Goal: Transaction & Acquisition: Purchase product/service

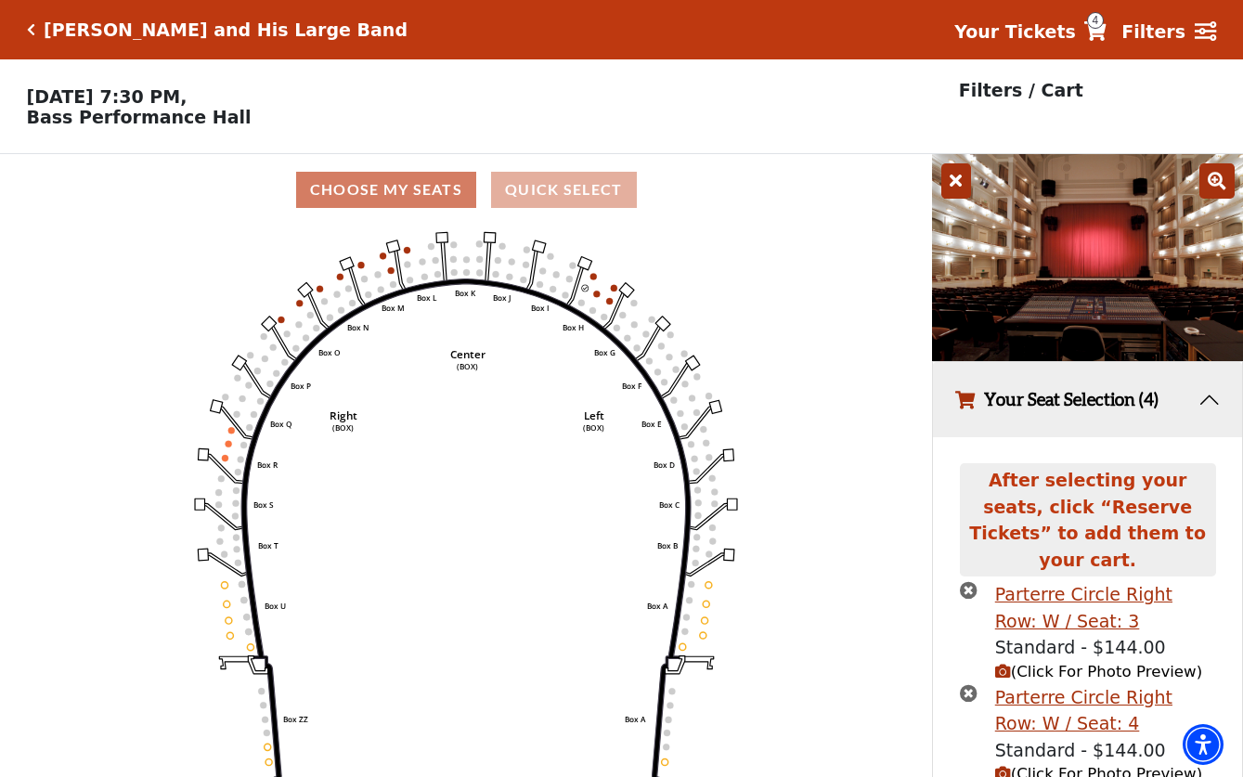
click at [577, 191] on button "Quick Select" at bounding box center [564, 190] width 146 height 36
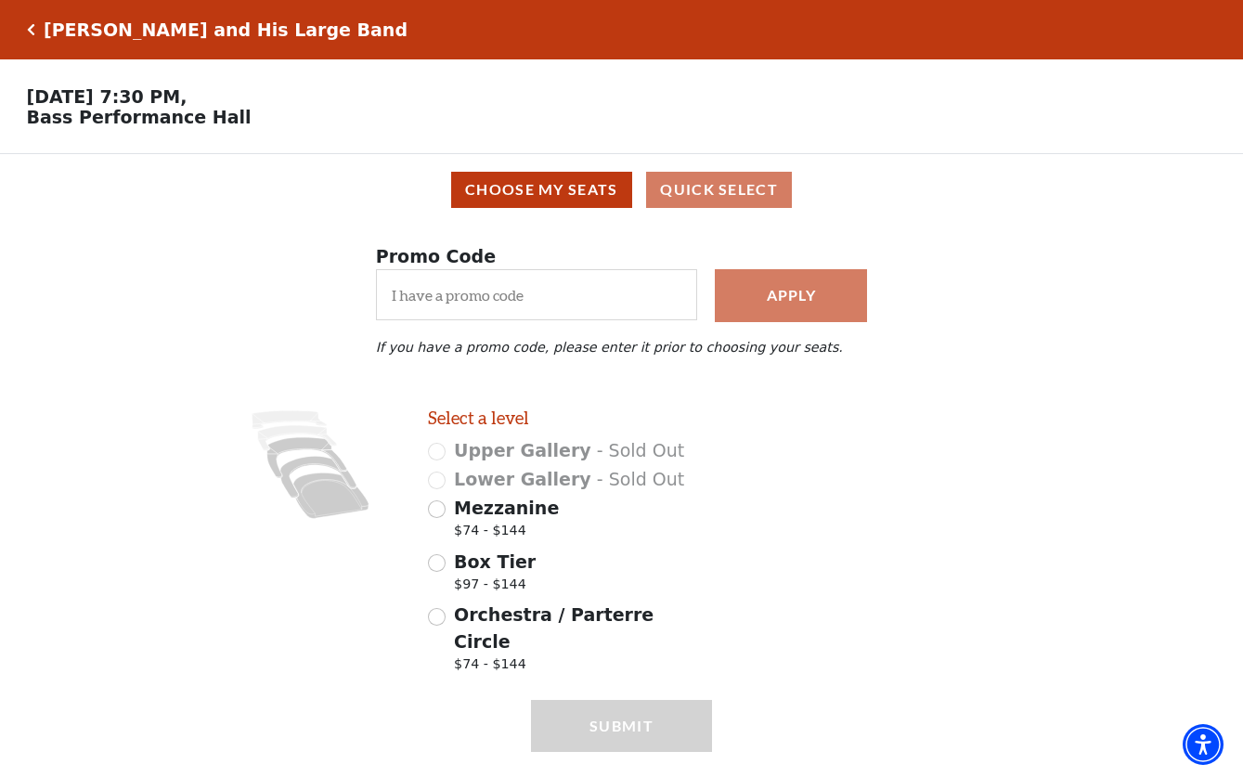
click at [436, 558] on input "Box Tier $97 - $144" at bounding box center [437, 563] width 18 height 18
radio input "true"
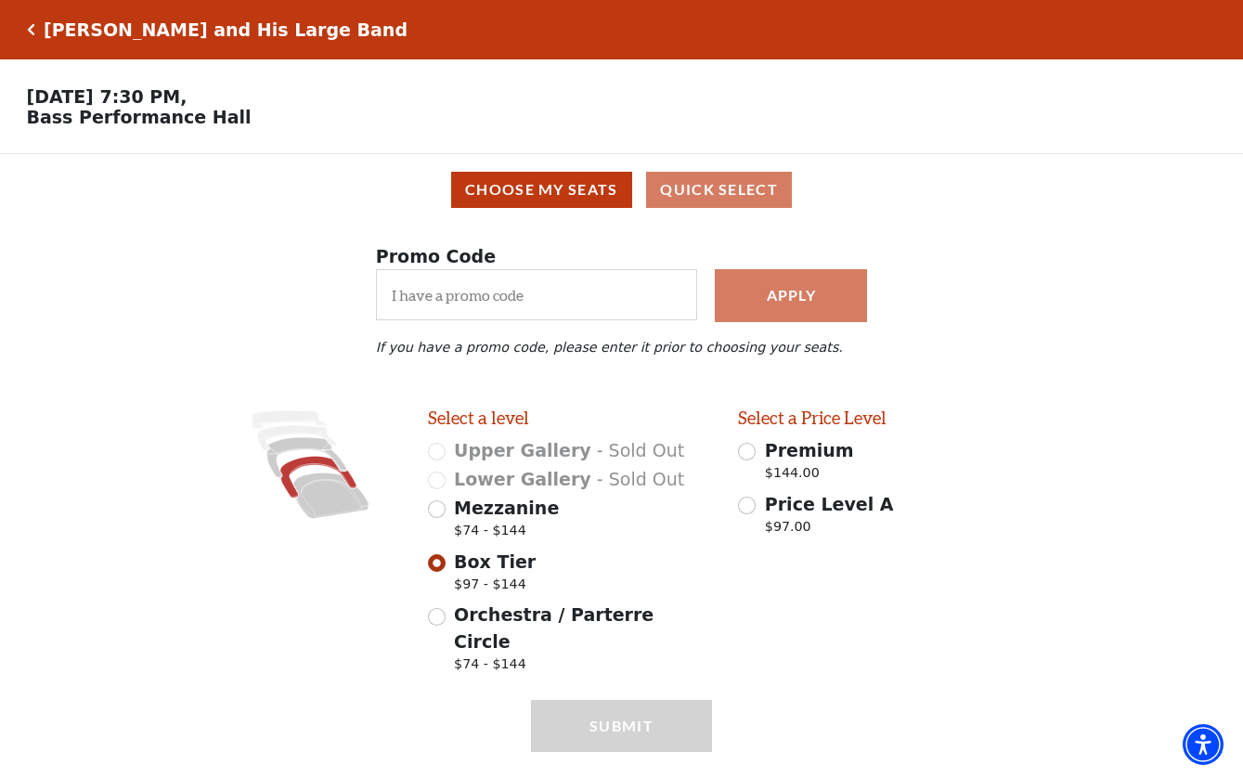
scroll to position [17, 0]
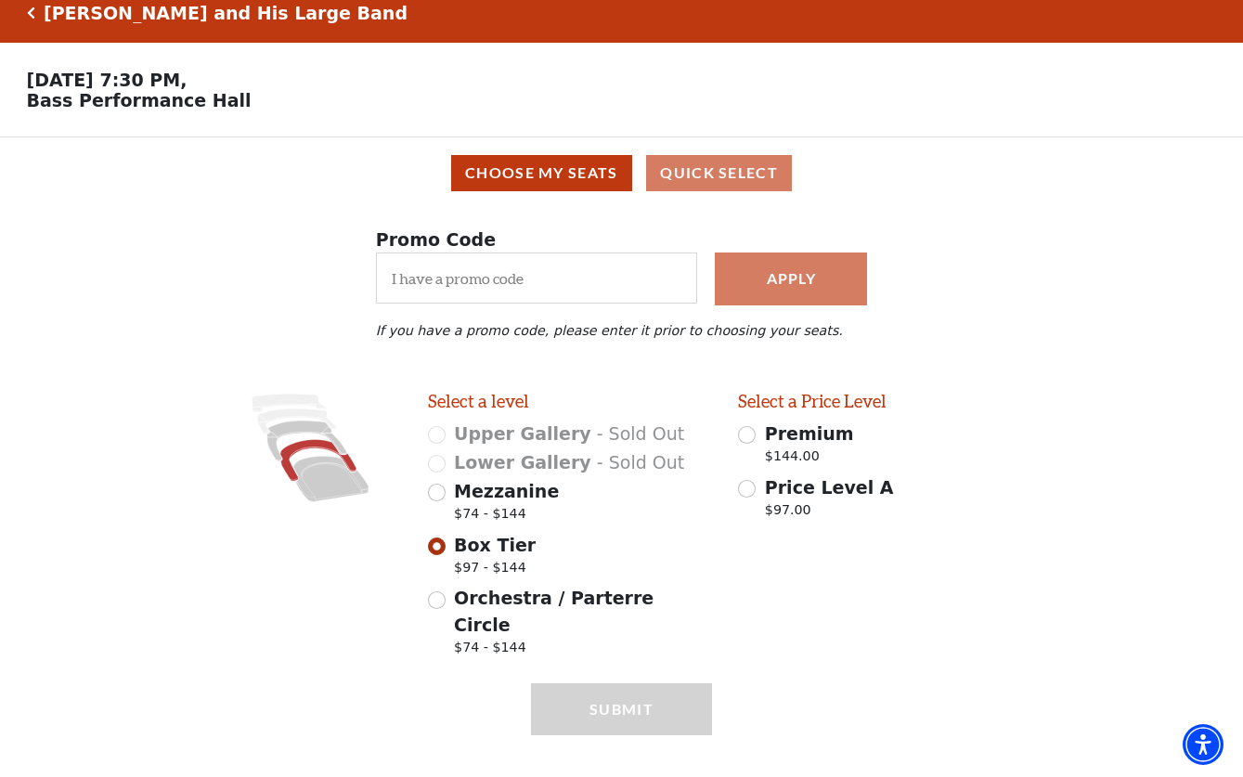
click at [746, 431] on input "Premium $144.00" at bounding box center [747, 435] width 18 height 18
radio input "true"
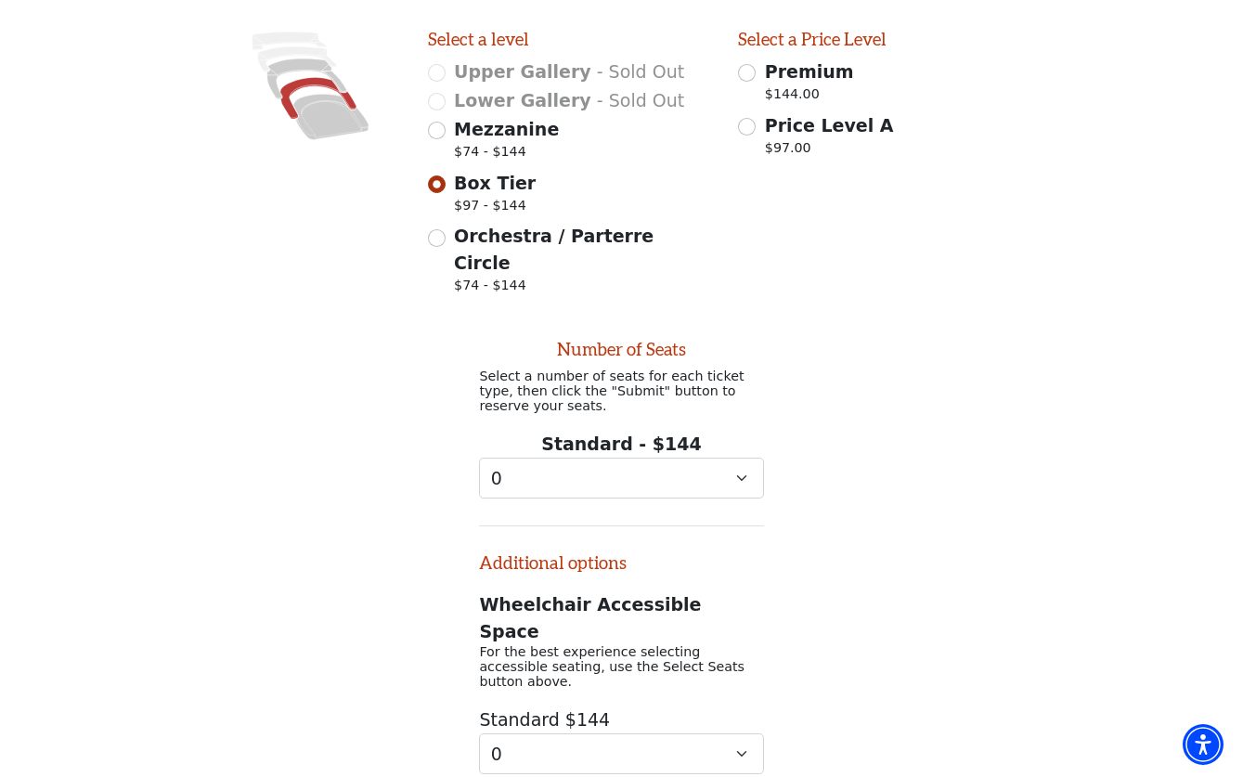
scroll to position [448, 0]
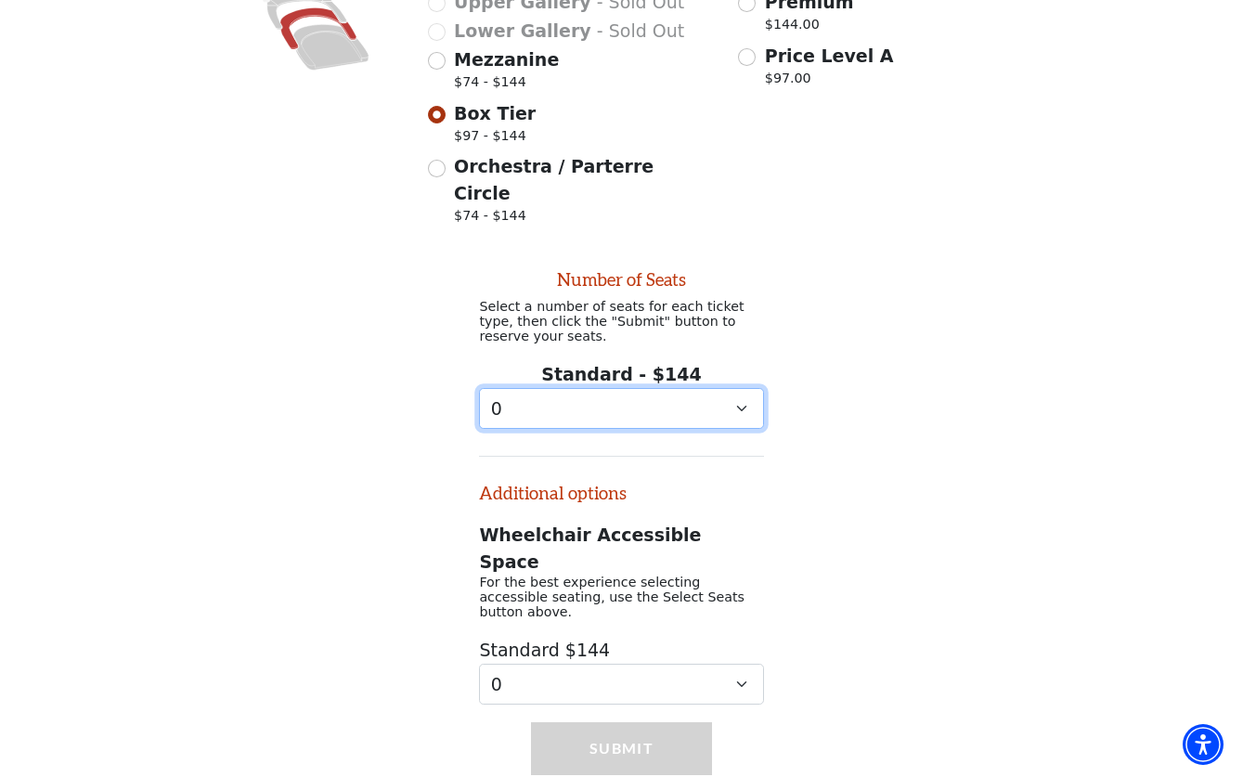
select select "2"
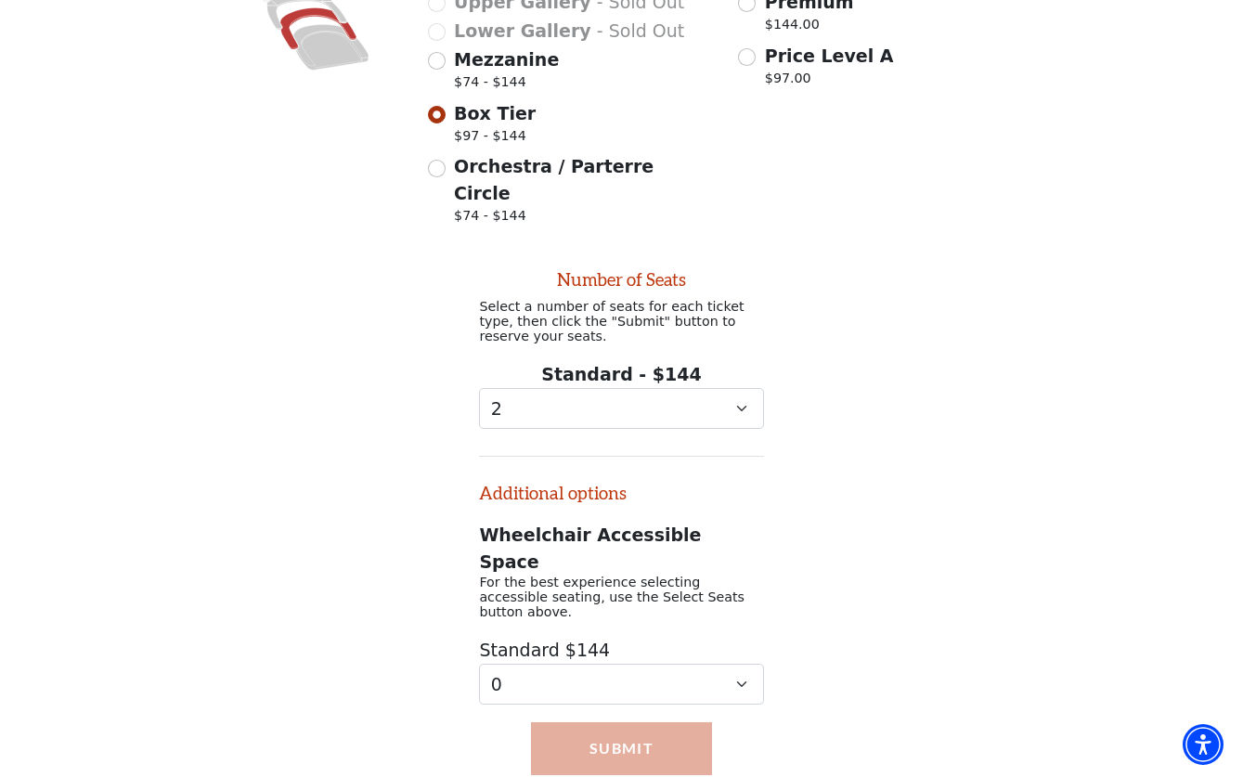
click at [672, 722] on button "Submit" at bounding box center [621, 748] width 181 height 52
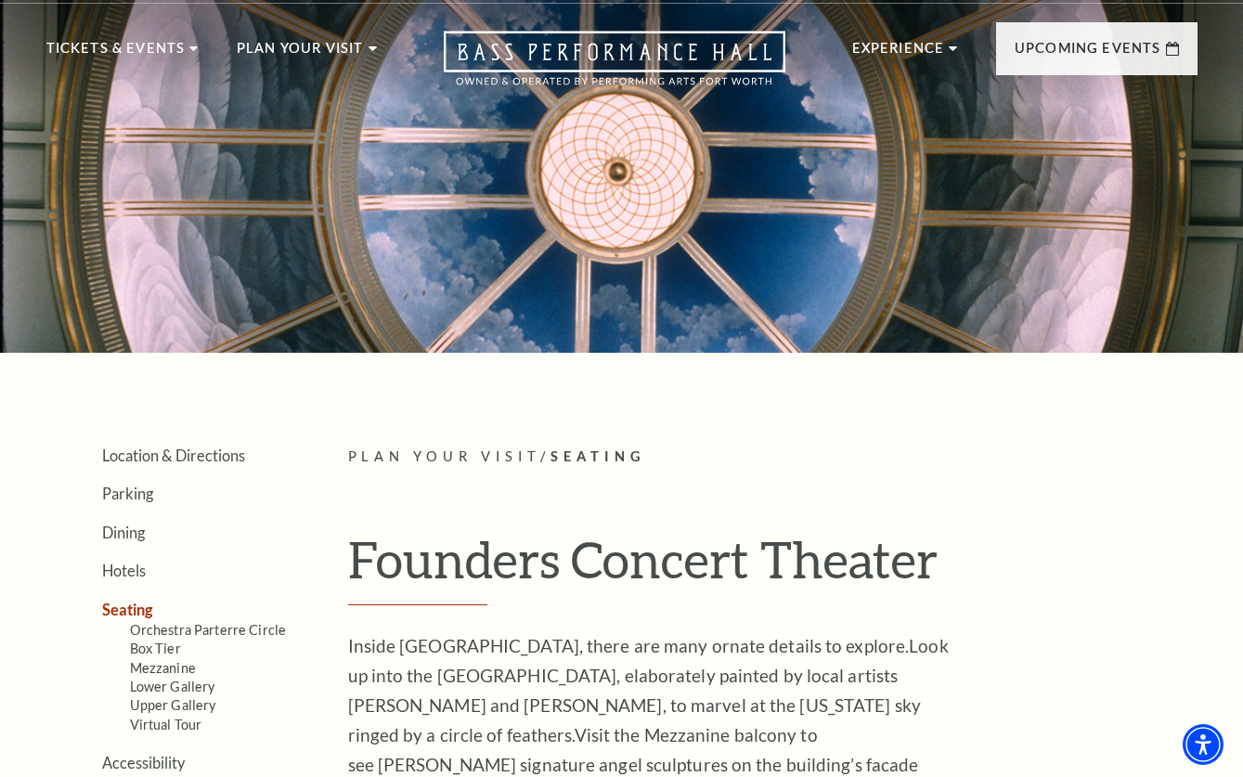
scroll to position [44, 0]
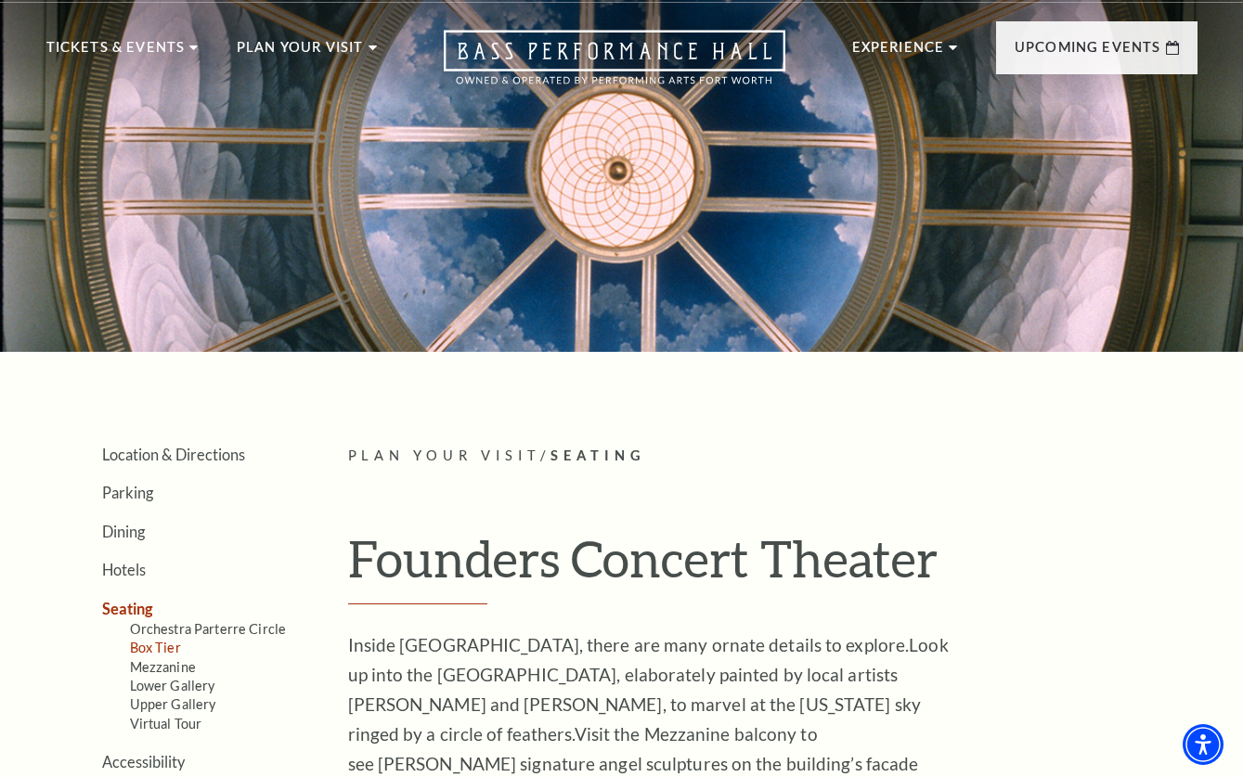
click at [157, 640] on link "Box Tier" at bounding box center [155, 648] width 51 height 16
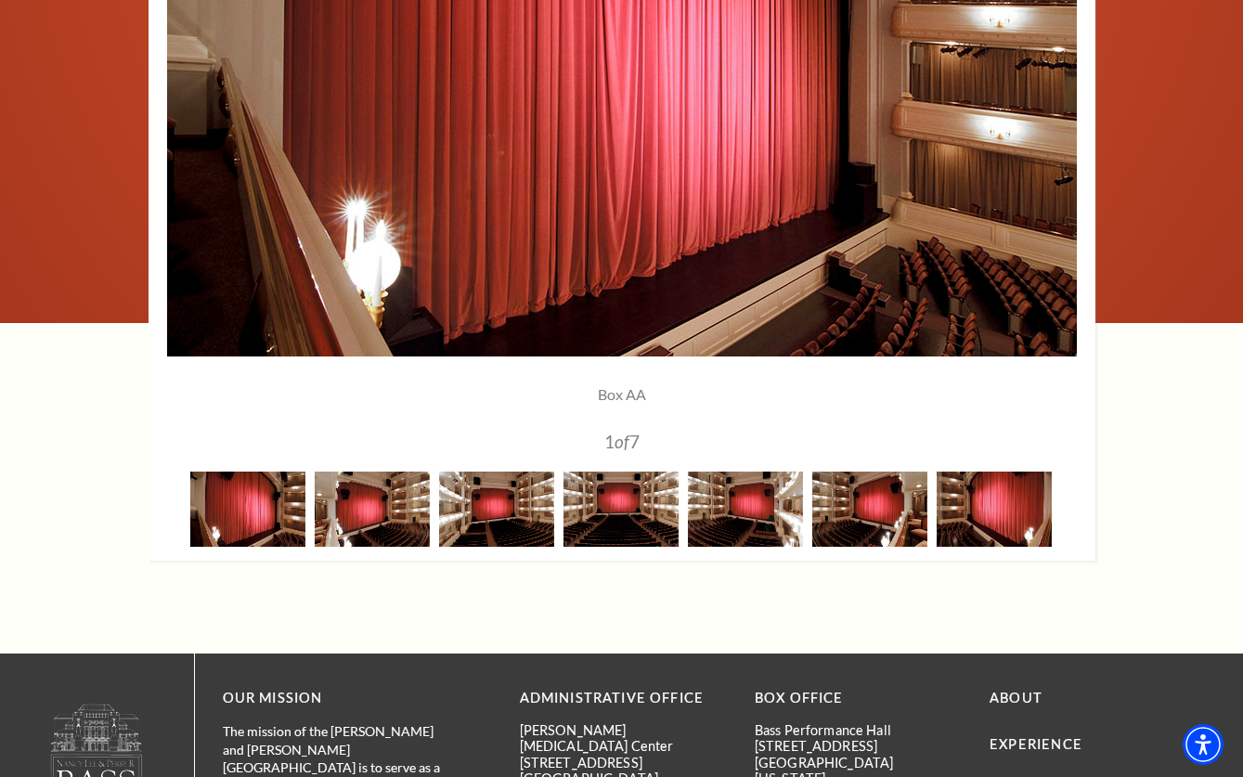
scroll to position [1557, 0]
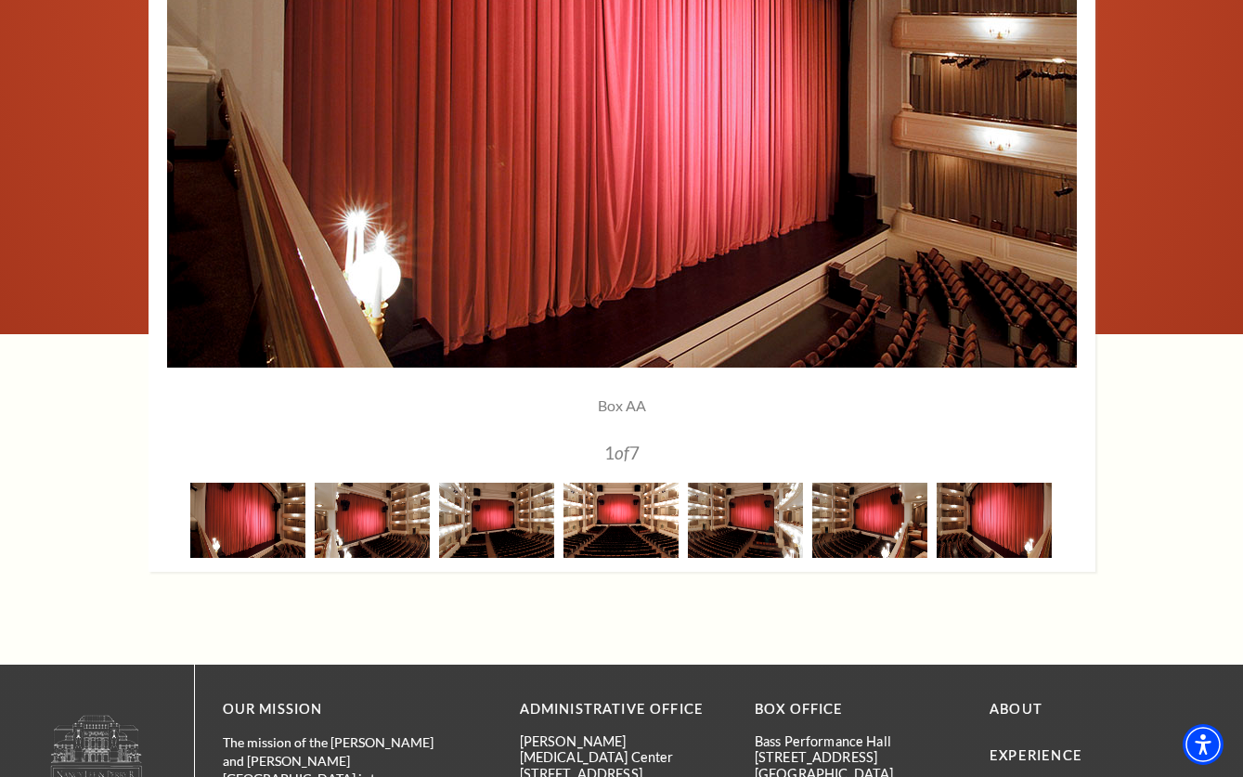
click at [619, 508] on img at bounding box center [621, 520] width 115 height 75
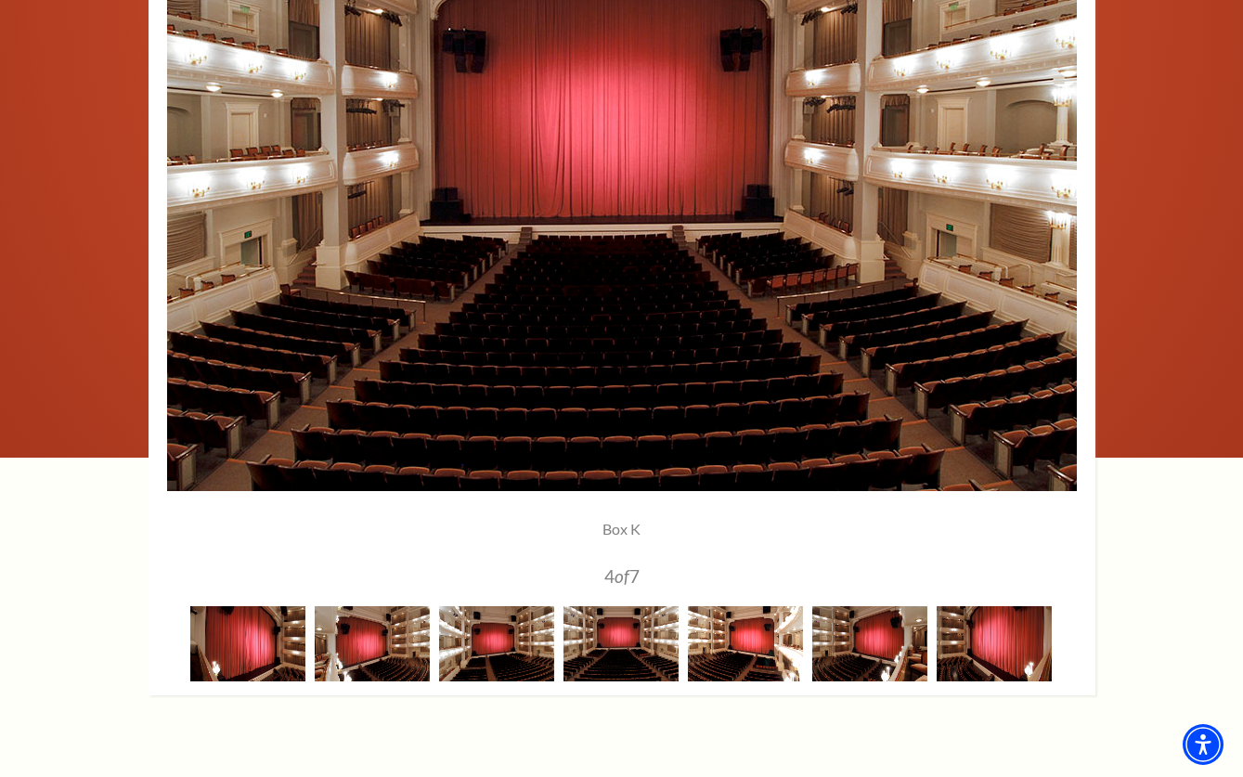
scroll to position [1436, 0]
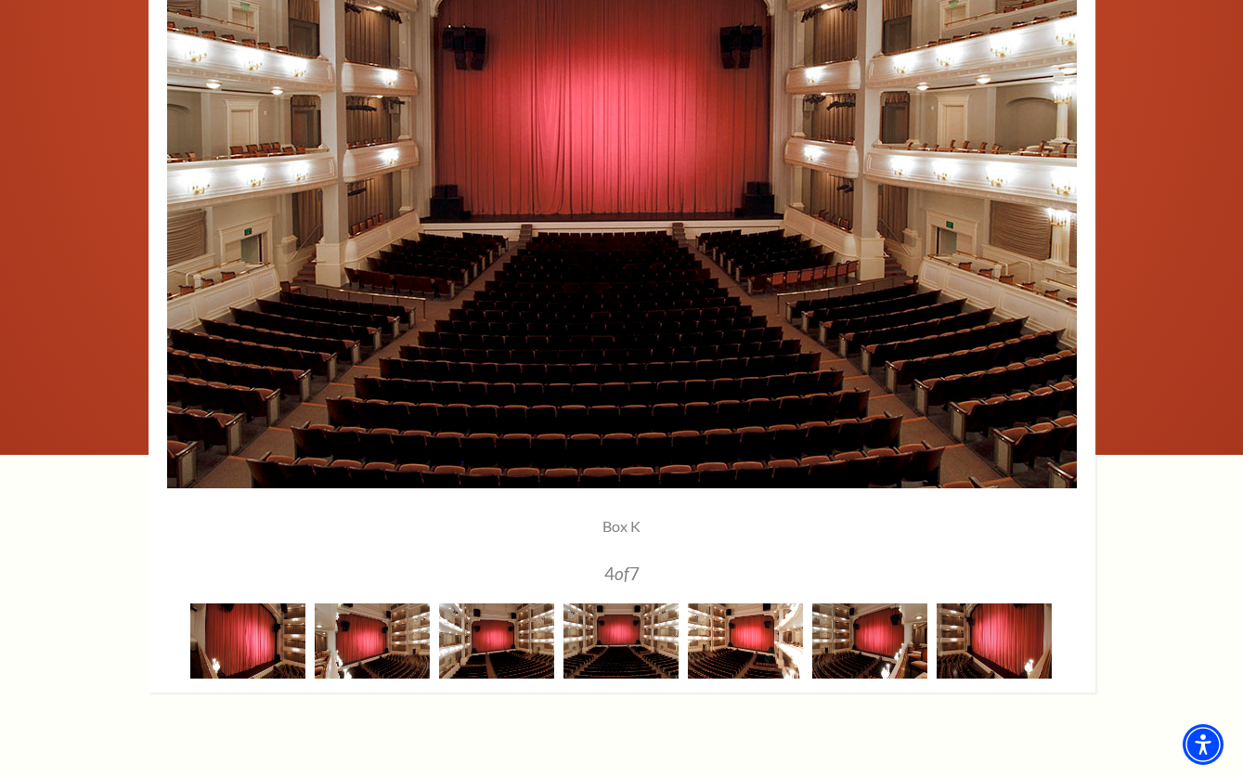
click at [763, 661] on img at bounding box center [745, 640] width 115 height 75
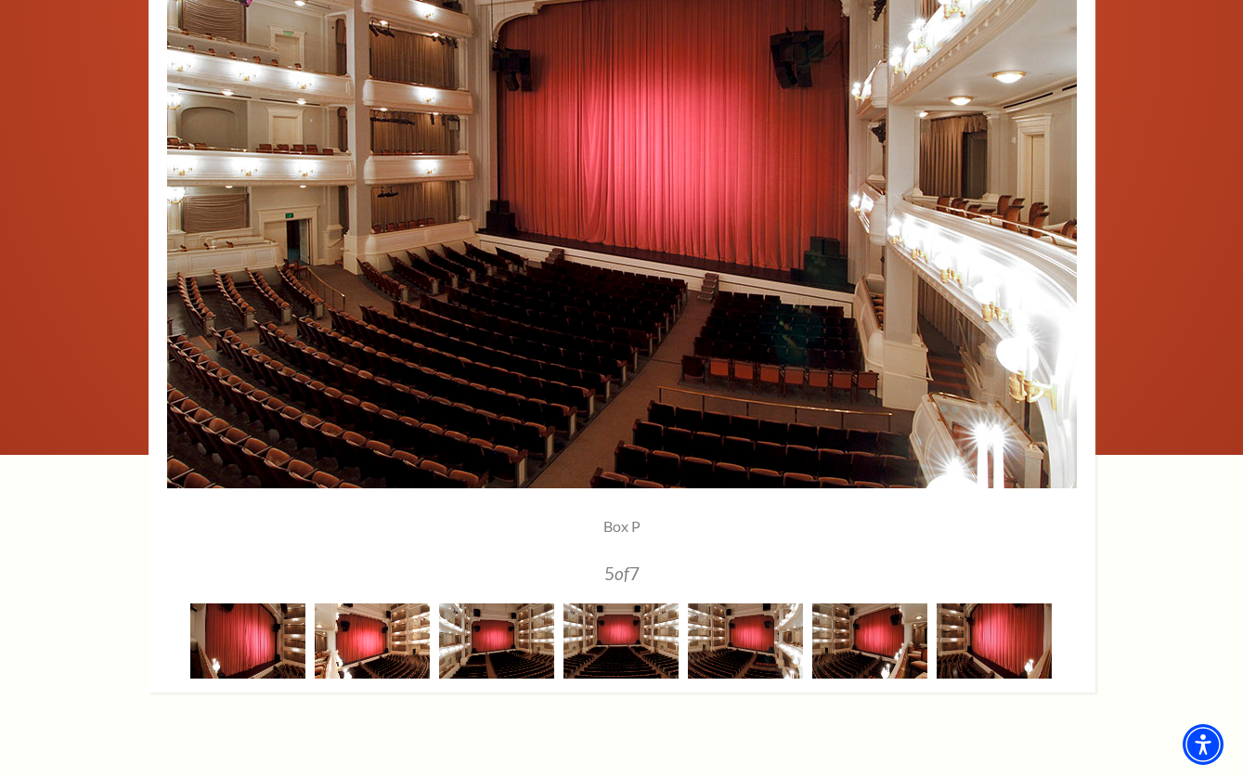
click at [361, 637] on img at bounding box center [372, 640] width 115 height 75
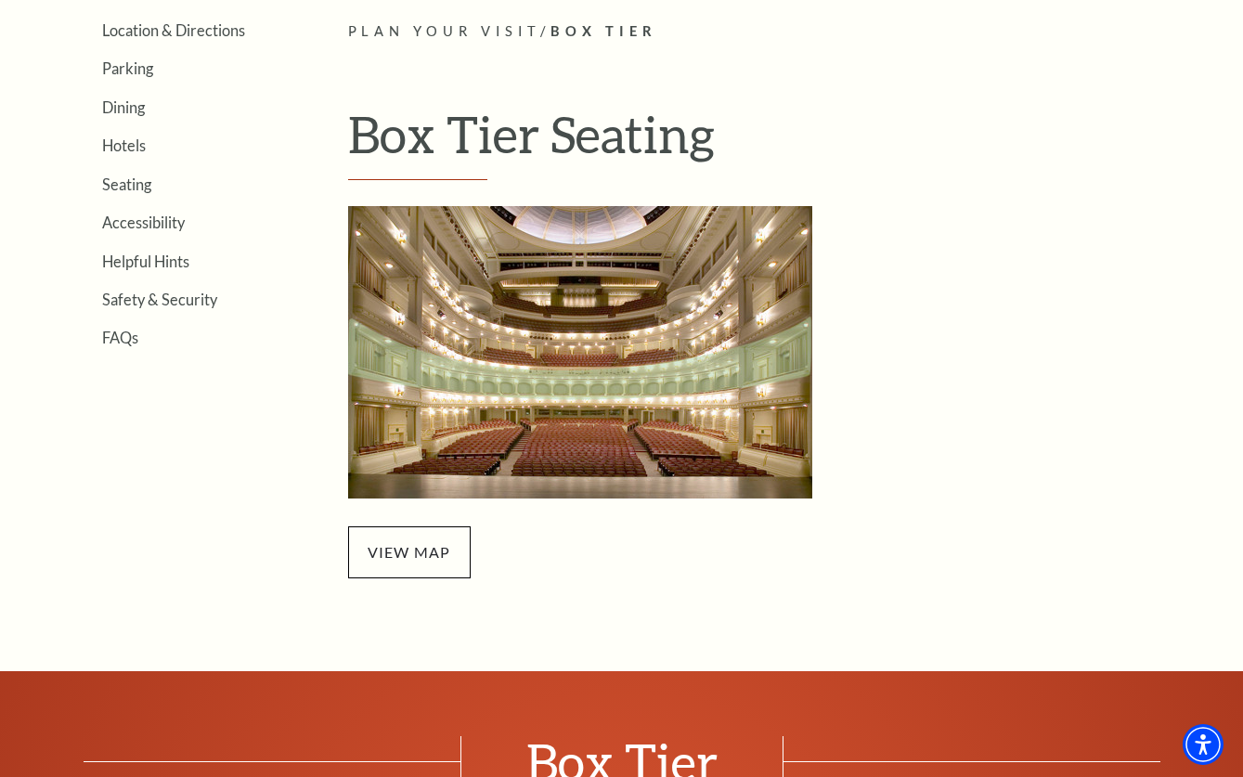
scroll to position [466, 0]
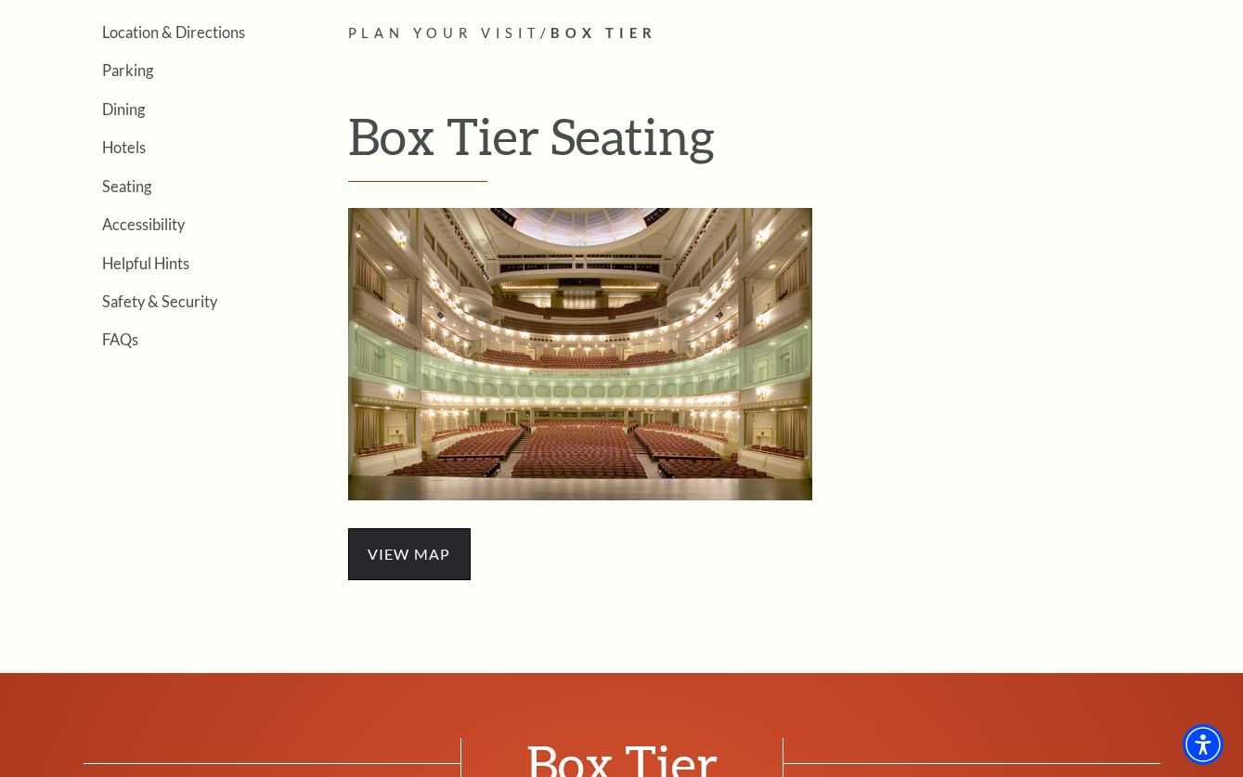
click at [421, 544] on span "view map" at bounding box center [409, 554] width 123 height 52
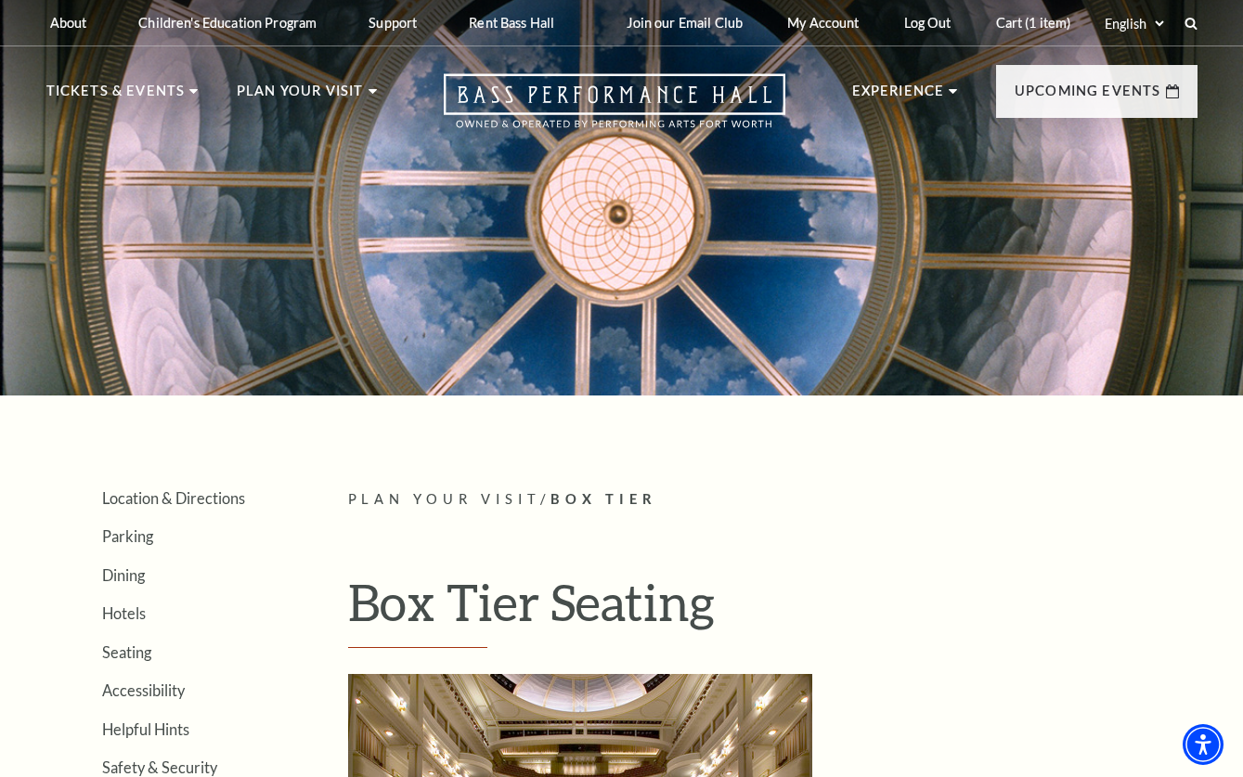
scroll to position [0, 0]
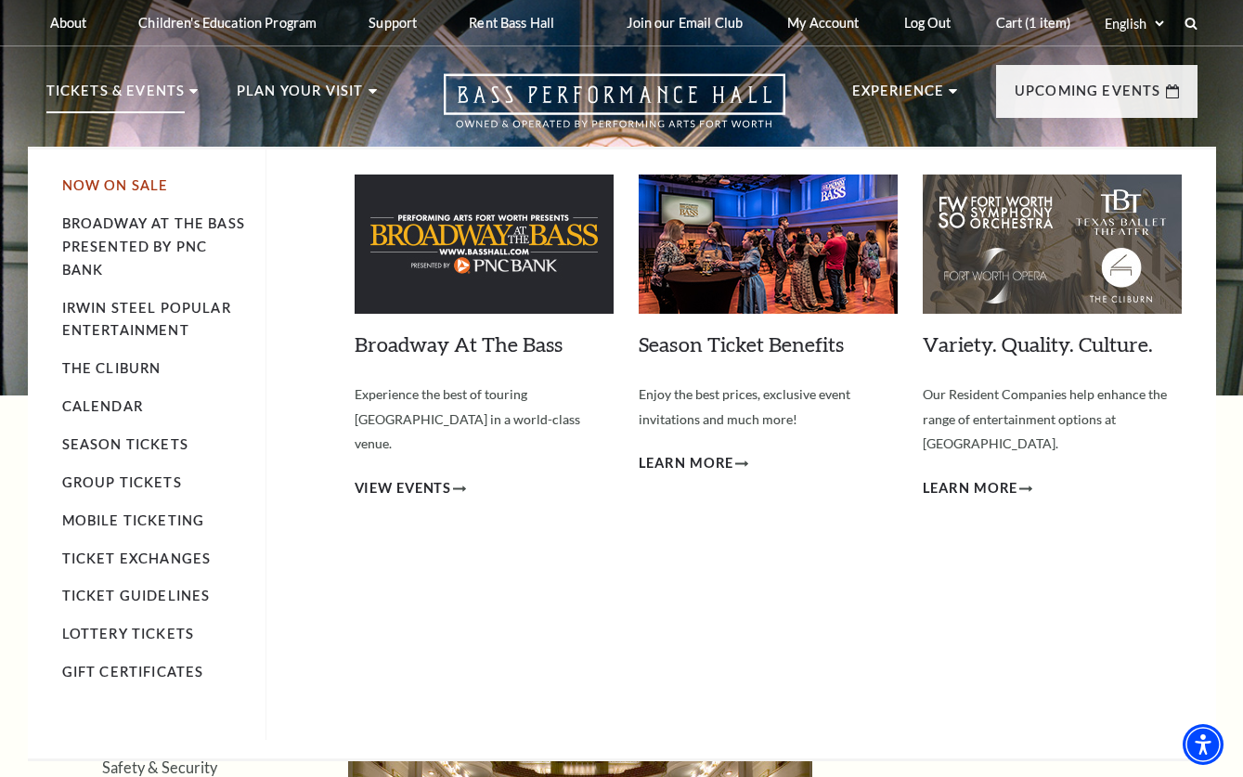
click at [149, 185] on link "Now On Sale" at bounding box center [115, 185] width 107 height 16
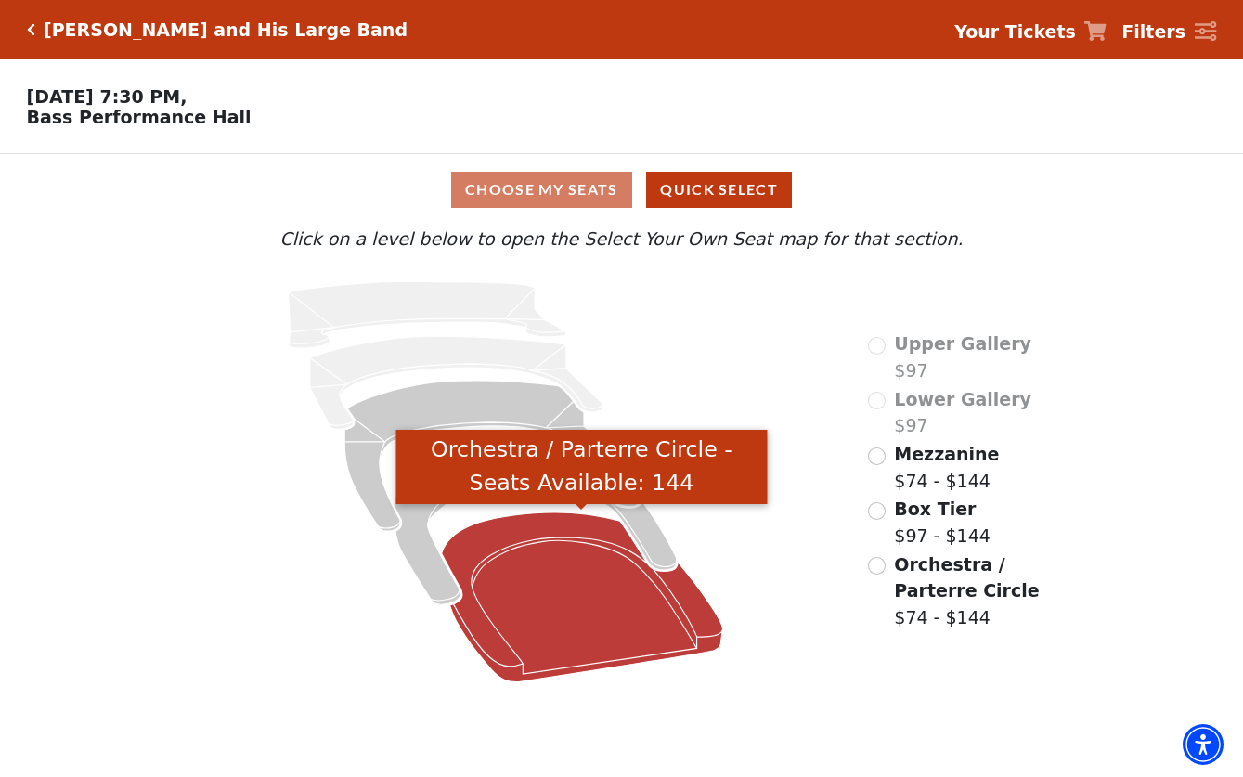
click at [497, 610] on icon "Orchestra / Parterre Circle - Seats Available: 144" at bounding box center [581, 597] width 281 height 170
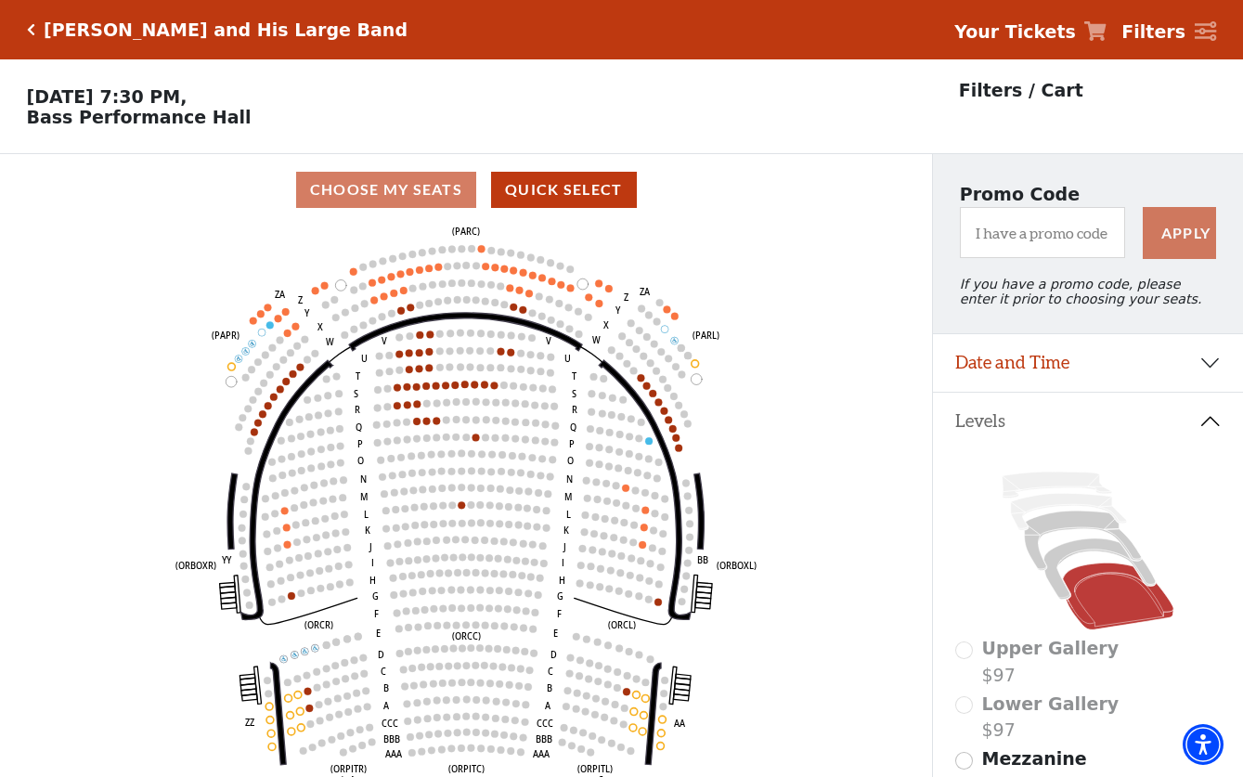
scroll to position [86, 0]
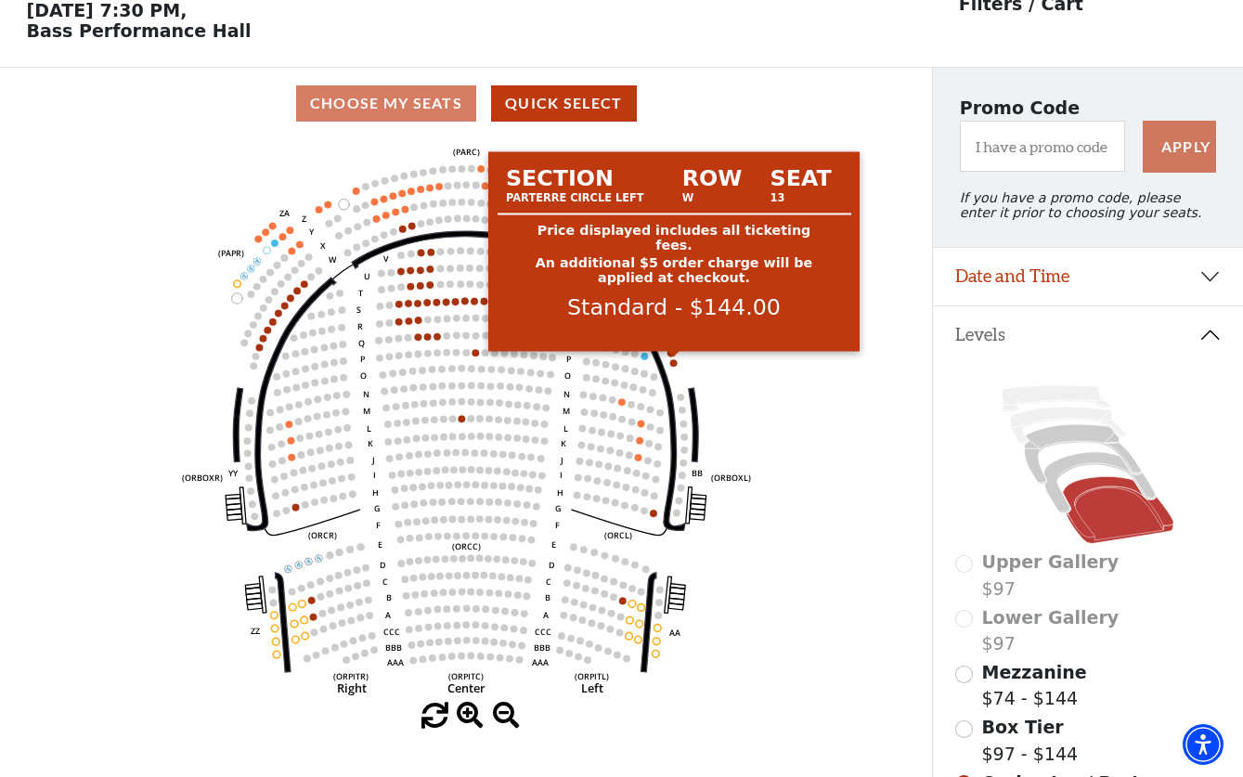
click at [673, 365] on circle at bounding box center [673, 362] width 7 height 7
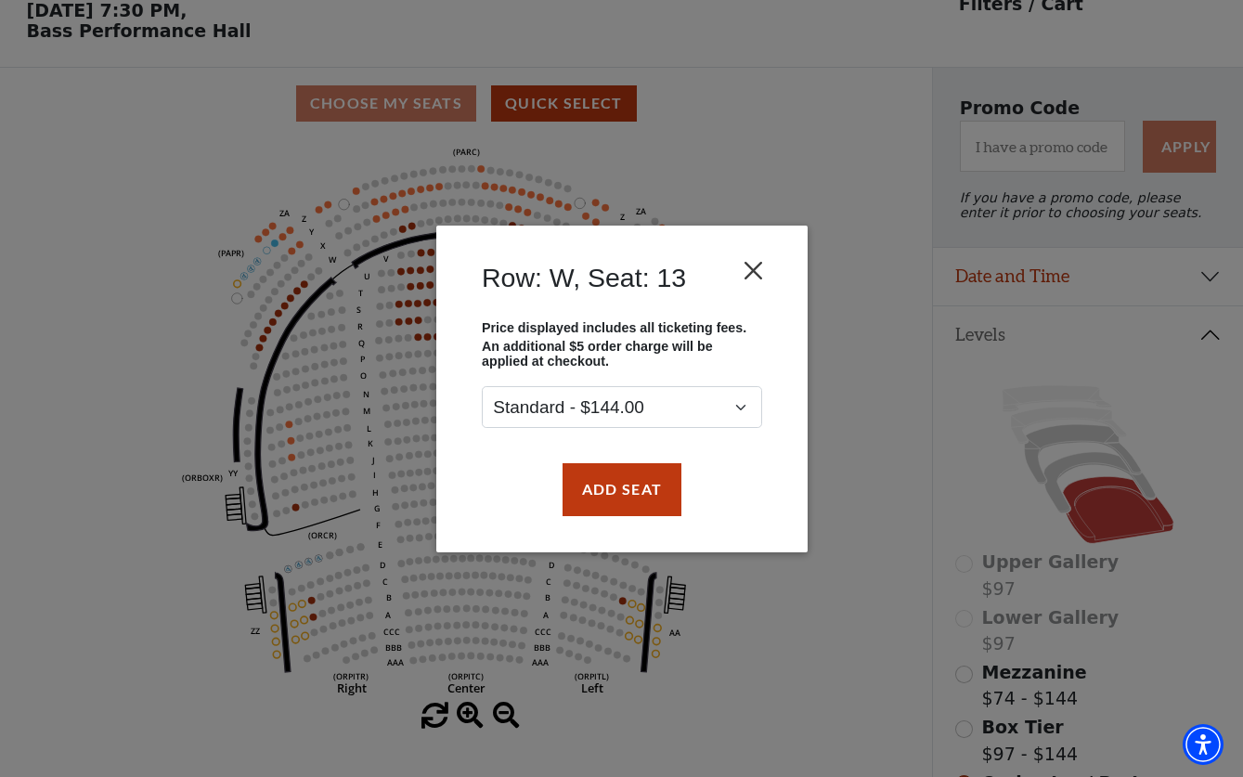
click at [747, 271] on button "Close" at bounding box center [752, 270] width 35 height 35
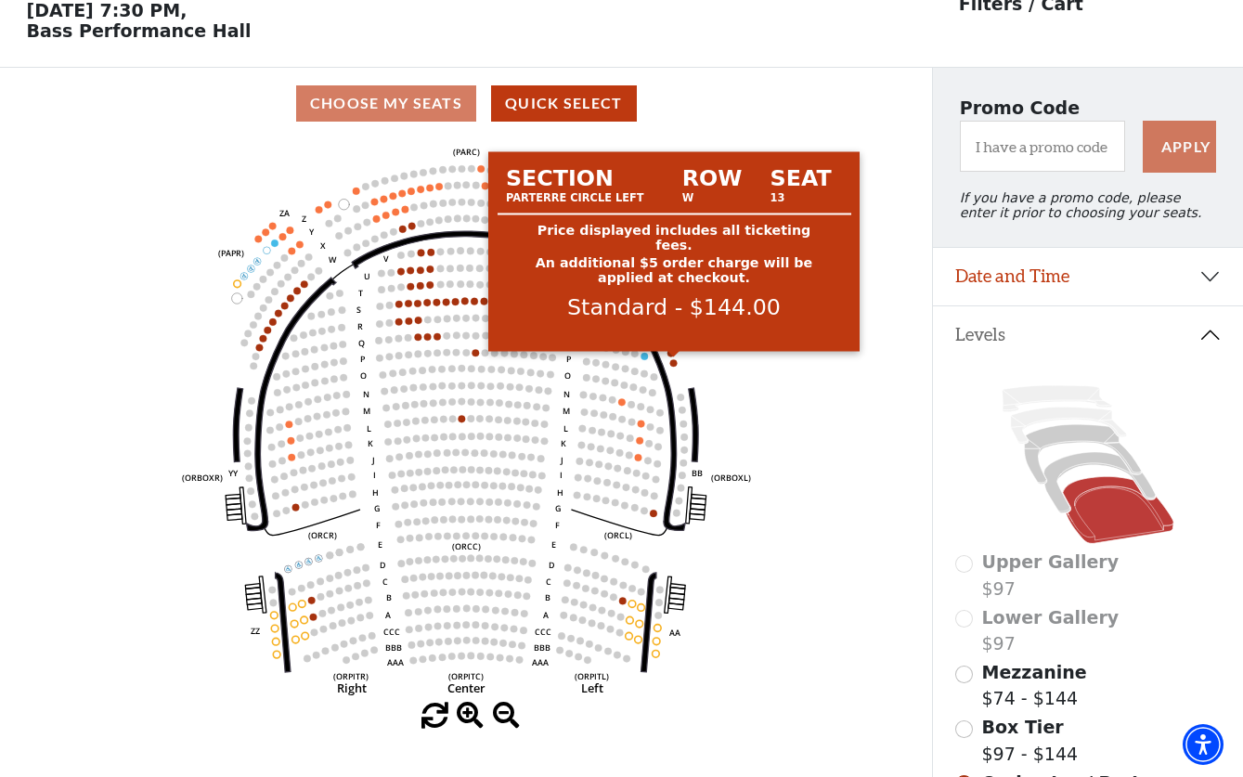
click at [674, 365] on circle at bounding box center [673, 362] width 7 height 7
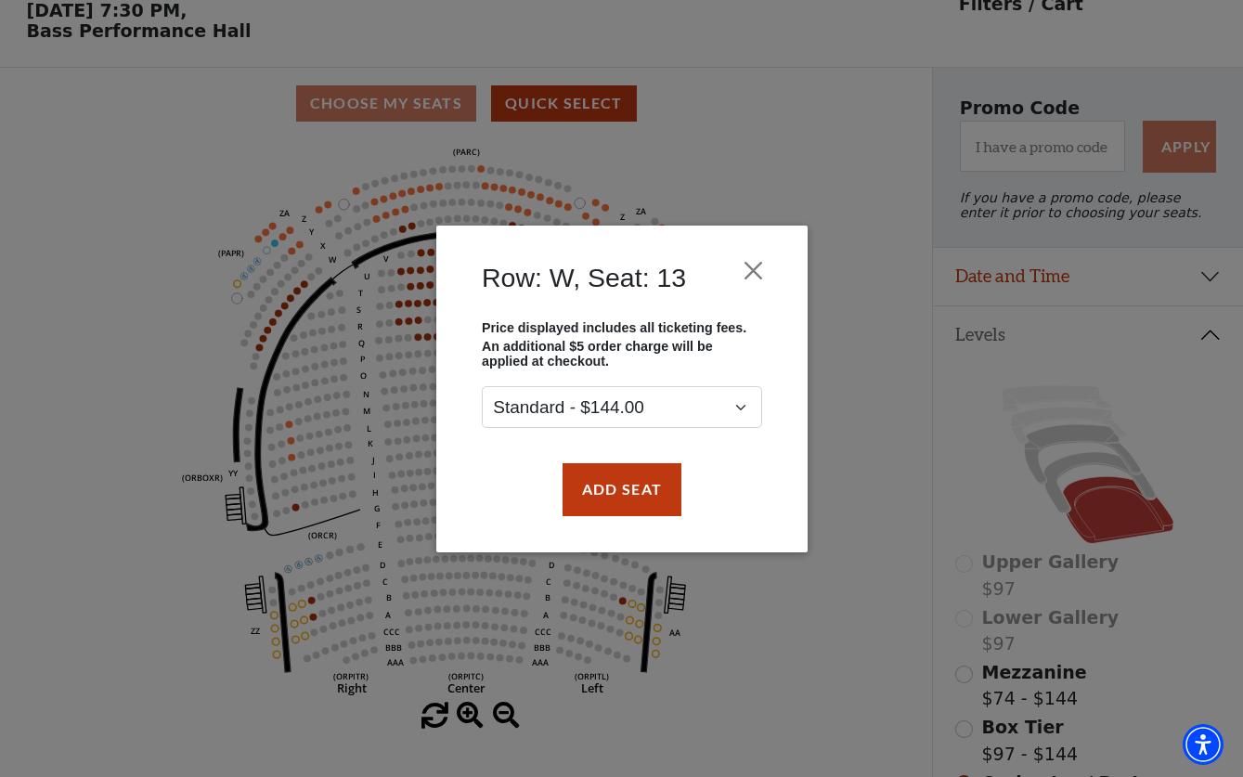
click at [836, 355] on div "Row: W, Seat: 13 Price displayed includes all ticketing fees. An additional $5 …" at bounding box center [621, 388] width 1243 height 777
click at [755, 264] on button "Close" at bounding box center [752, 270] width 35 height 35
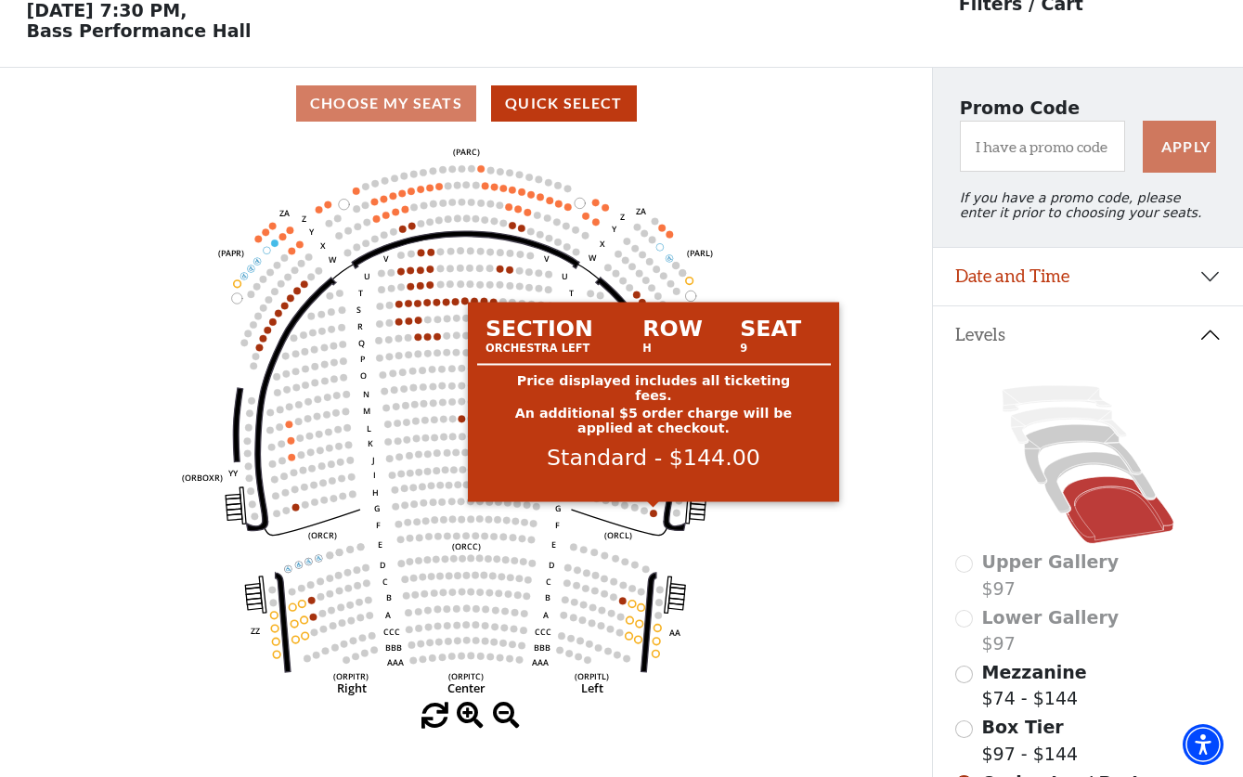
click at [654, 512] on circle at bounding box center [653, 513] width 7 height 7
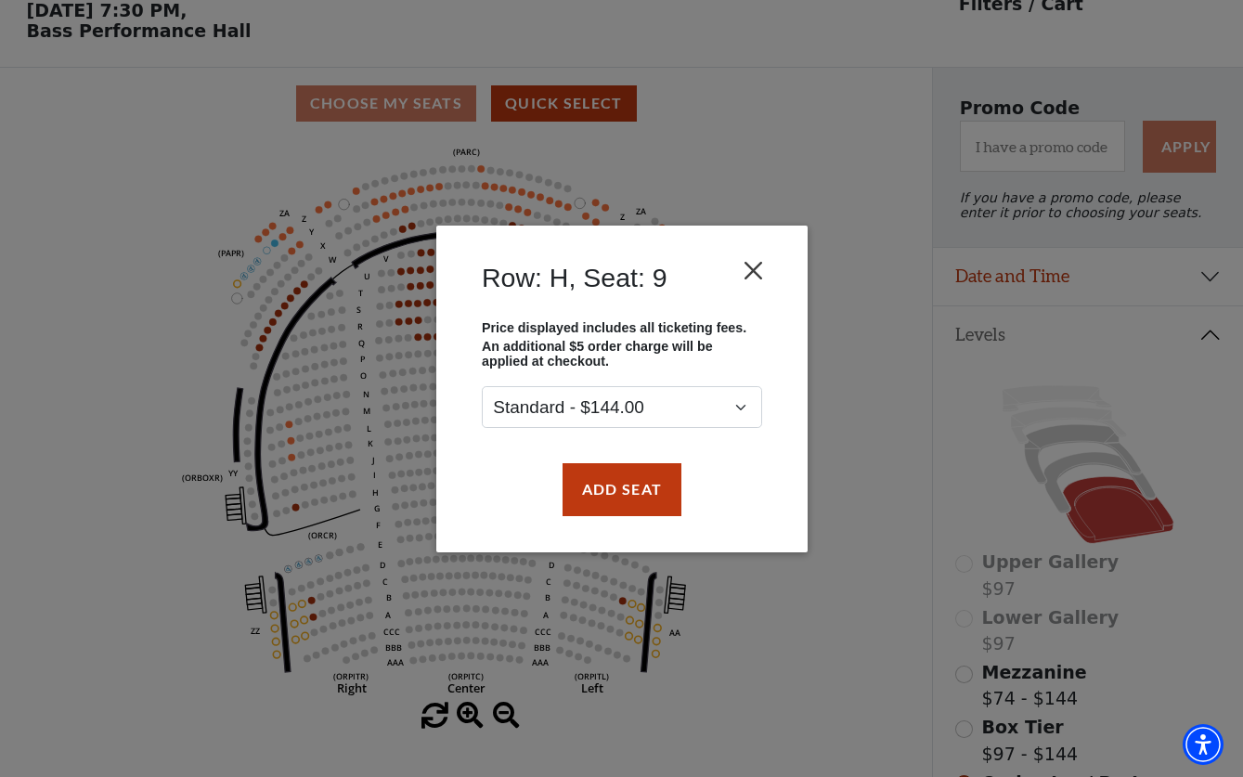
click at [754, 275] on button "Close" at bounding box center [752, 270] width 35 height 35
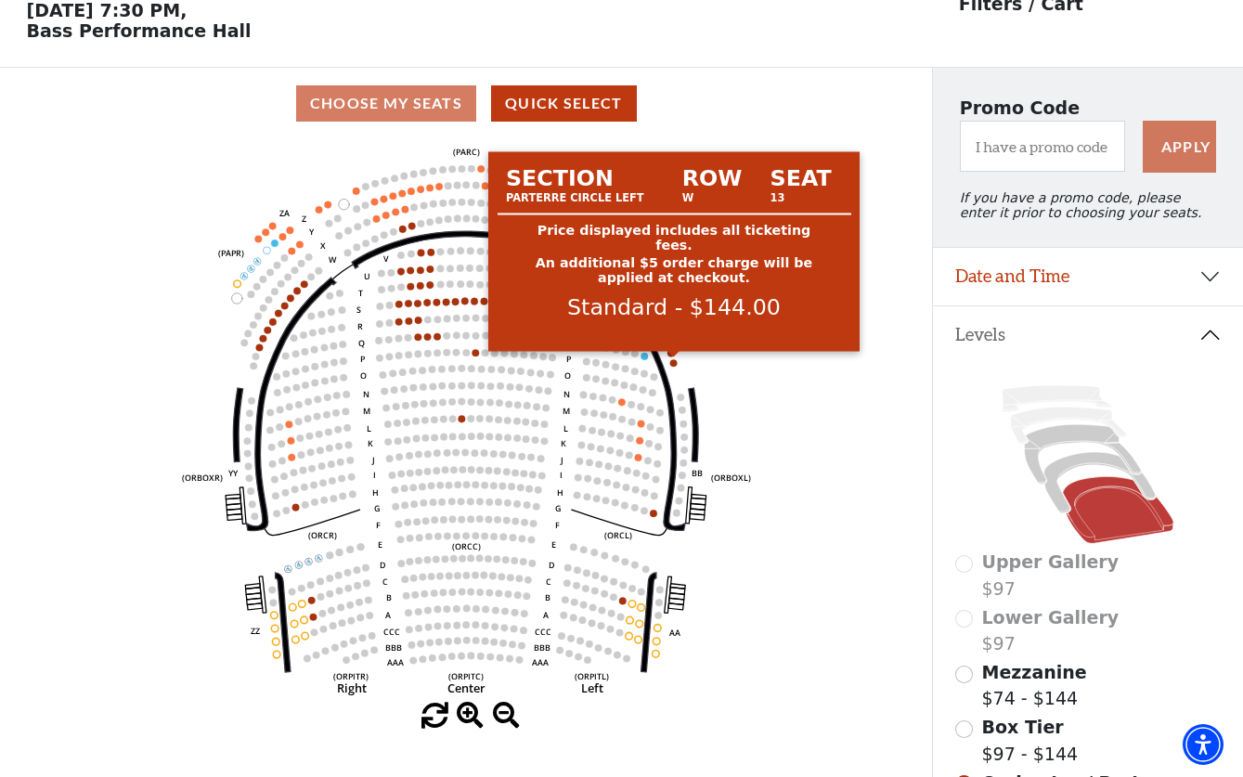
click at [674, 362] on circle at bounding box center [673, 362] width 7 height 7
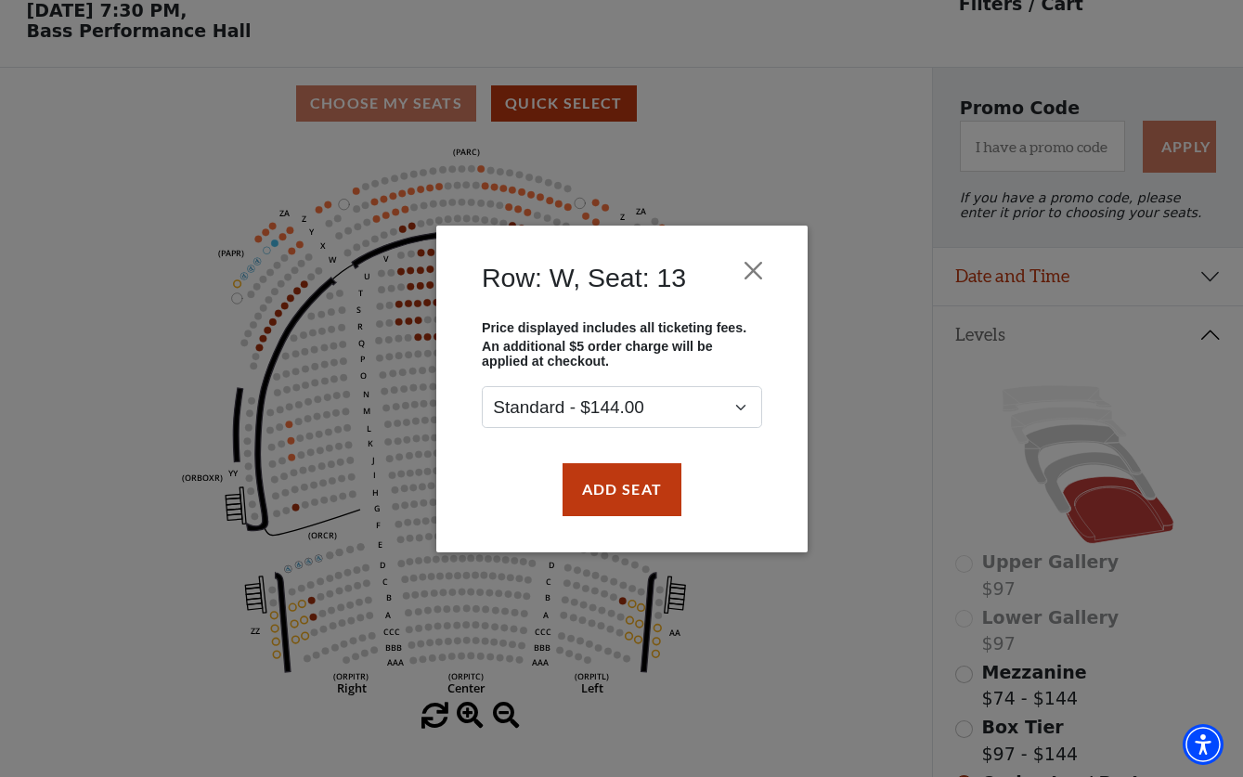
click at [733, 346] on p "An additional $5 order charge will be applied at checkout." at bounding box center [622, 354] width 280 height 30
click at [613, 503] on button "Add Seat" at bounding box center [621, 489] width 119 height 52
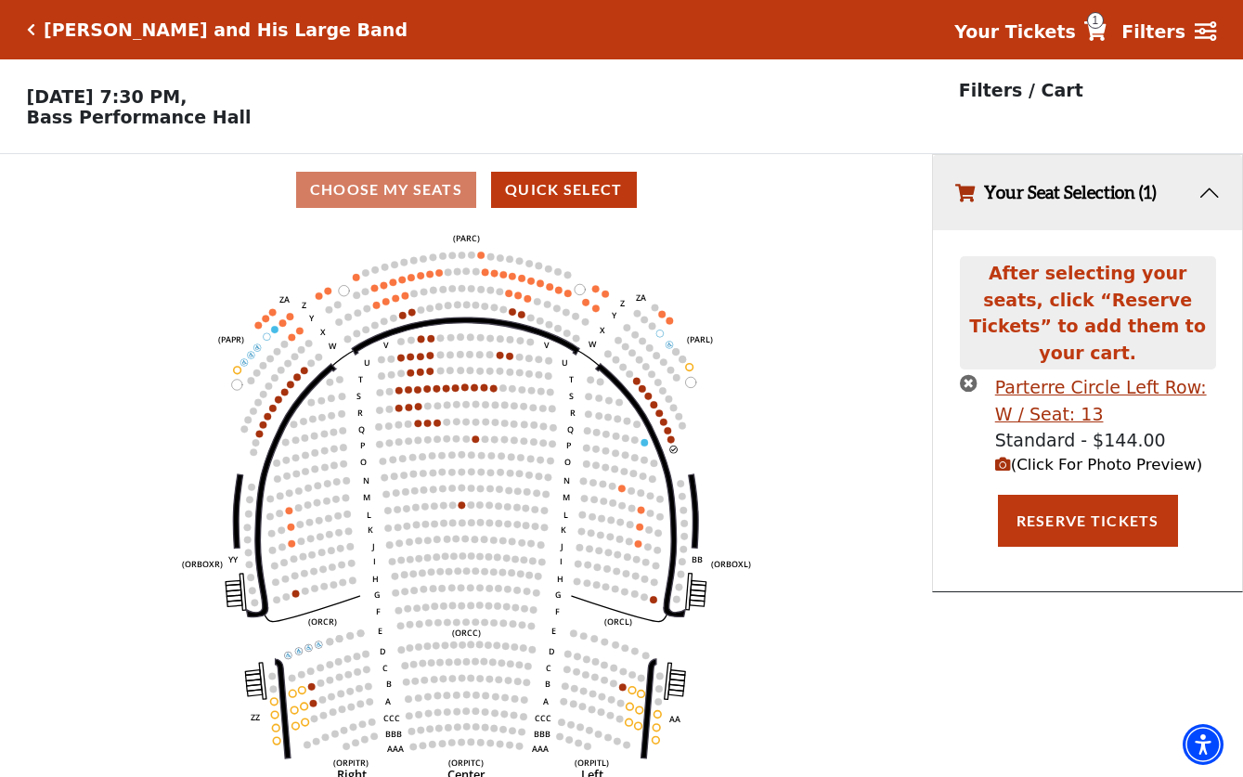
click at [1004, 457] on icon "(Click For Photo Preview)" at bounding box center [1003, 465] width 16 height 16
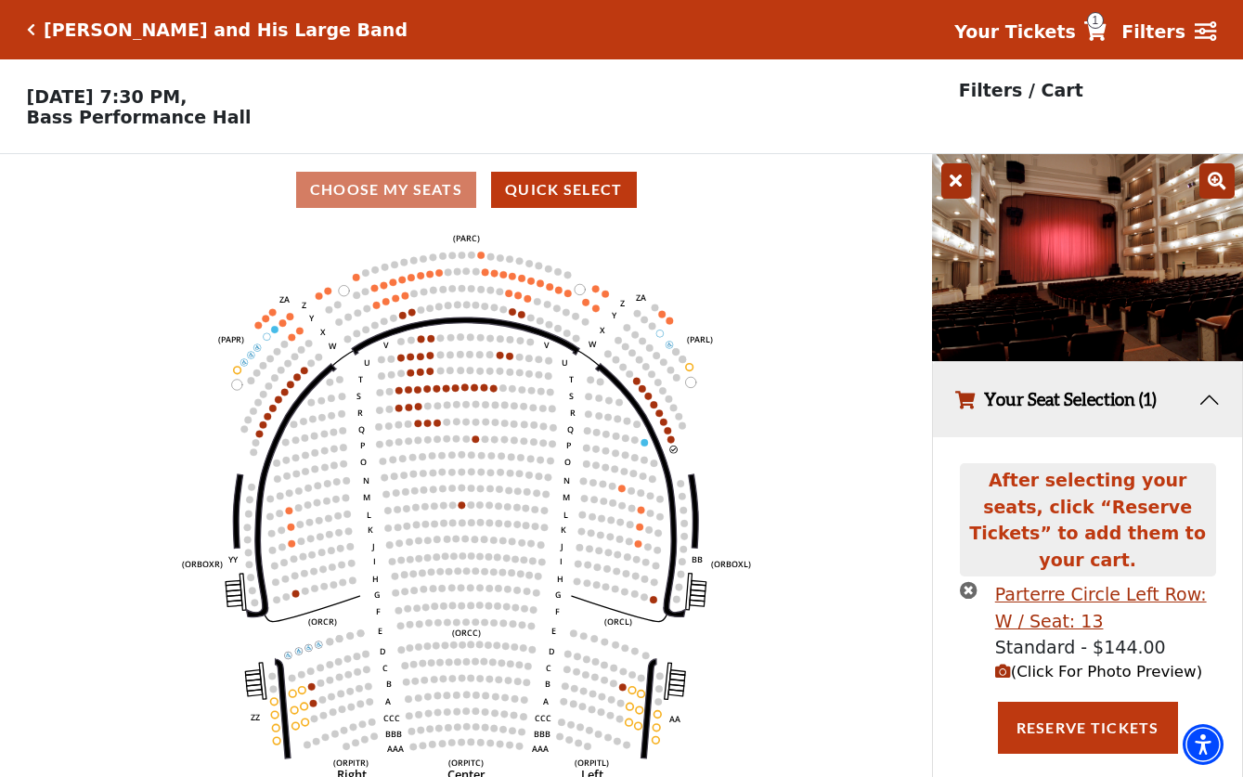
click at [1215, 182] on icon at bounding box center [1216, 180] width 35 height 35
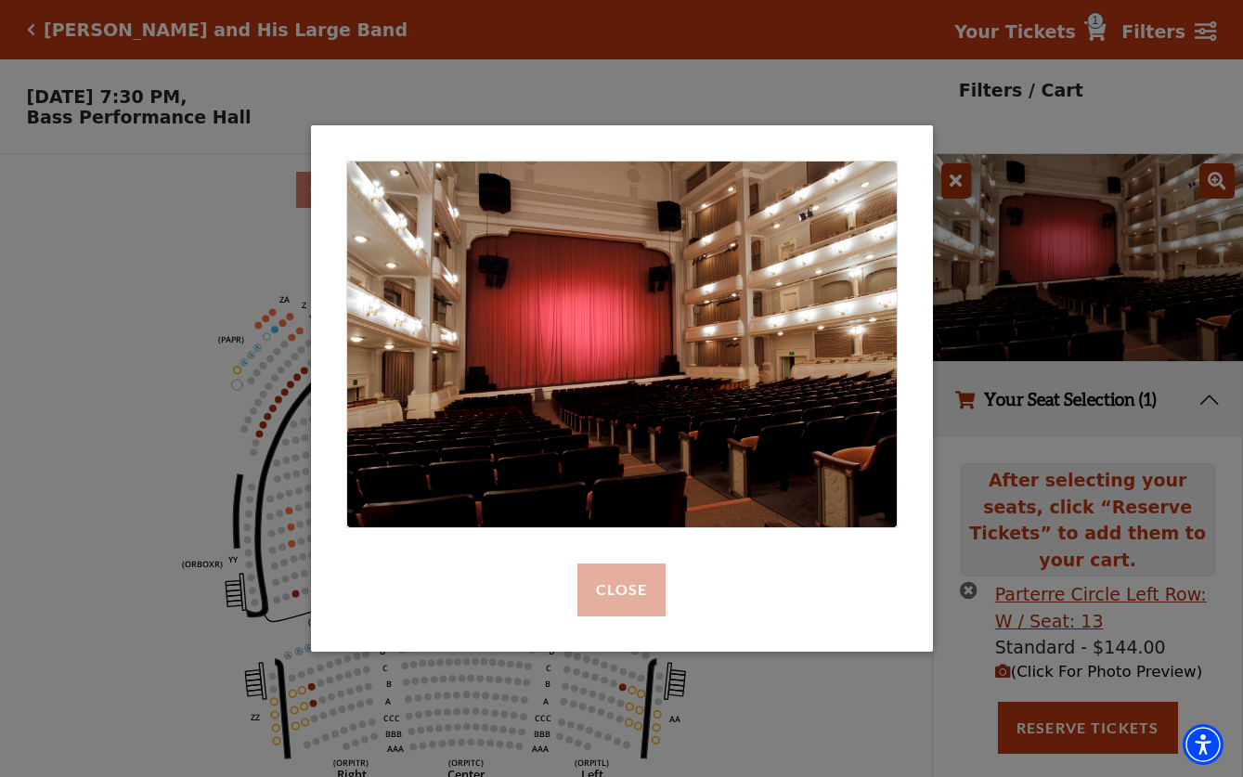
click at [624, 590] on button "Close" at bounding box center [621, 590] width 88 height 52
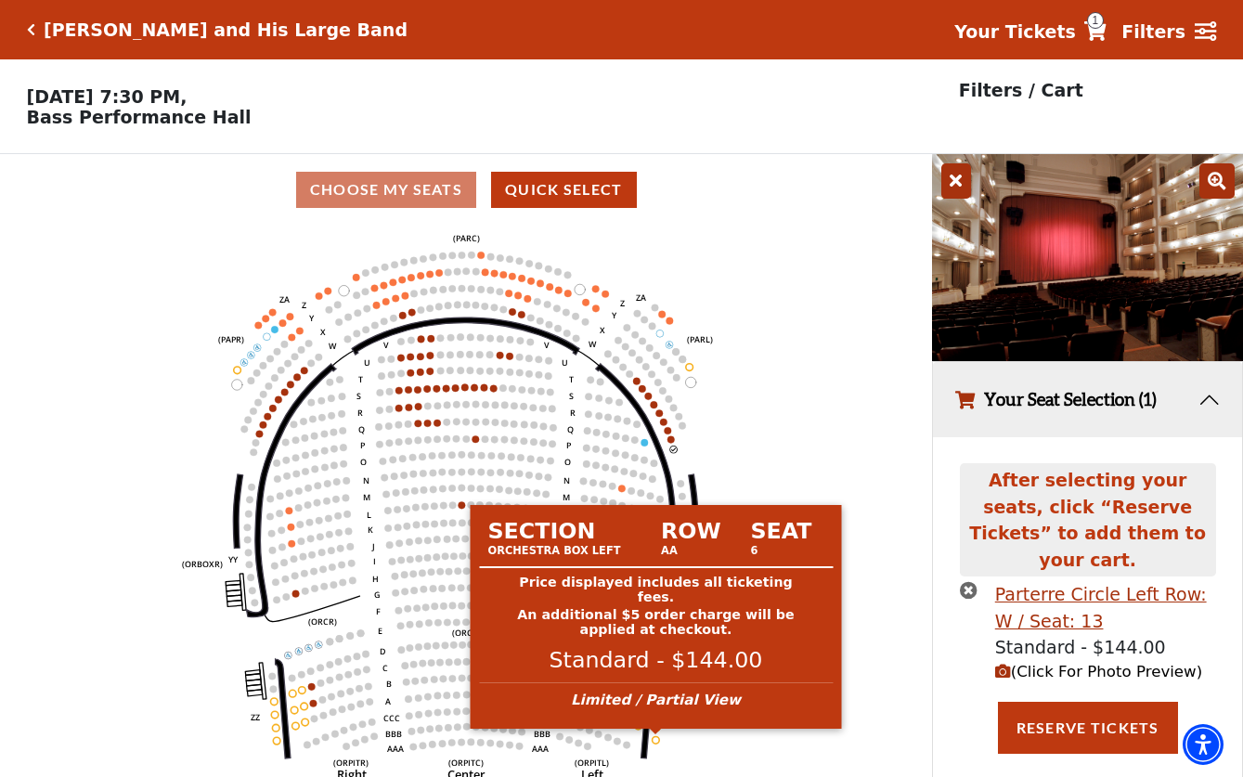
click at [654, 740] on circle at bounding box center [656, 739] width 7 height 7
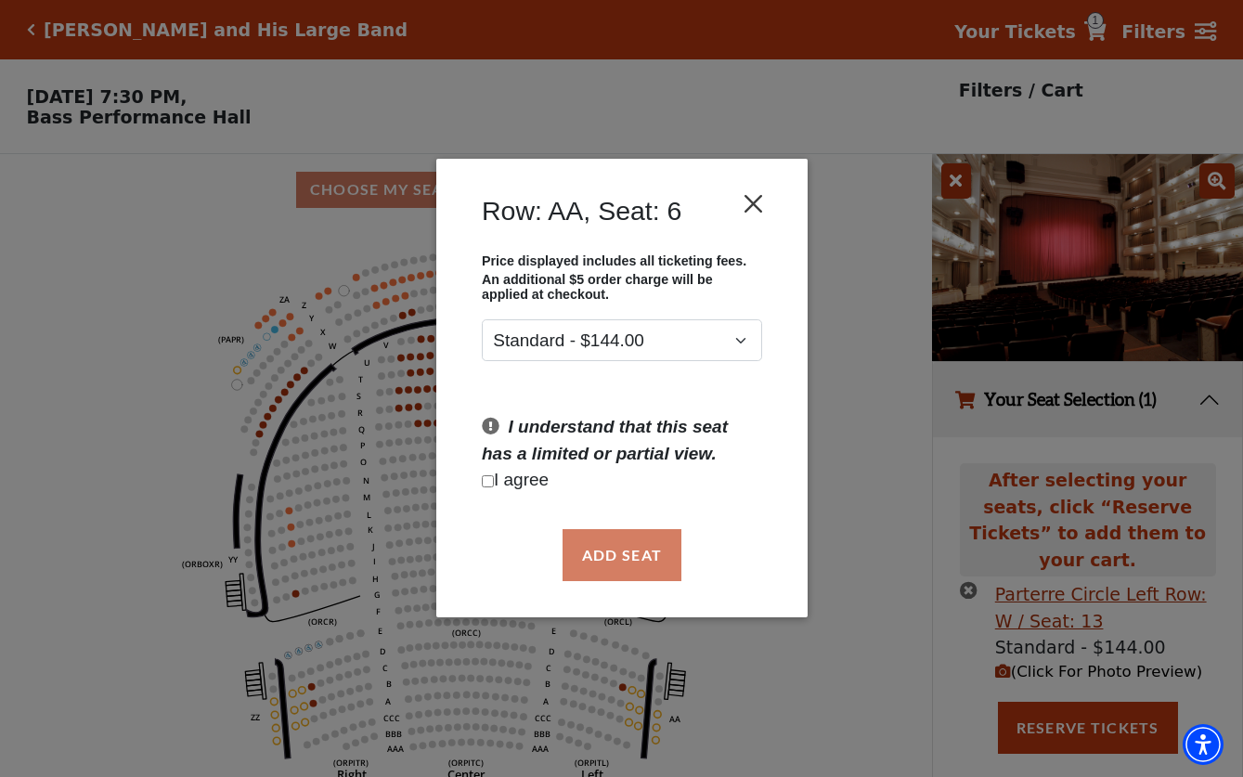
click at [754, 207] on button "Close" at bounding box center [752, 204] width 35 height 35
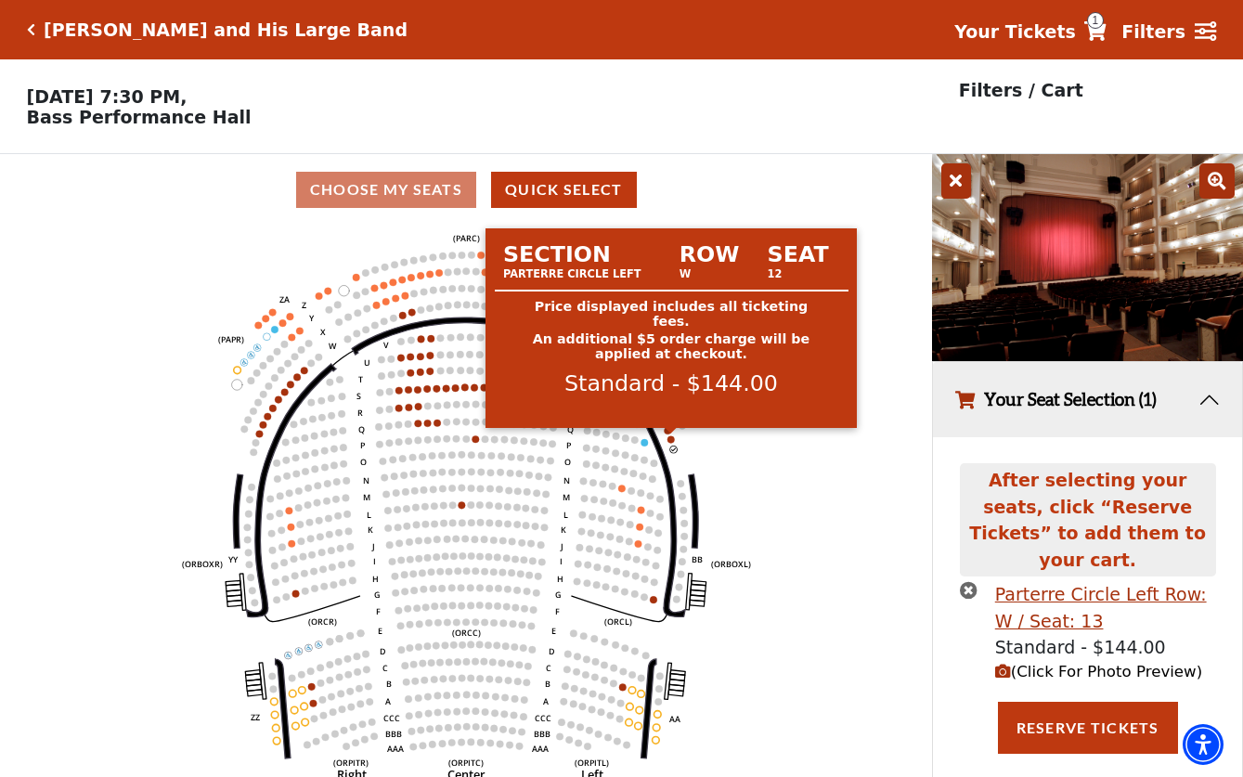
click at [668, 439] on circle at bounding box center [670, 438] width 7 height 7
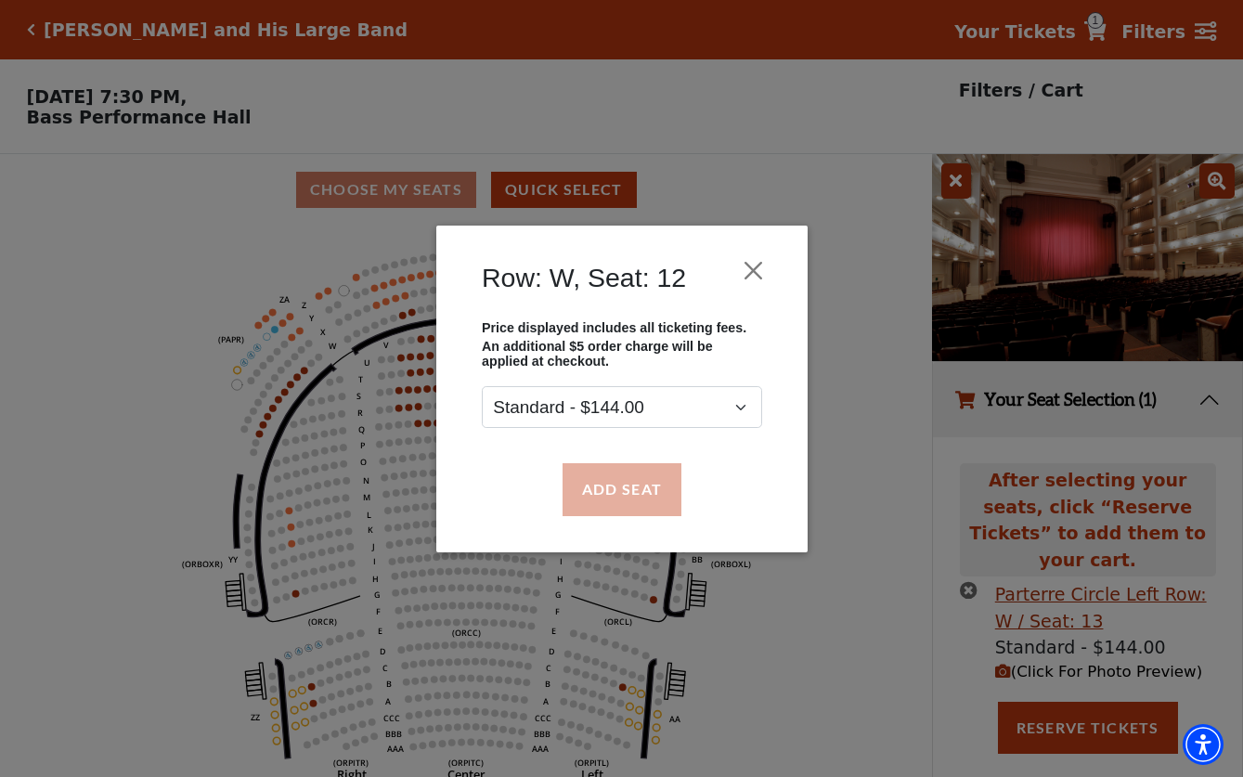
click at [632, 492] on button "Add Seat" at bounding box center [621, 489] width 119 height 52
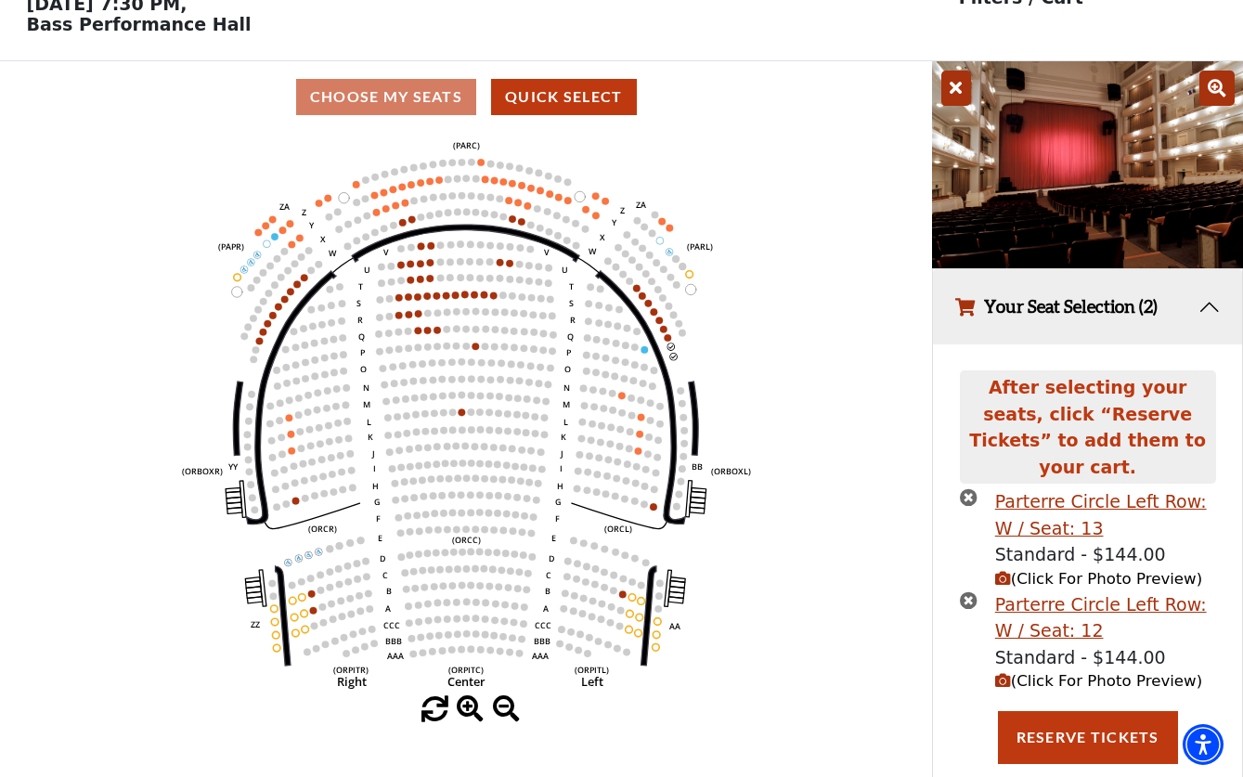
scroll to position [92, 0]
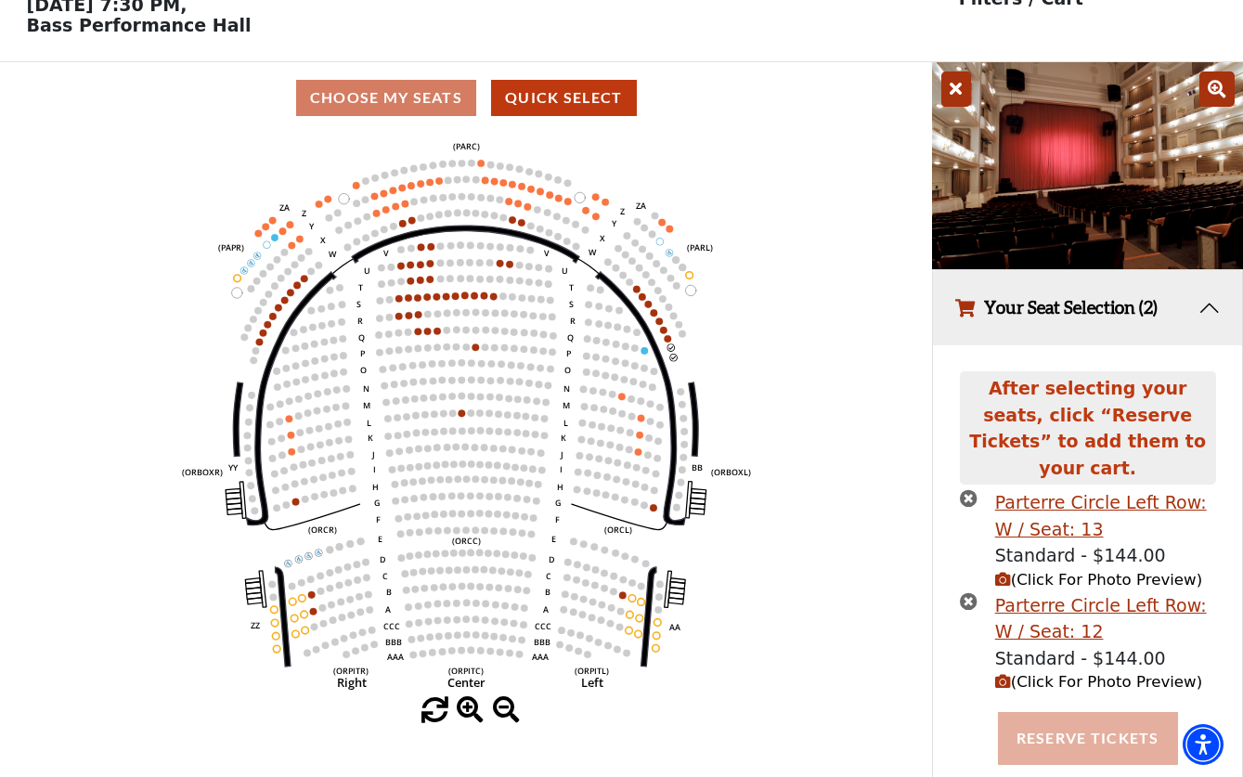
click at [1077, 719] on button "Reserve Tickets" at bounding box center [1088, 738] width 180 height 52
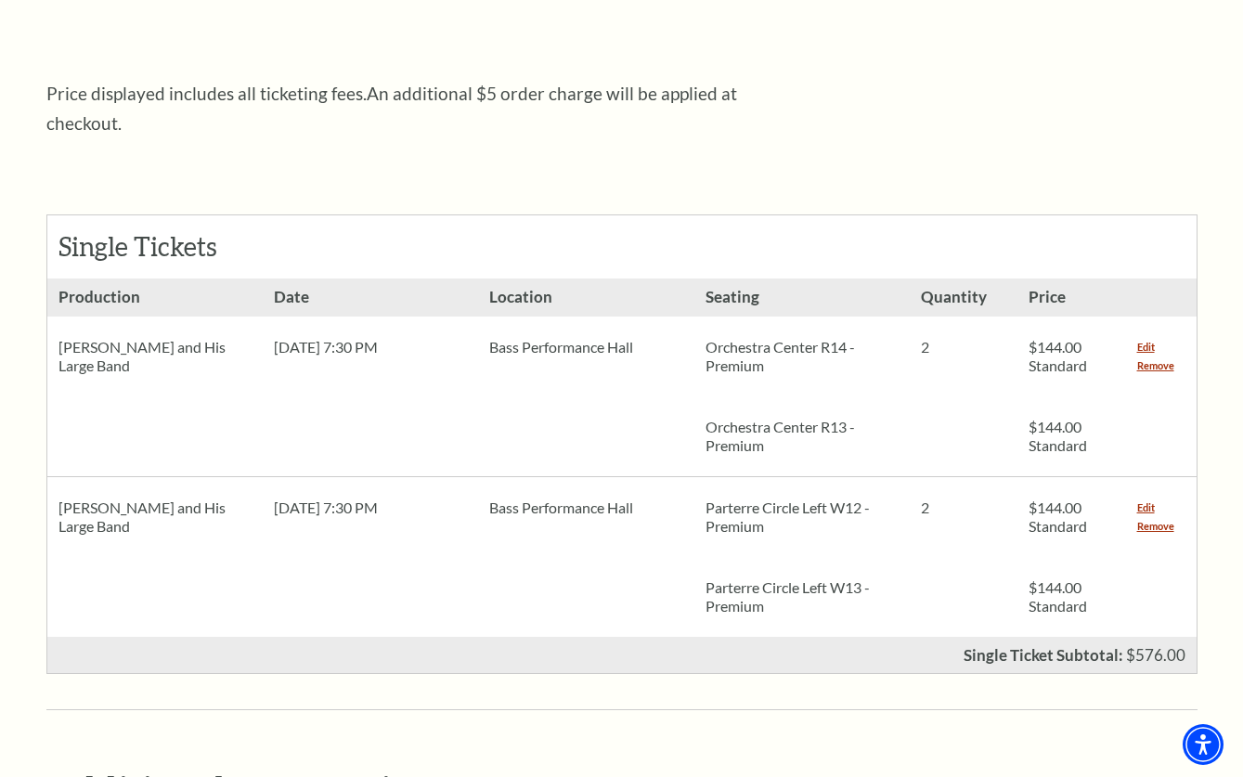
scroll to position [689, 0]
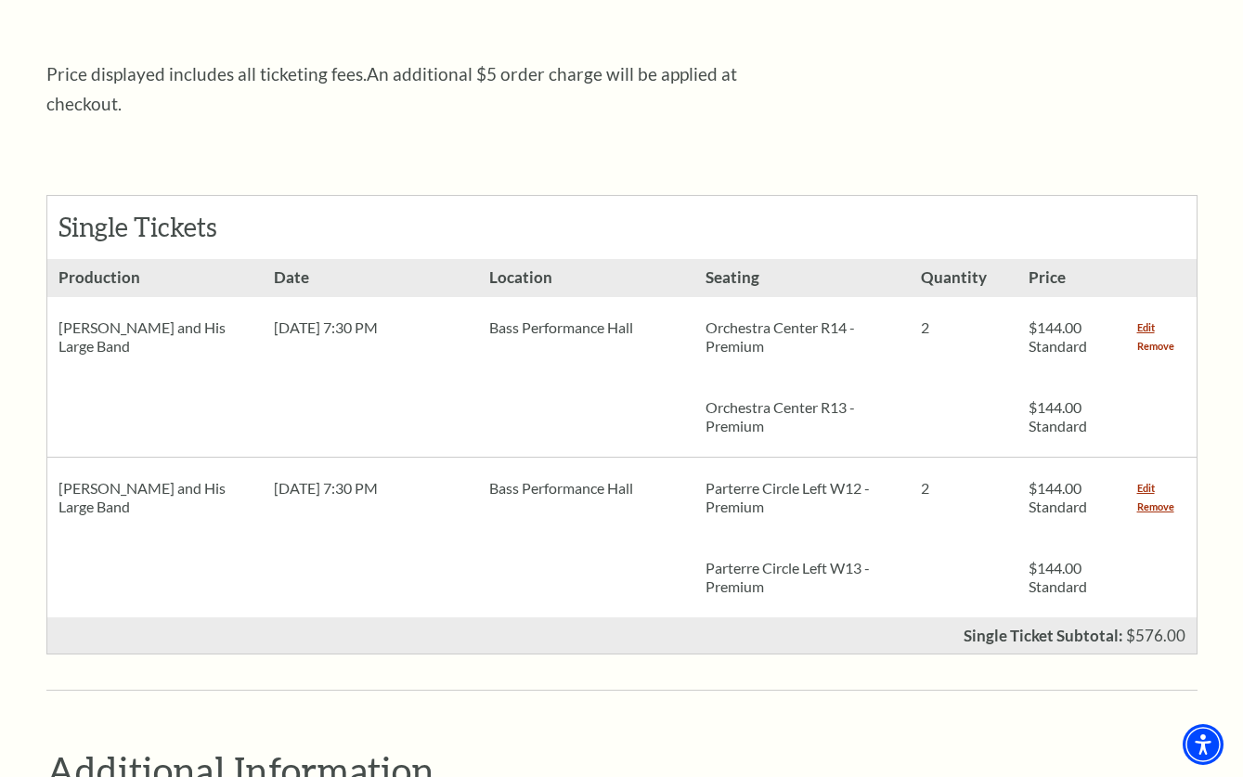
click at [1161, 337] on link "Remove" at bounding box center [1155, 346] width 37 height 19
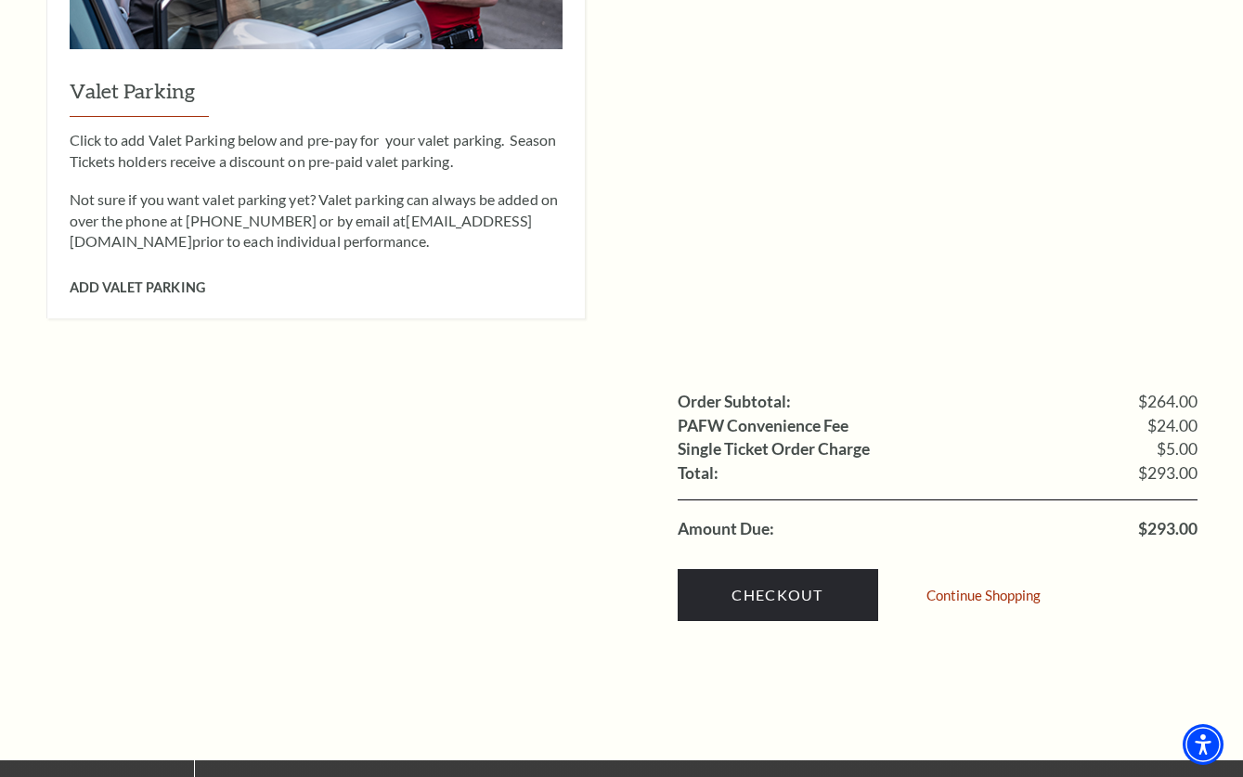
scroll to position [1578, 0]
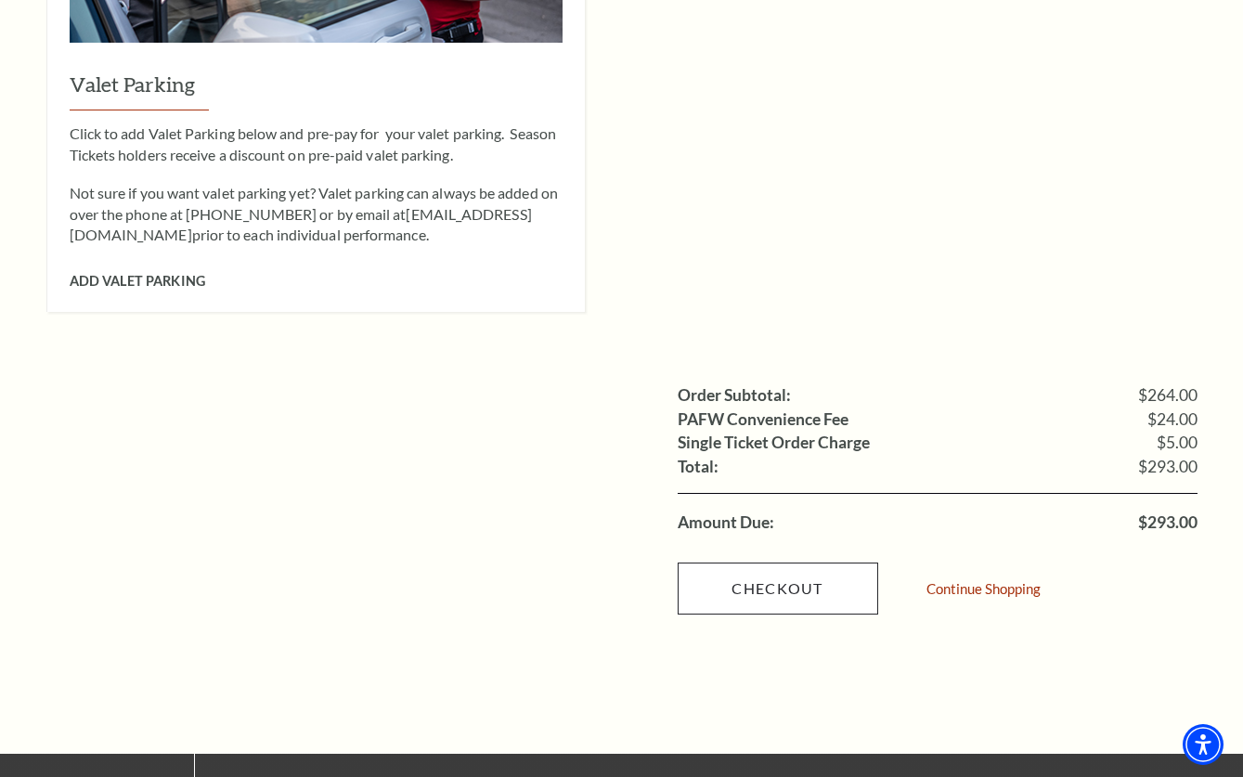
click at [747, 563] on link "Checkout" at bounding box center [778, 589] width 201 height 52
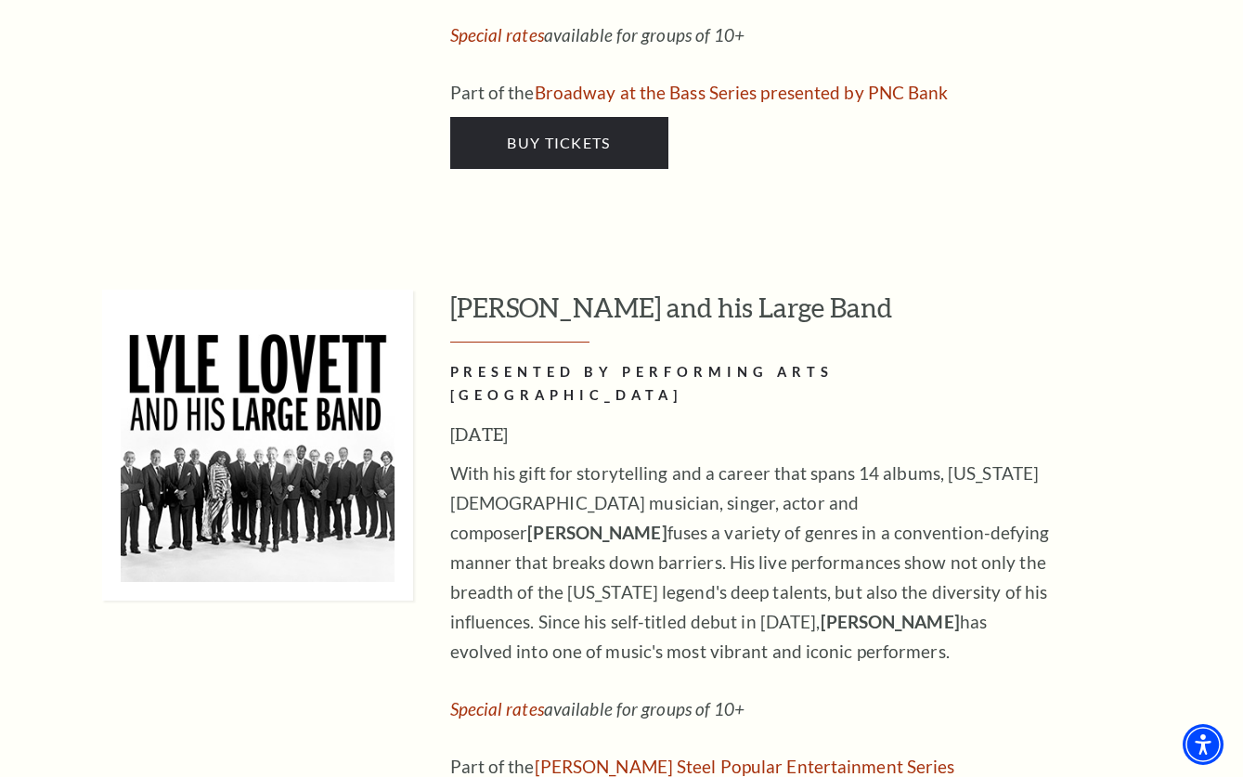
scroll to position [2840, 0]
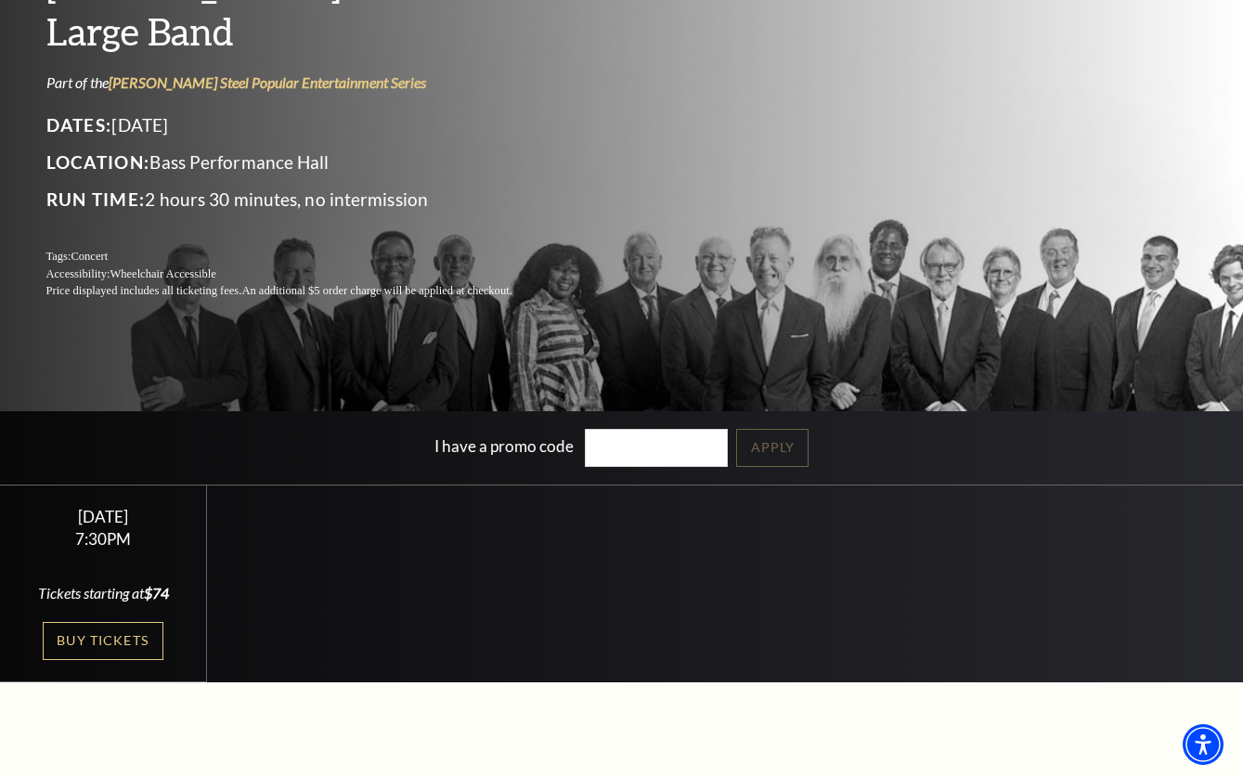
scroll to position [201, 0]
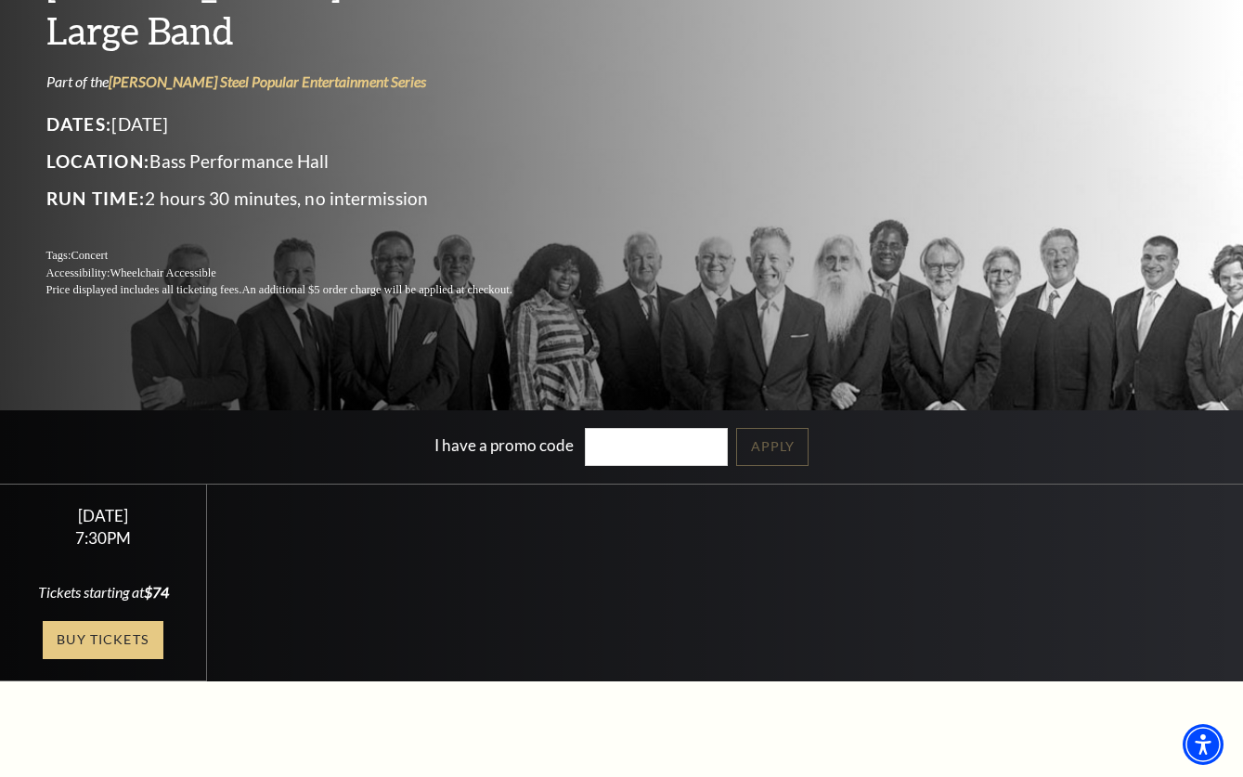
click at [121, 636] on link "Buy Tickets" at bounding box center [103, 640] width 121 height 38
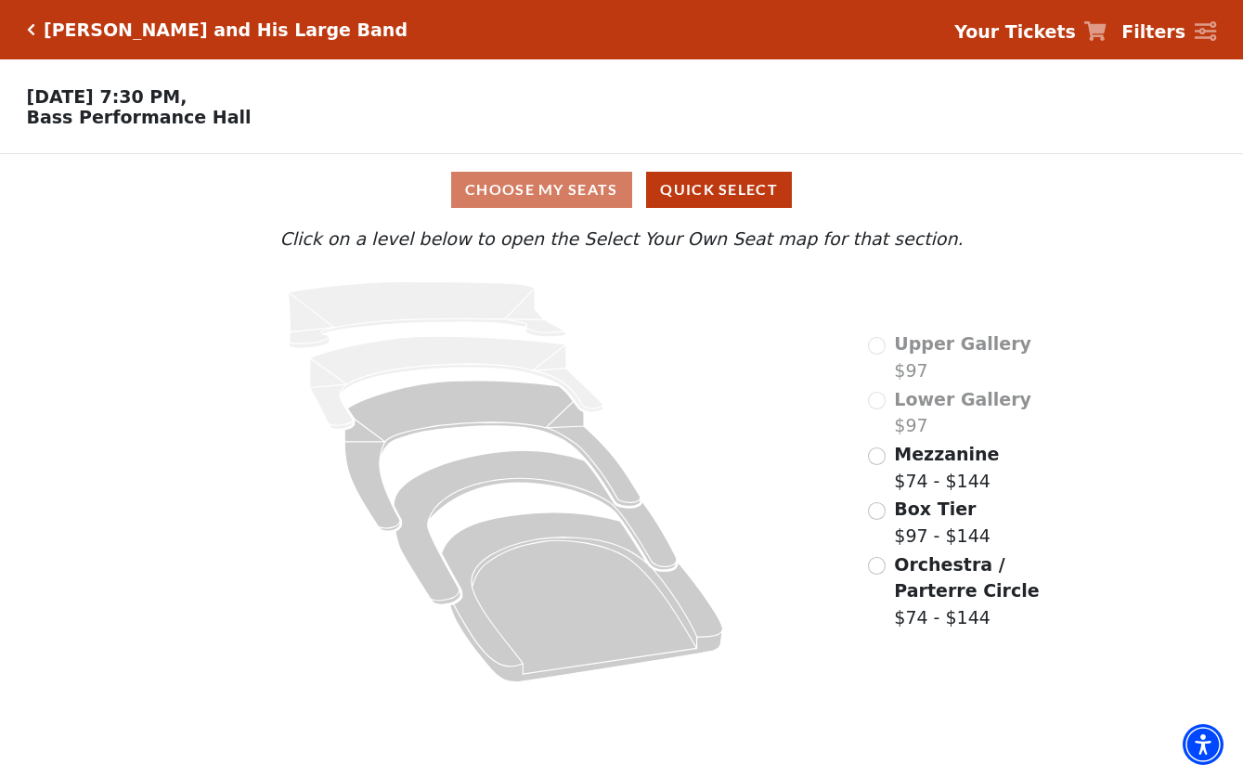
click at [882, 564] on input "Orchestra / Parterre Circle$74 - $144\a" at bounding box center [877, 566] width 18 height 18
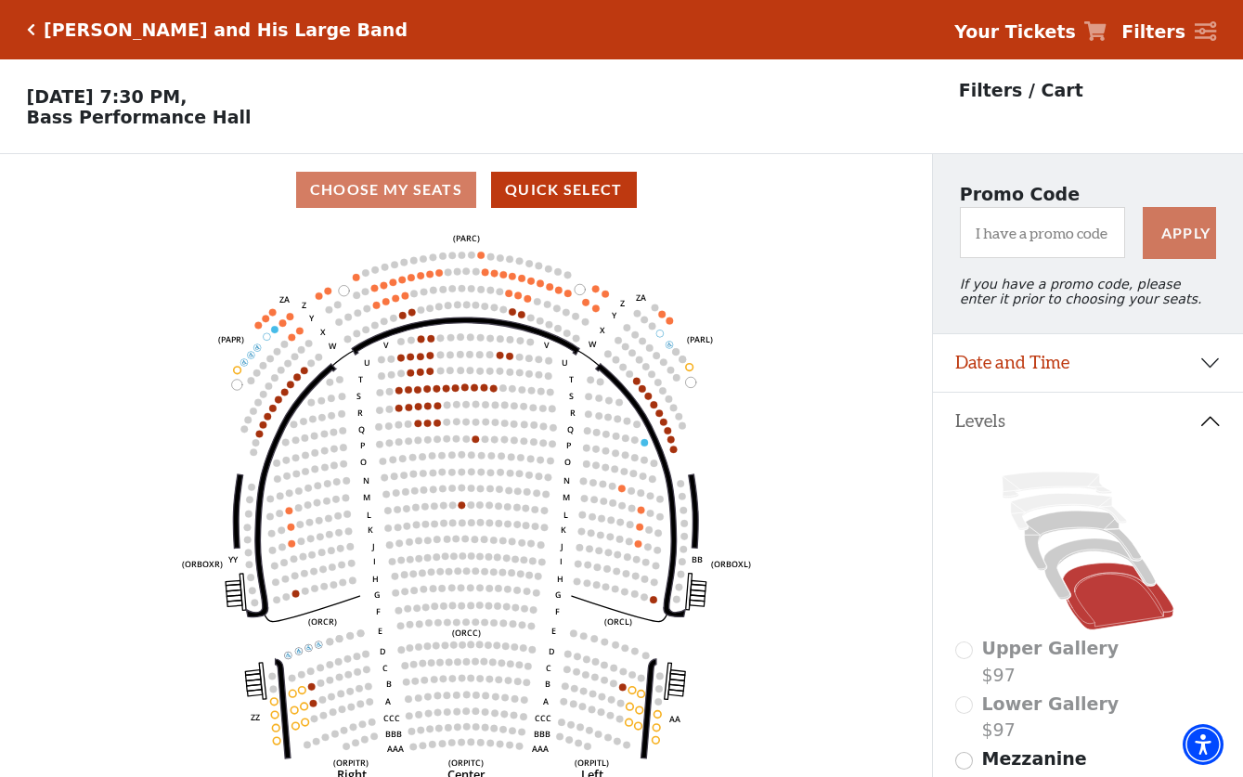
scroll to position [86, 0]
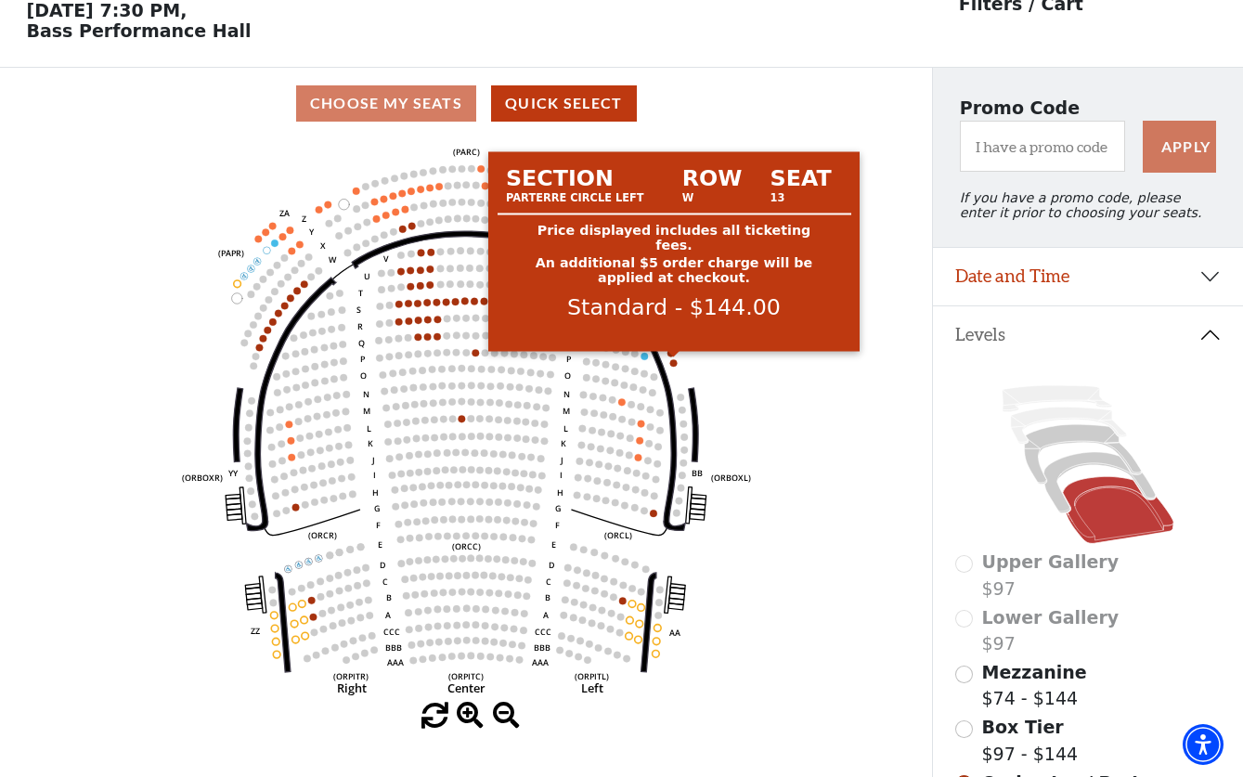
click at [676, 363] on circle at bounding box center [673, 362] width 7 height 7
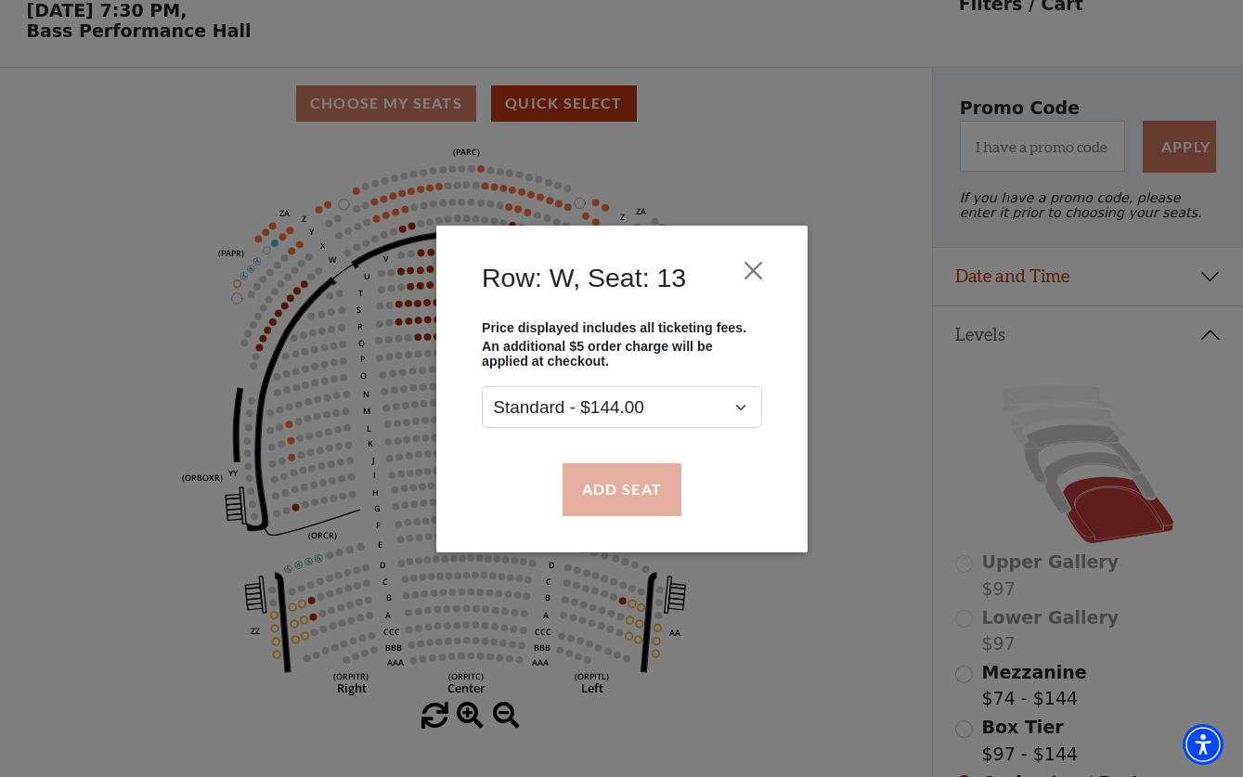
click at [648, 499] on button "Add Seat" at bounding box center [621, 489] width 119 height 52
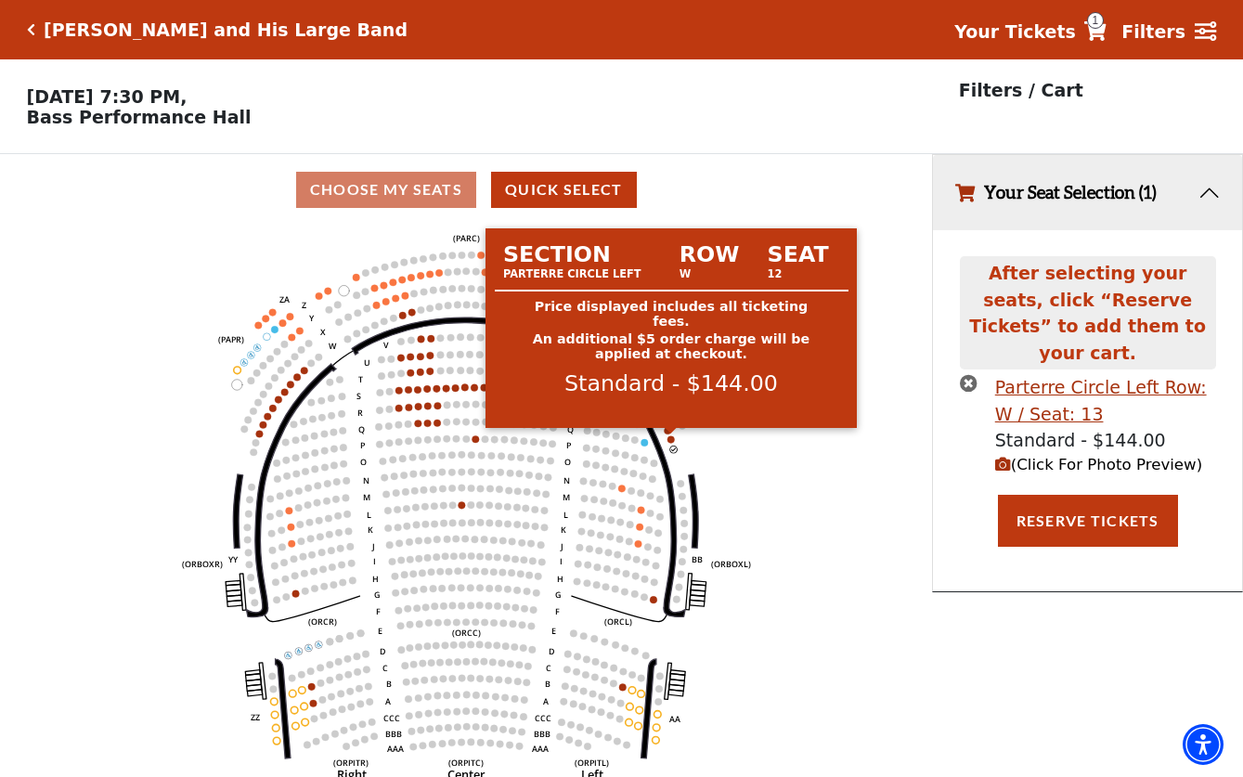
click at [670, 438] on circle at bounding box center [670, 438] width 7 height 7
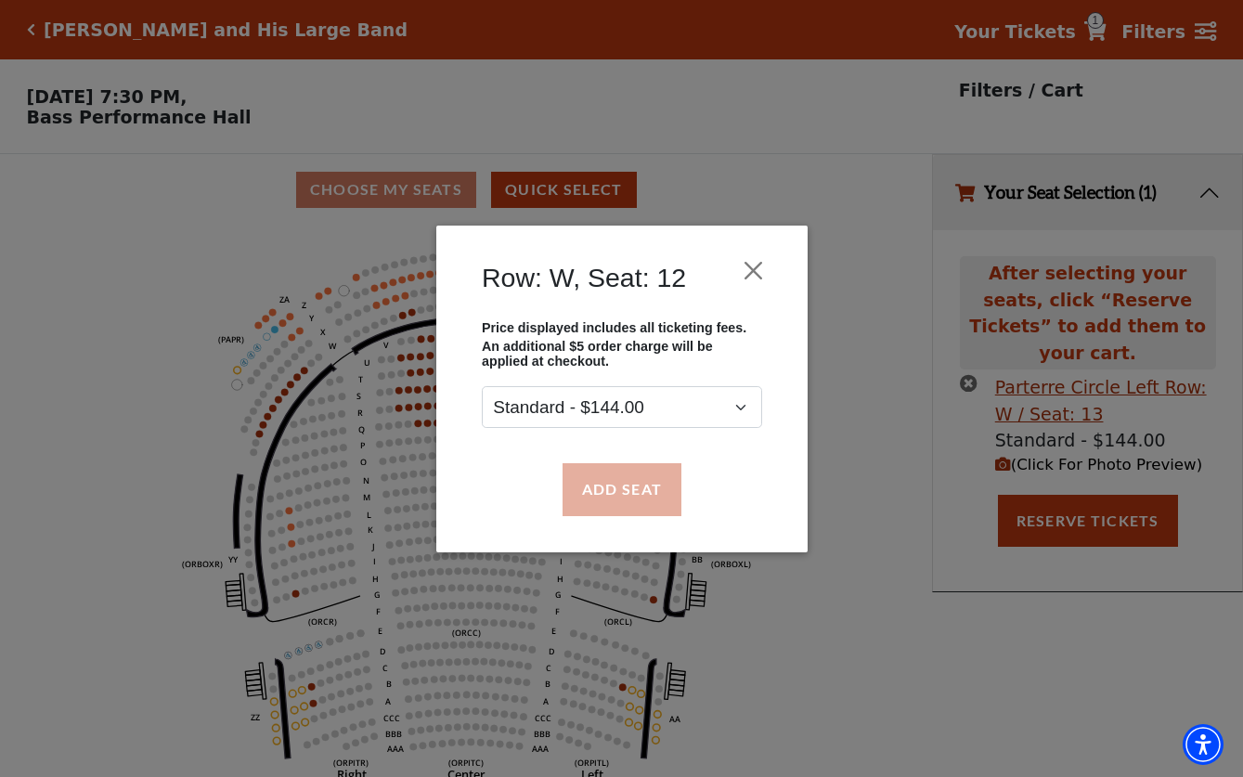
click at [635, 496] on button "Add Seat" at bounding box center [621, 489] width 119 height 52
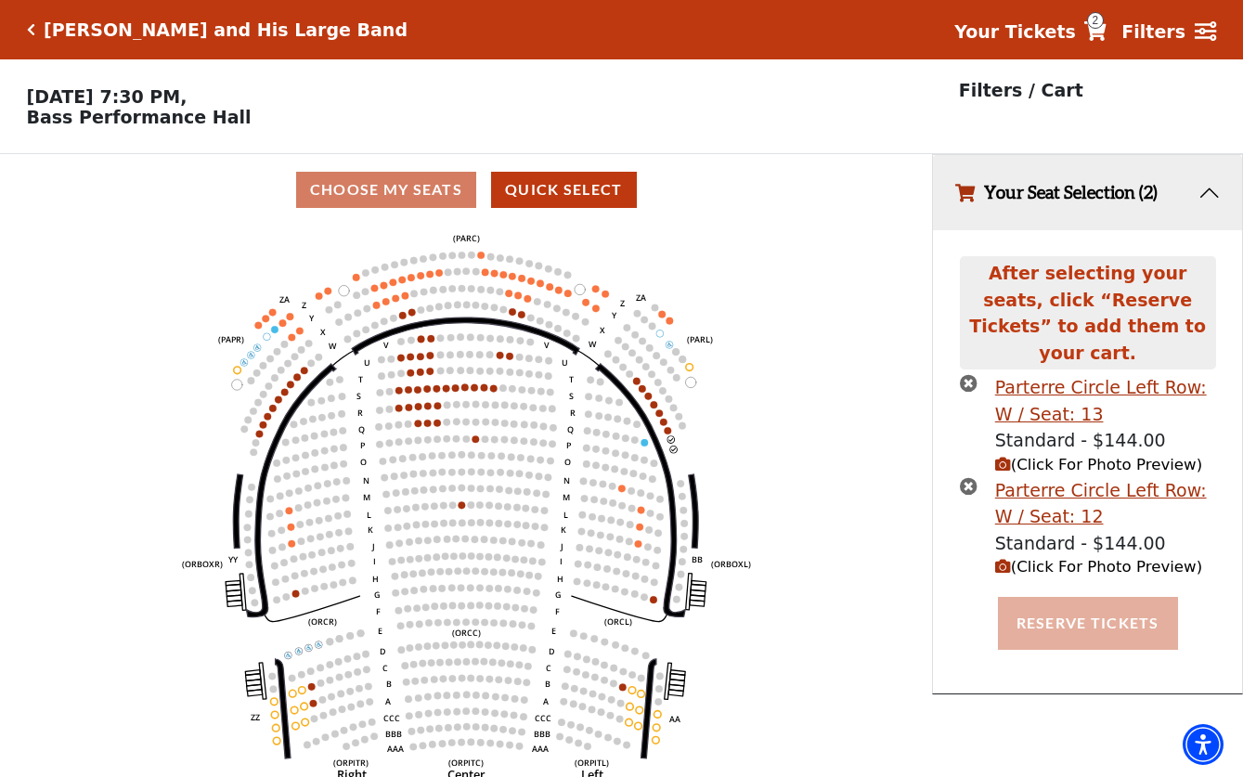
click at [1095, 597] on button "Reserve Tickets" at bounding box center [1088, 623] width 180 height 52
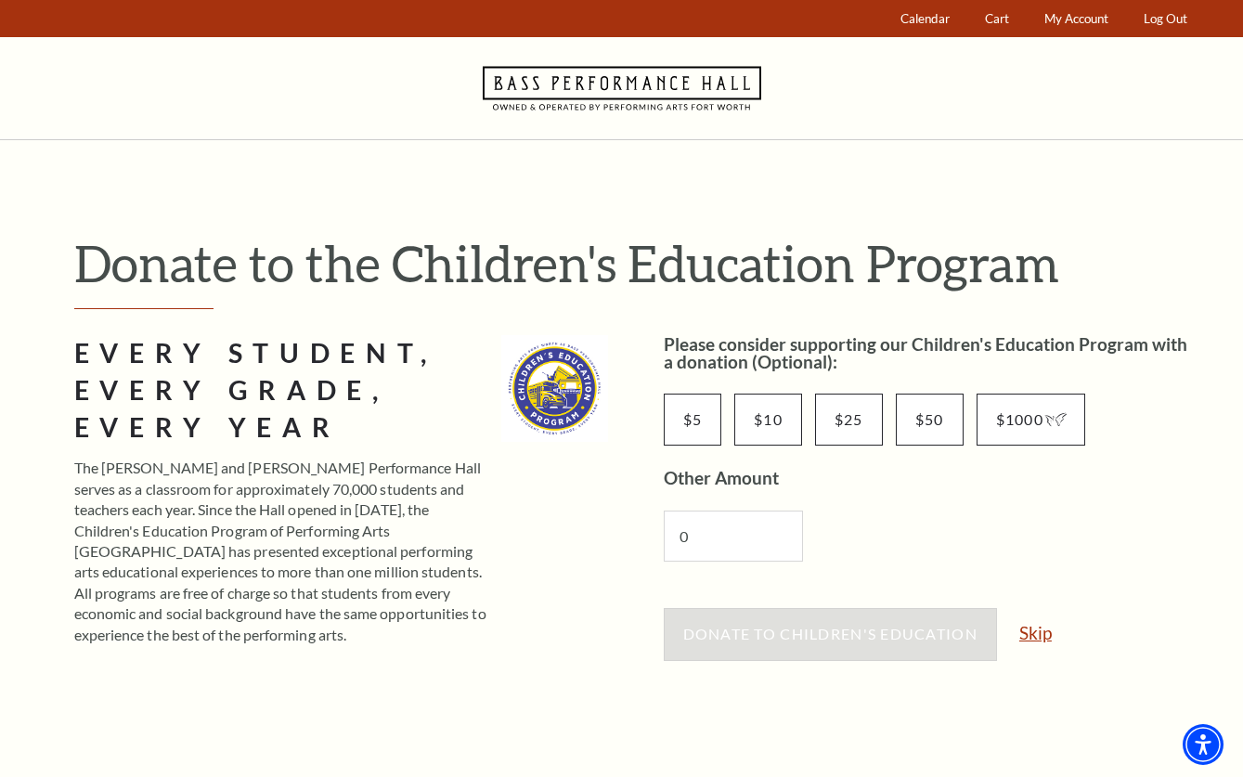
click at [1024, 634] on link "Skip" at bounding box center [1035, 633] width 32 height 18
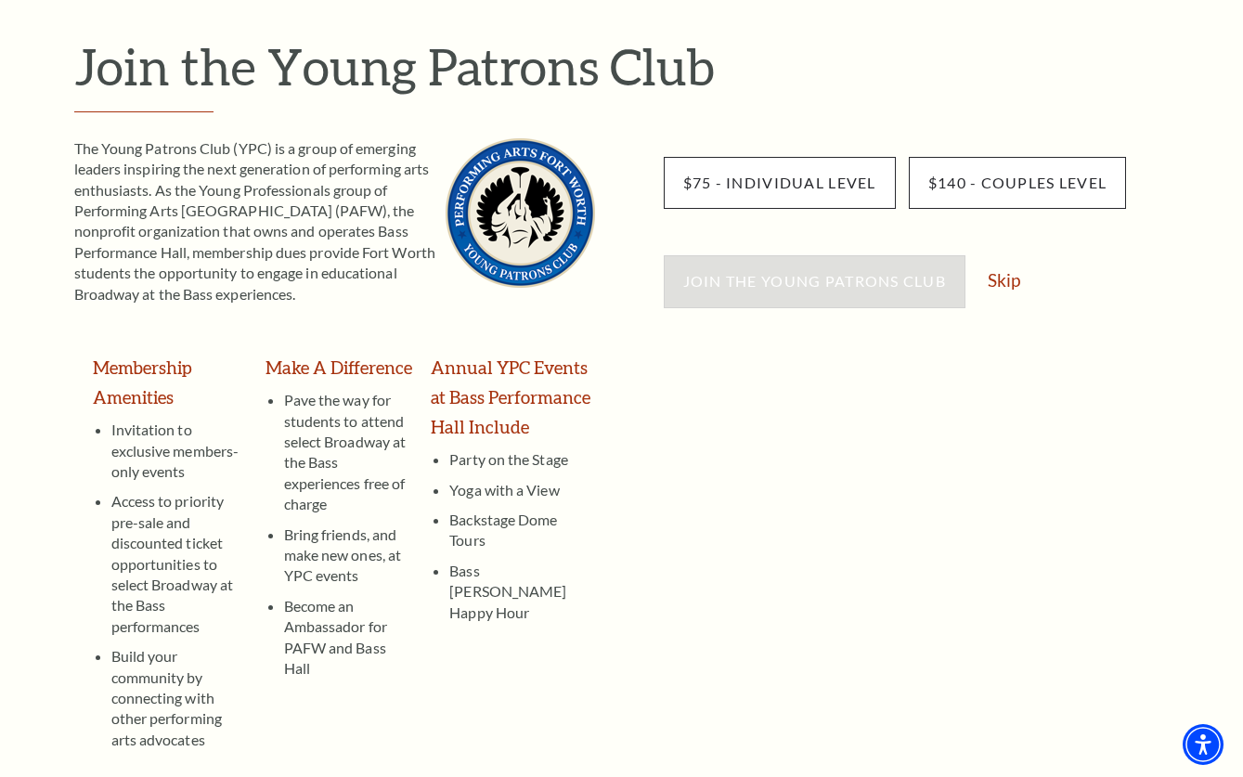
scroll to position [201, 0]
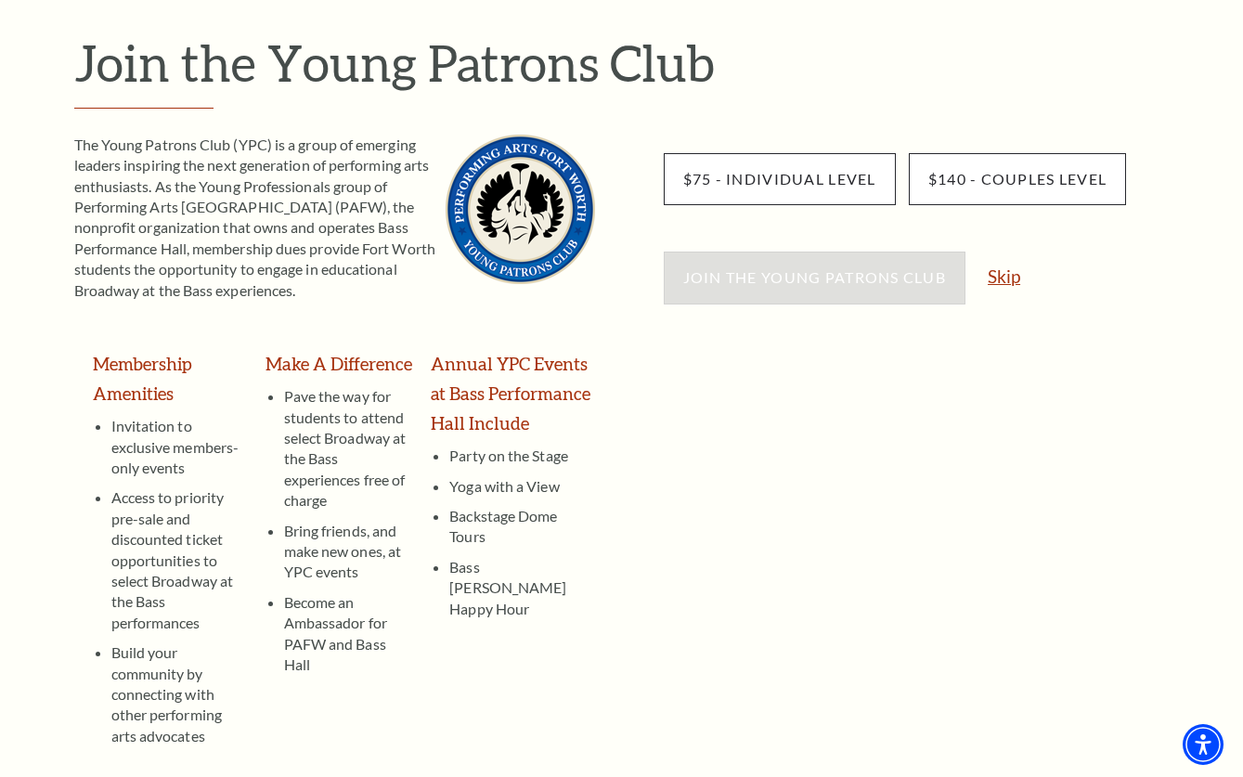
click at [1015, 278] on link "Skip" at bounding box center [1004, 276] width 32 height 18
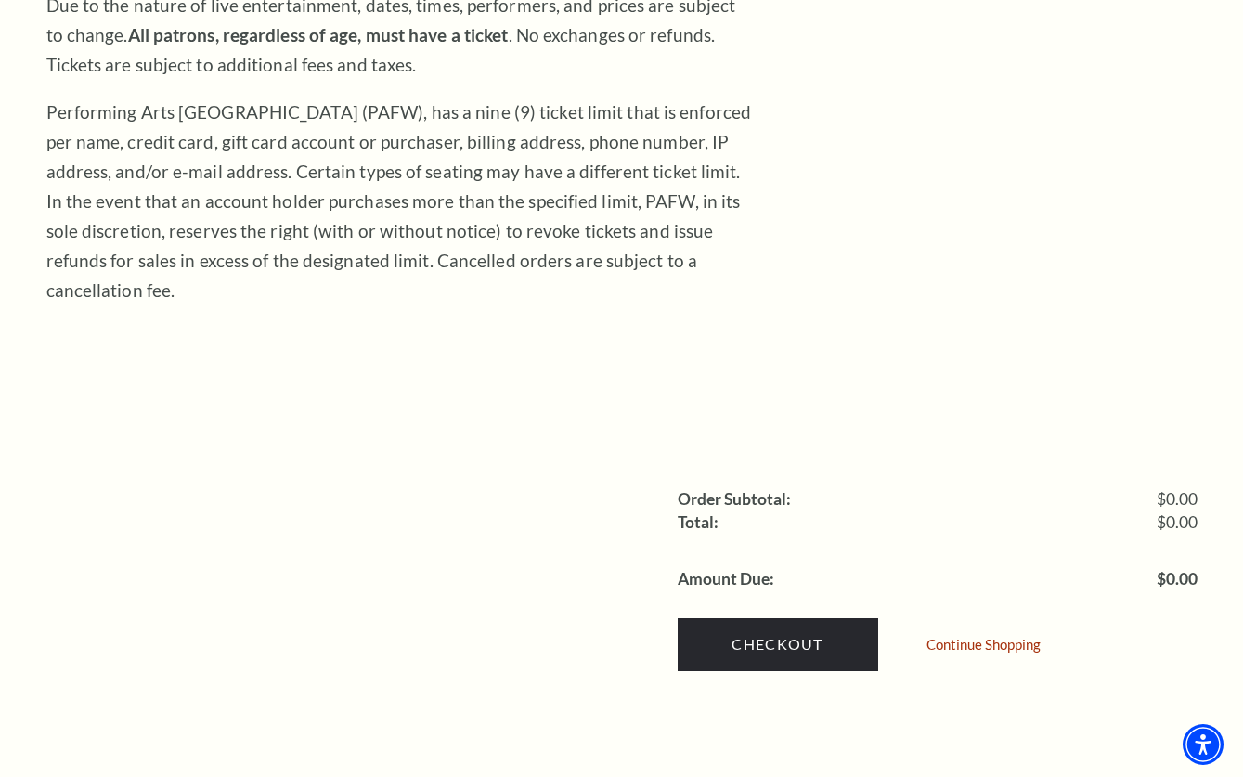
scroll to position [407, 0]
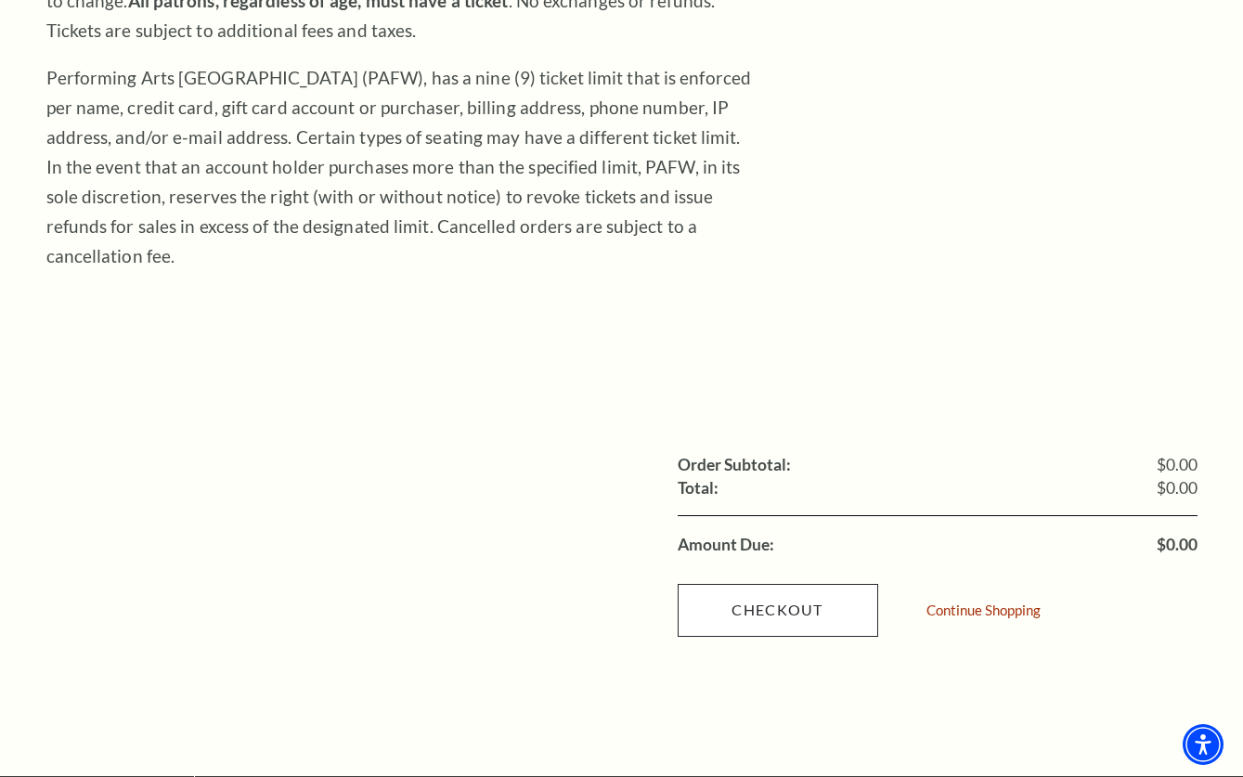
click at [795, 584] on link "Checkout" at bounding box center [778, 610] width 201 height 52
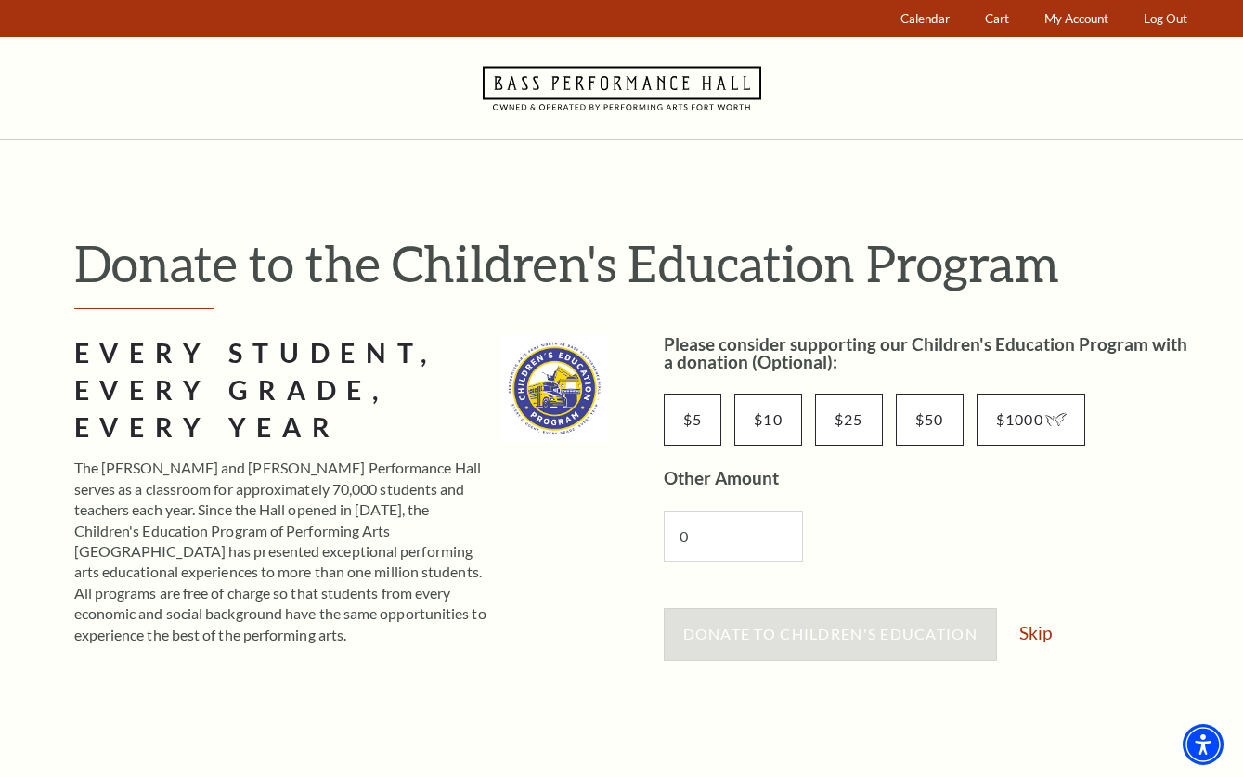
click at [1030, 636] on link "Skip" at bounding box center [1035, 633] width 32 height 18
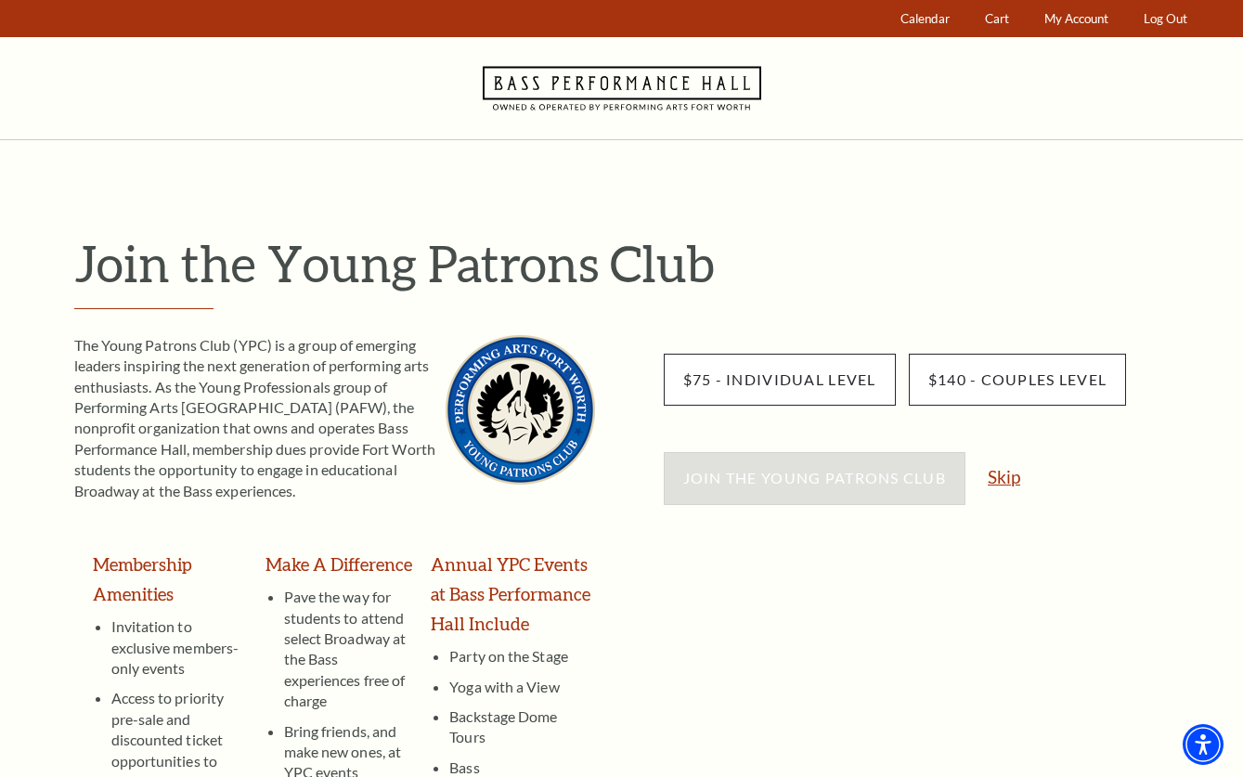
click at [1004, 470] on link "Skip" at bounding box center [1004, 477] width 32 height 18
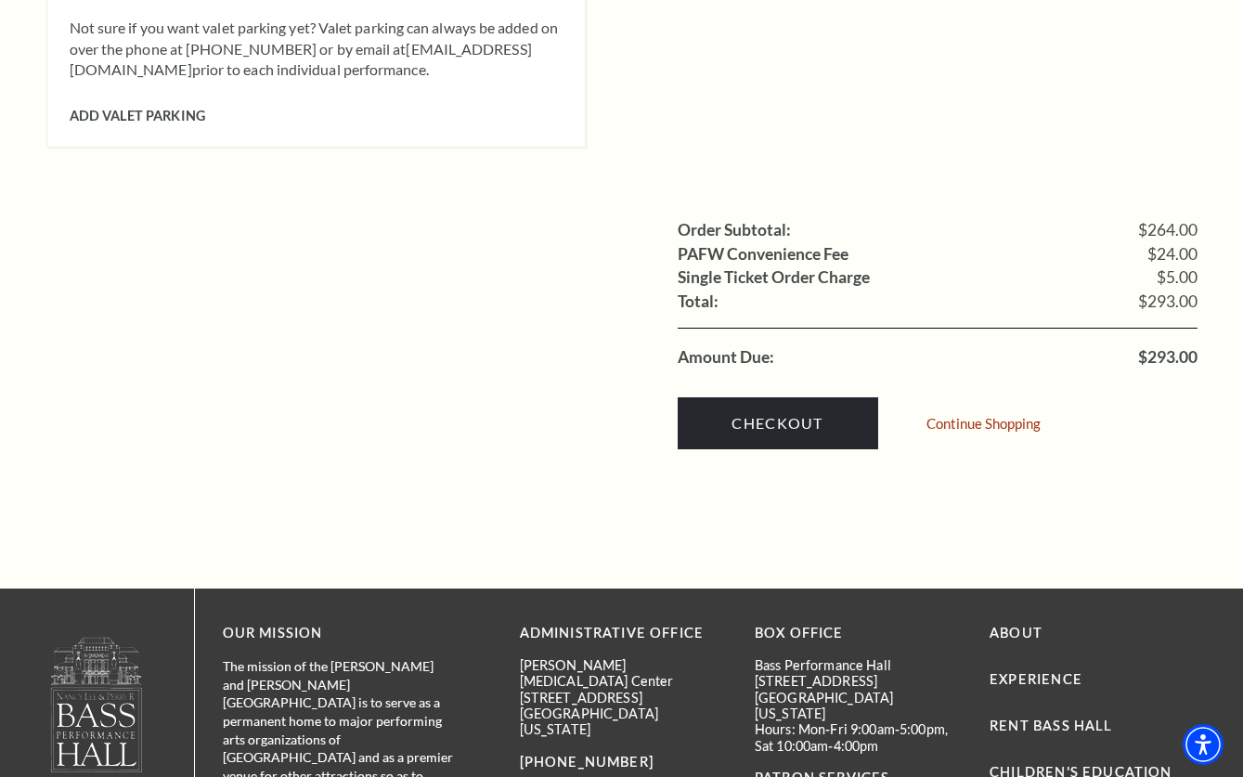
scroll to position [1745, 0]
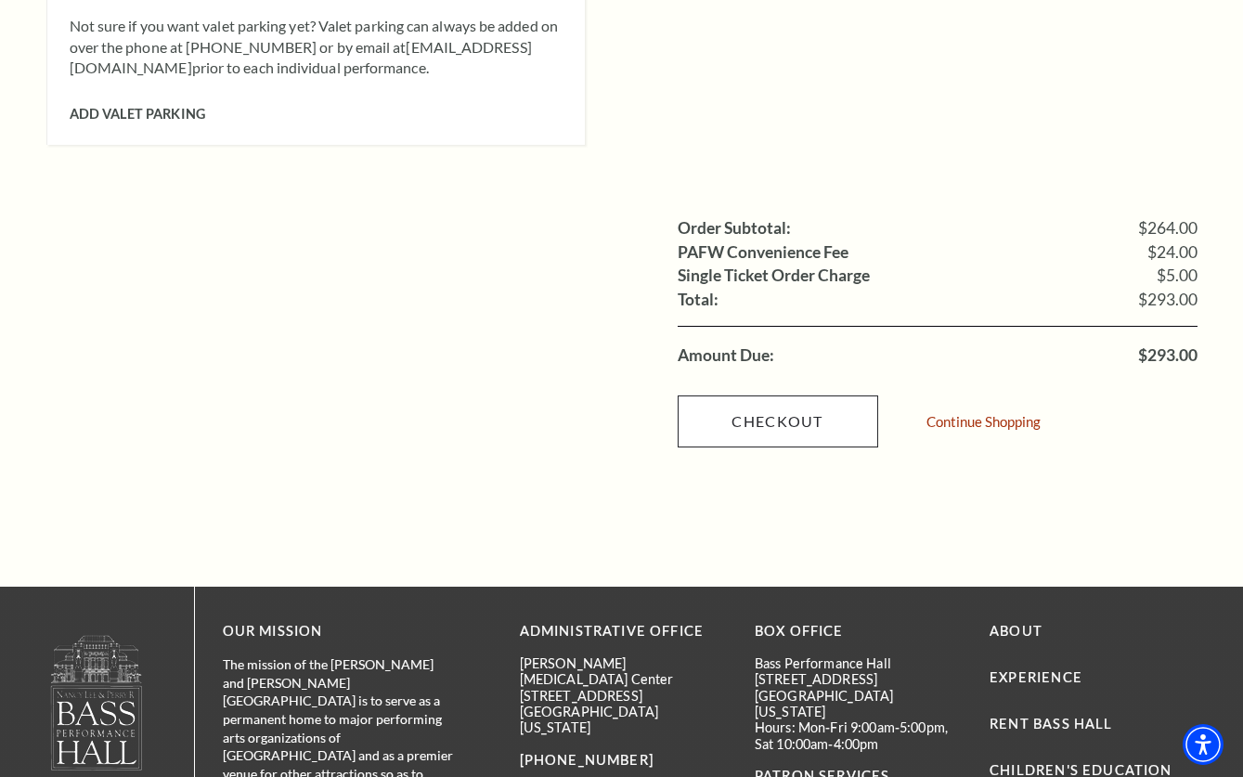
click at [826, 395] on link "Checkout" at bounding box center [778, 421] width 201 height 52
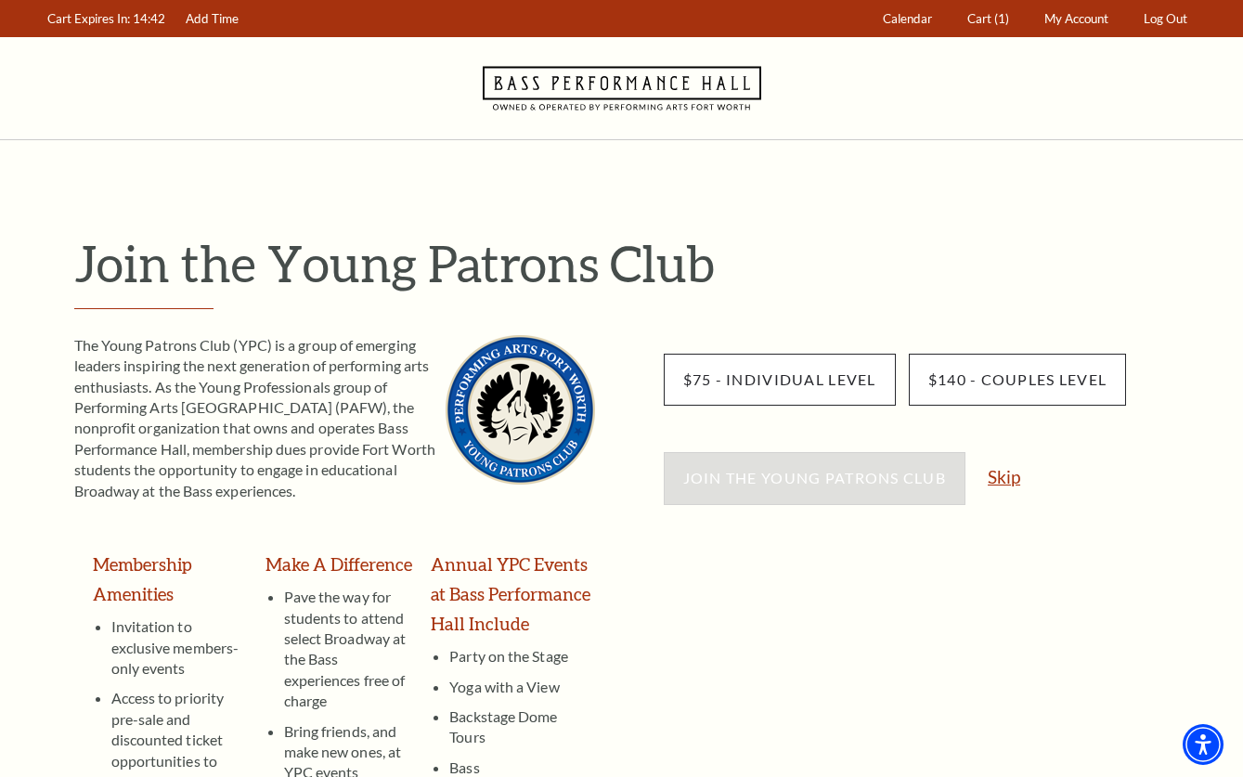
click at [1011, 477] on link "Skip" at bounding box center [1004, 477] width 32 height 18
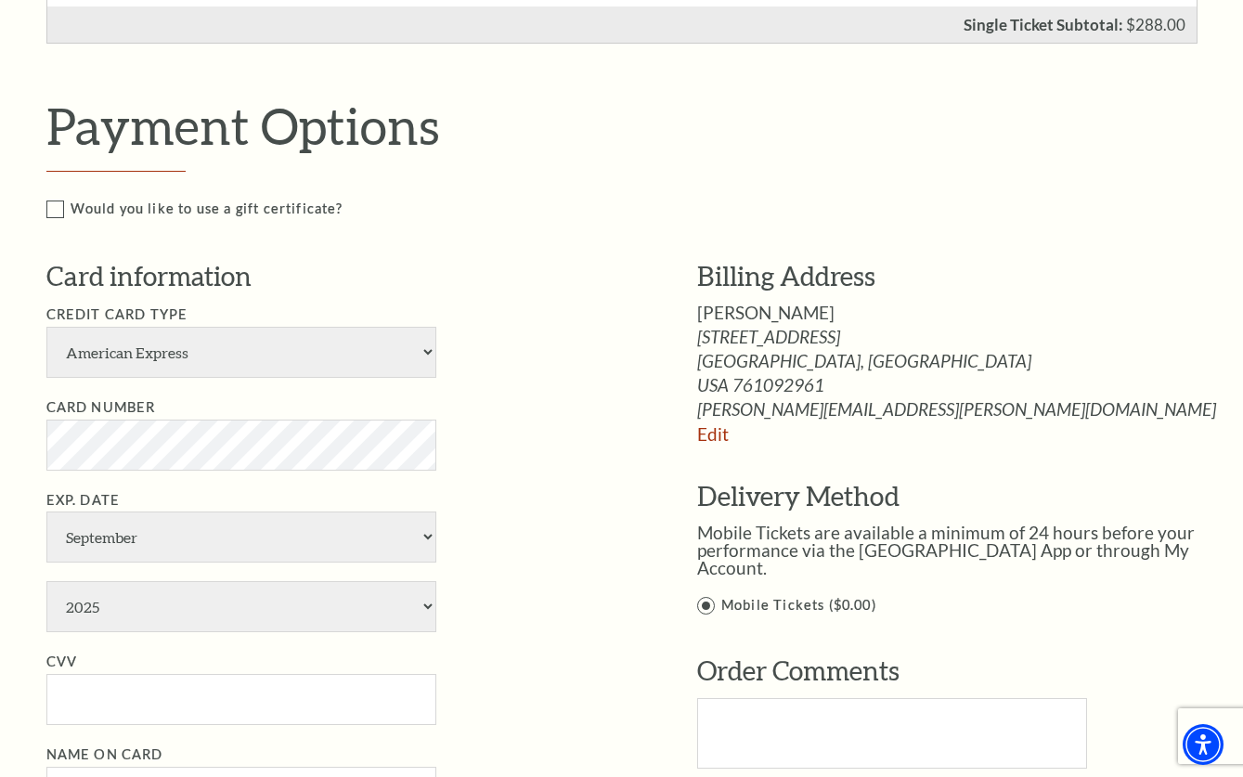
scroll to position [795, 0]
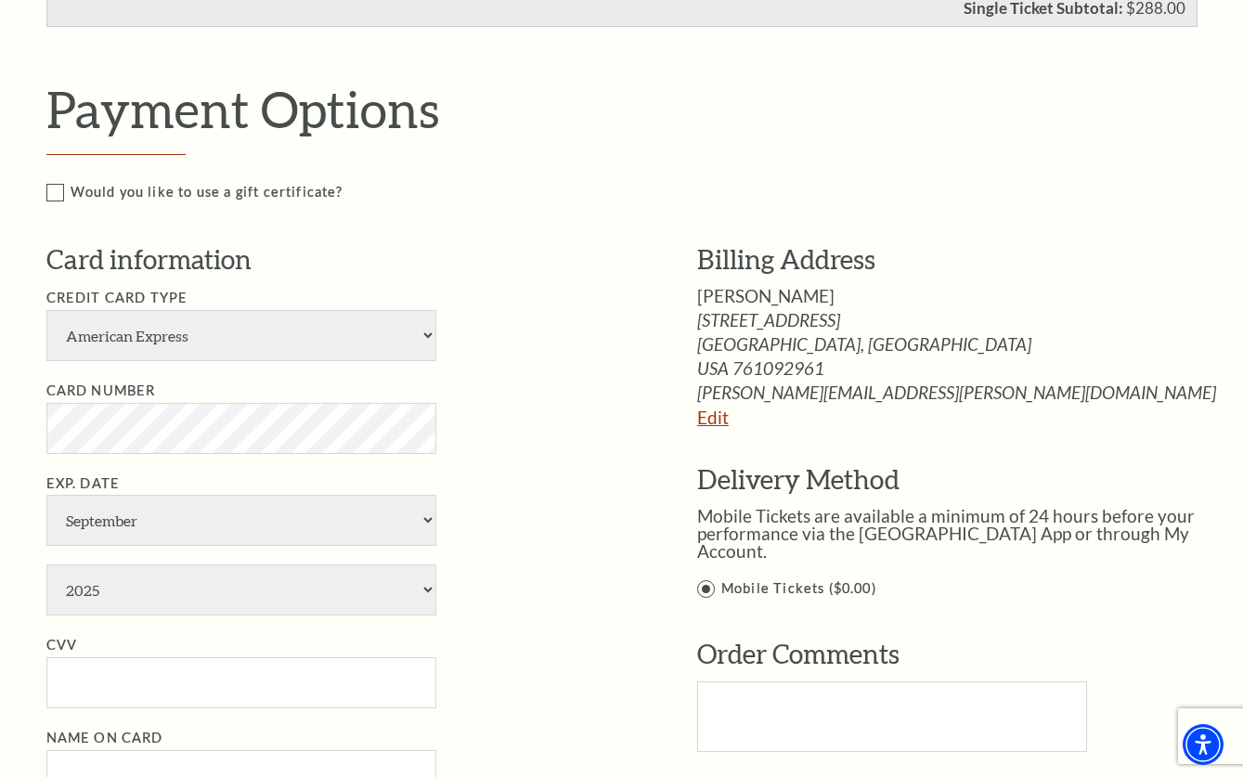
click at [719, 414] on link "Edit" at bounding box center [713, 417] width 32 height 21
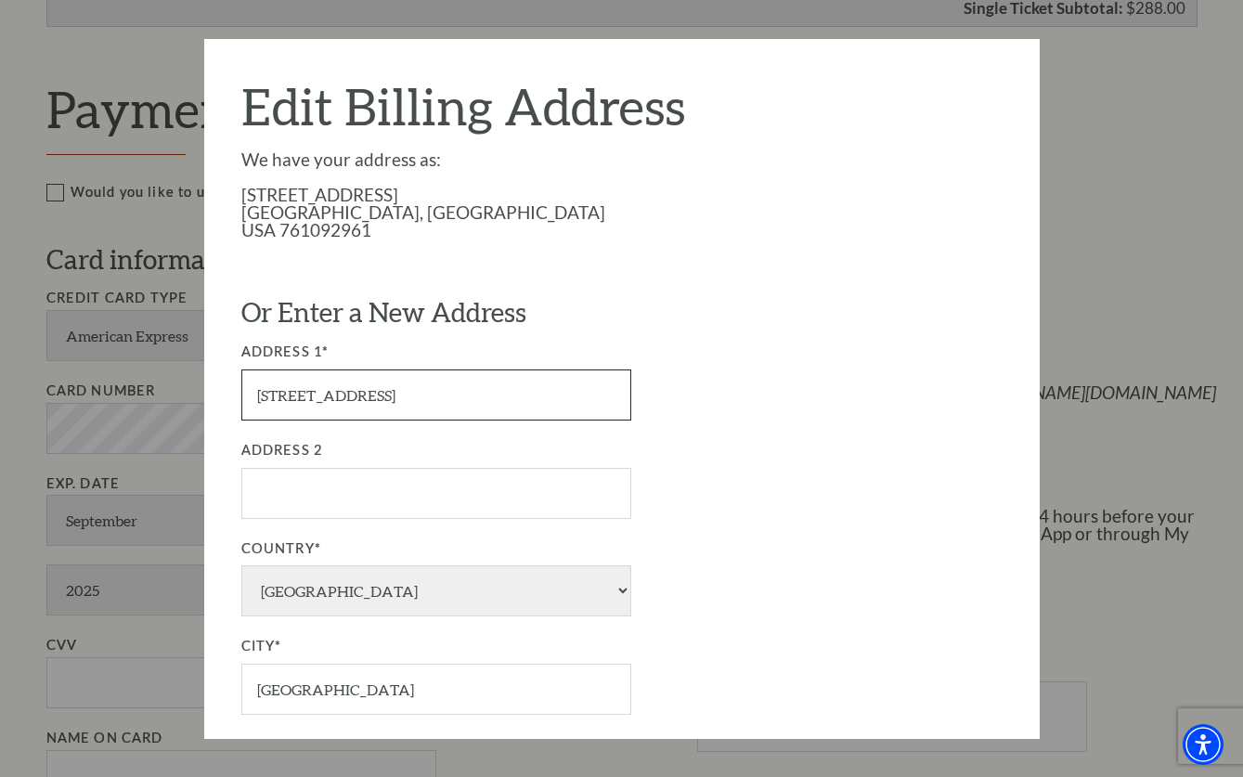
drag, startPoint x: 449, startPoint y: 378, endPoint x: 390, endPoint y: 372, distance: 59.7
click at [403, 382] on input "3201 Lamesa Pl" at bounding box center [436, 394] width 390 height 51
click at [608, 395] on input "3201 Lamesa Pl" at bounding box center [436, 394] width 390 height 51
type input "111 Mossman Road"
select select "MA"
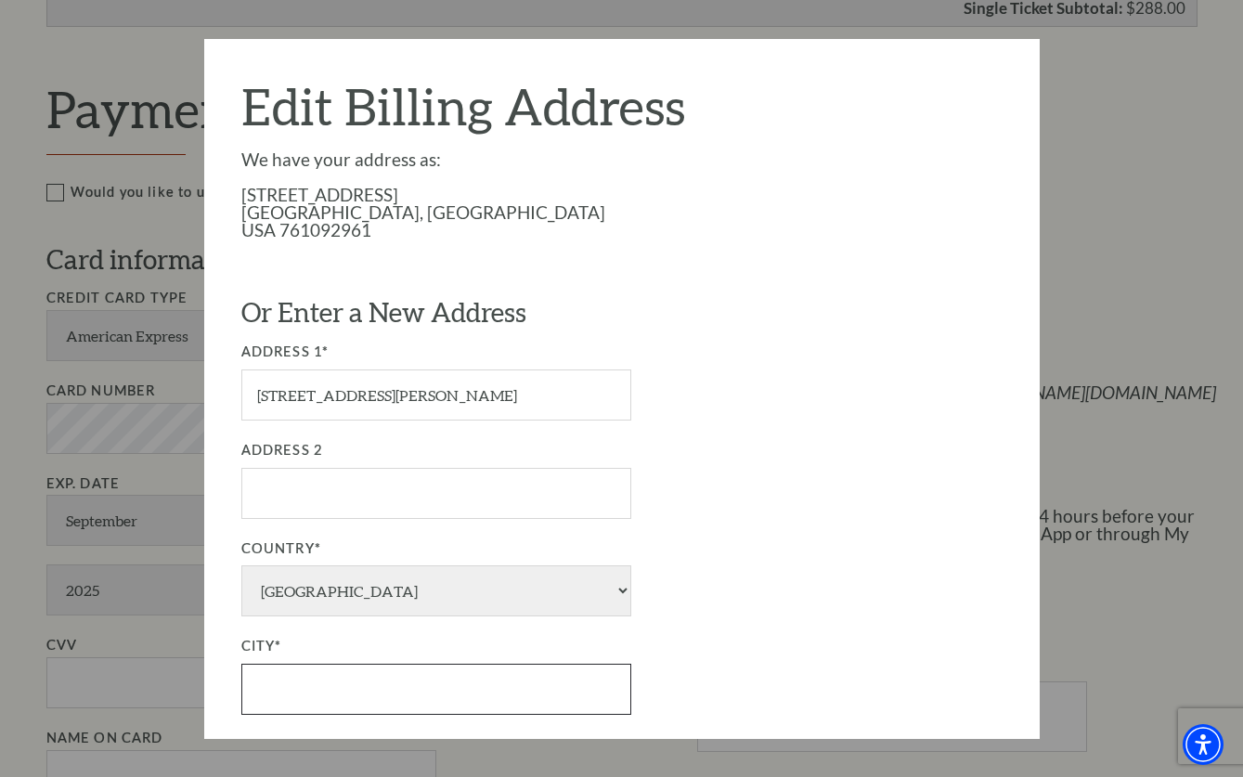
type input "Sudbury"
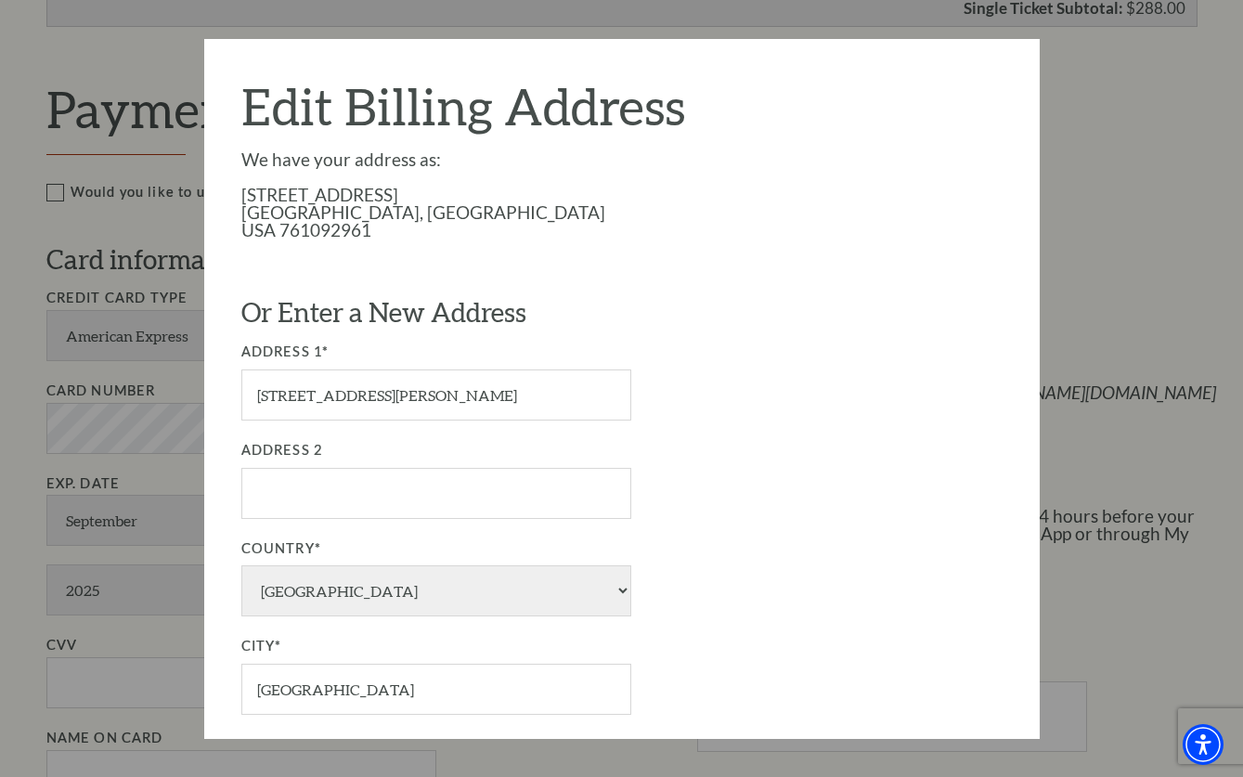
type input "01776"
click at [753, 483] on div "Address 2" at bounding box center [542, 479] width 603 height 80
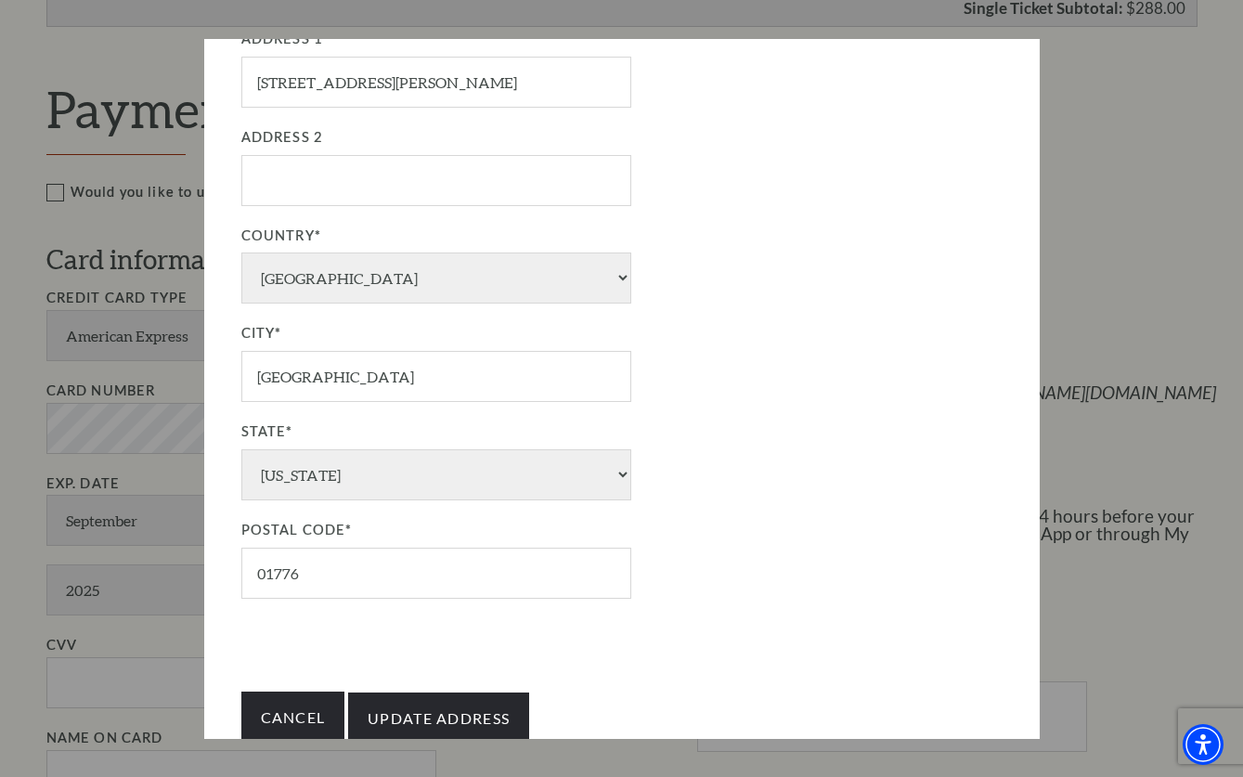
scroll to position [312, 0]
click at [452, 694] on input "Update Address" at bounding box center [438, 720] width 181 height 52
type input "Update Address"
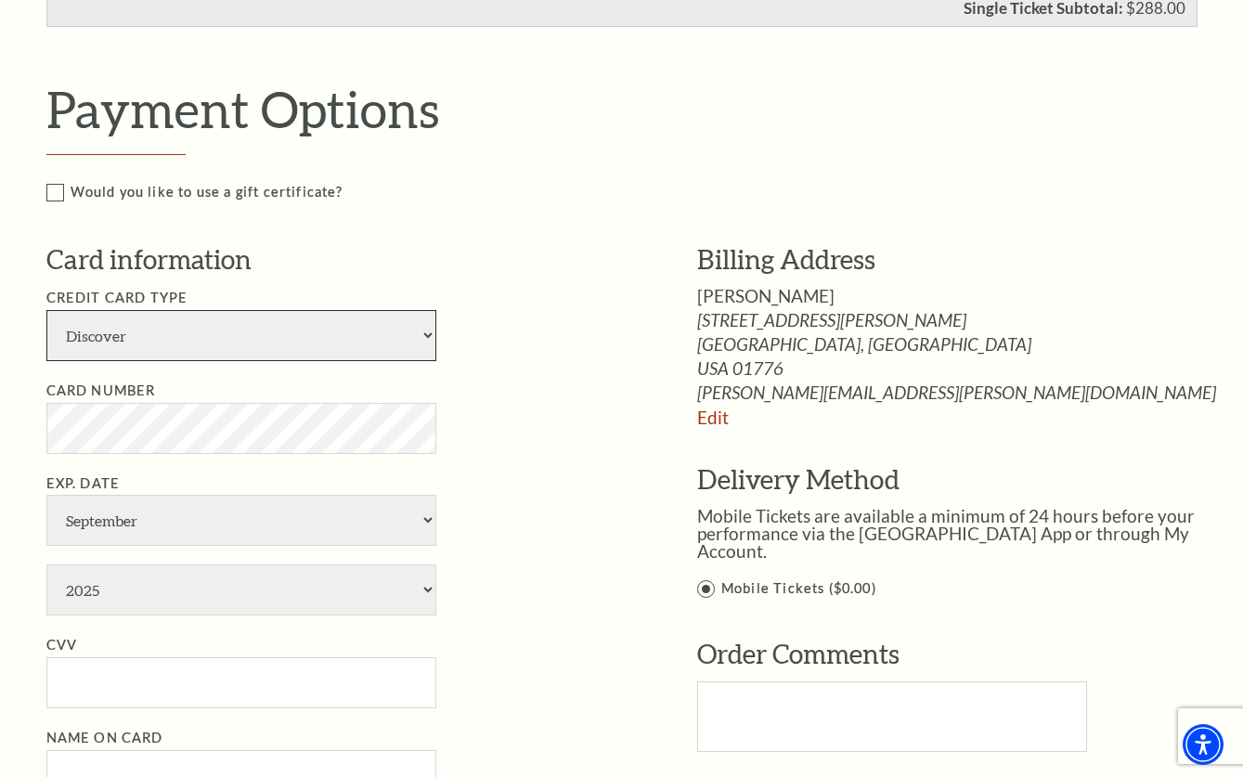
select select "25"
select select "7"
select select "2029"
type input "275"
type input "[PERSON_NAME]"
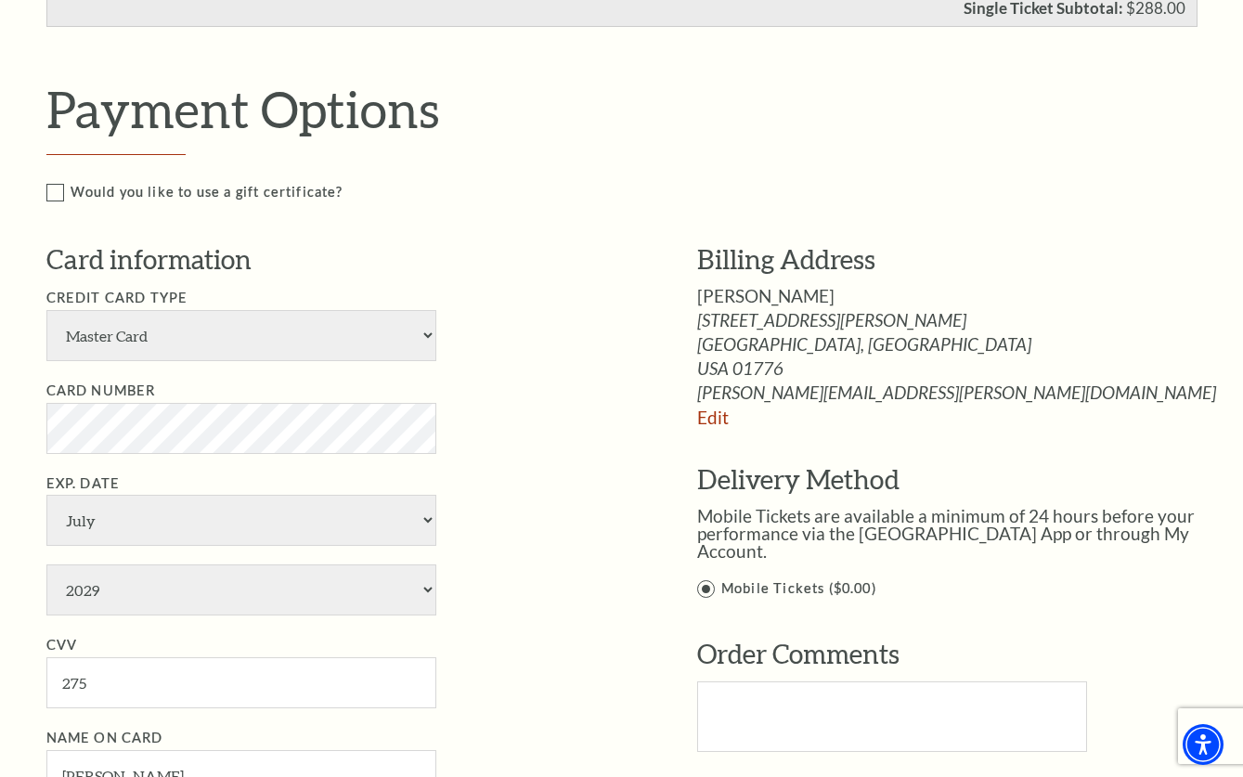
click at [544, 473] on li "Exp. Date January February March April May June July August September October N…" at bounding box center [343, 545] width 595 height 144
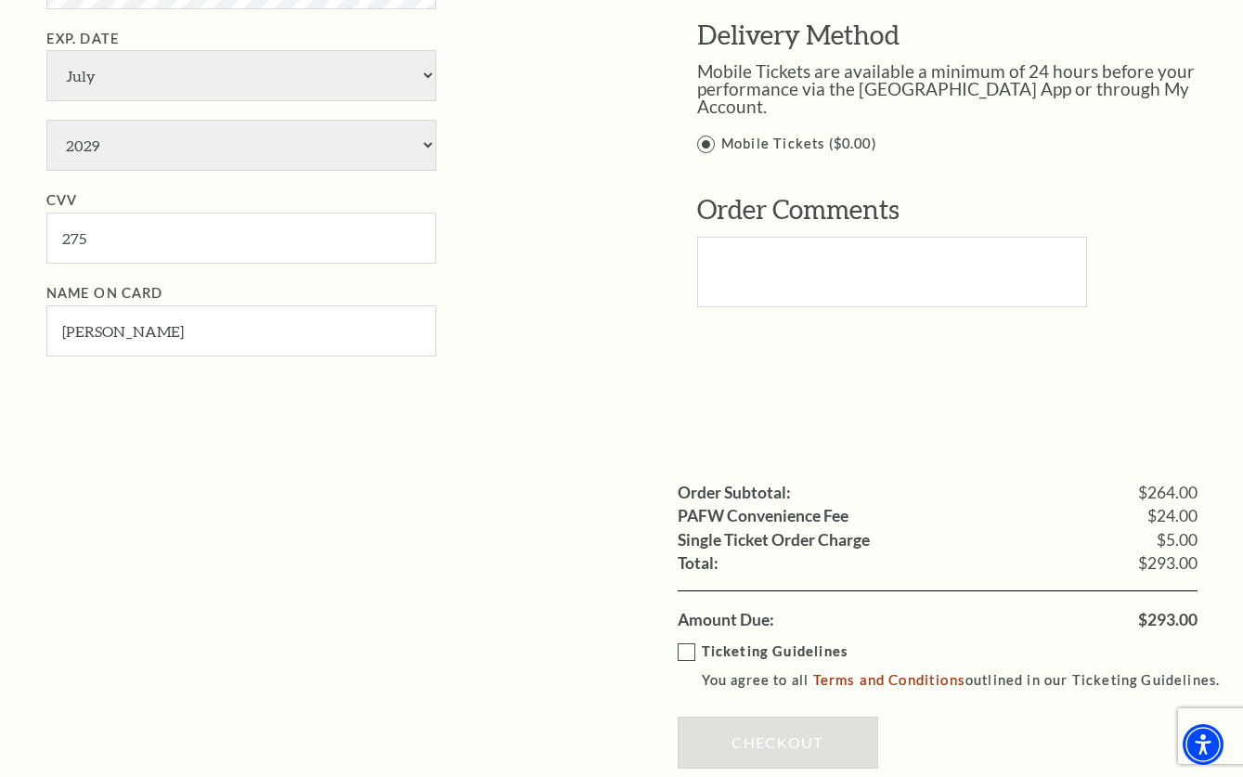
scroll to position [1241, 0]
click at [687, 639] on label "Ticketing Guidelines You agree to all Terms and Conditions outlined in our Tick…" at bounding box center [958, 664] width 560 height 51
click at [0, 0] on input "Ticketing Guidelines You agree to all Terms and Conditions outlined in our Tick…" at bounding box center [0, 0] width 0 height 0
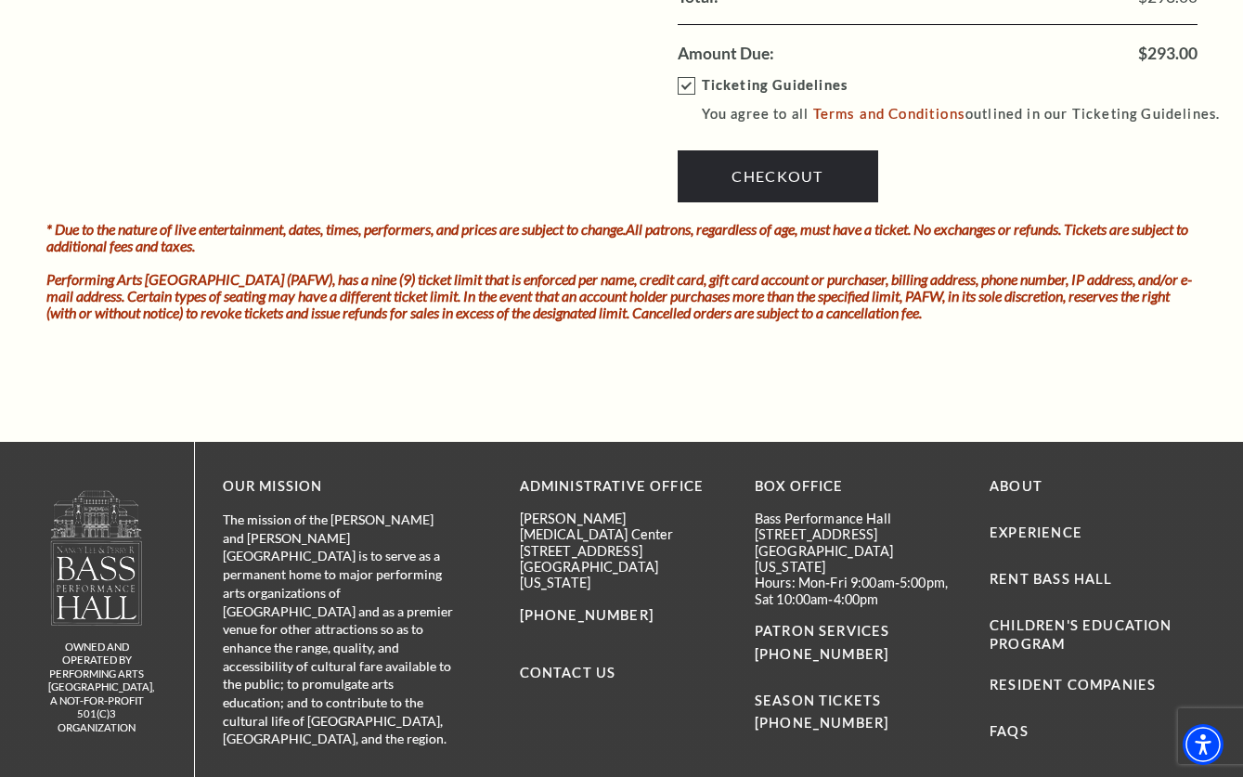
scroll to position [1834, 0]
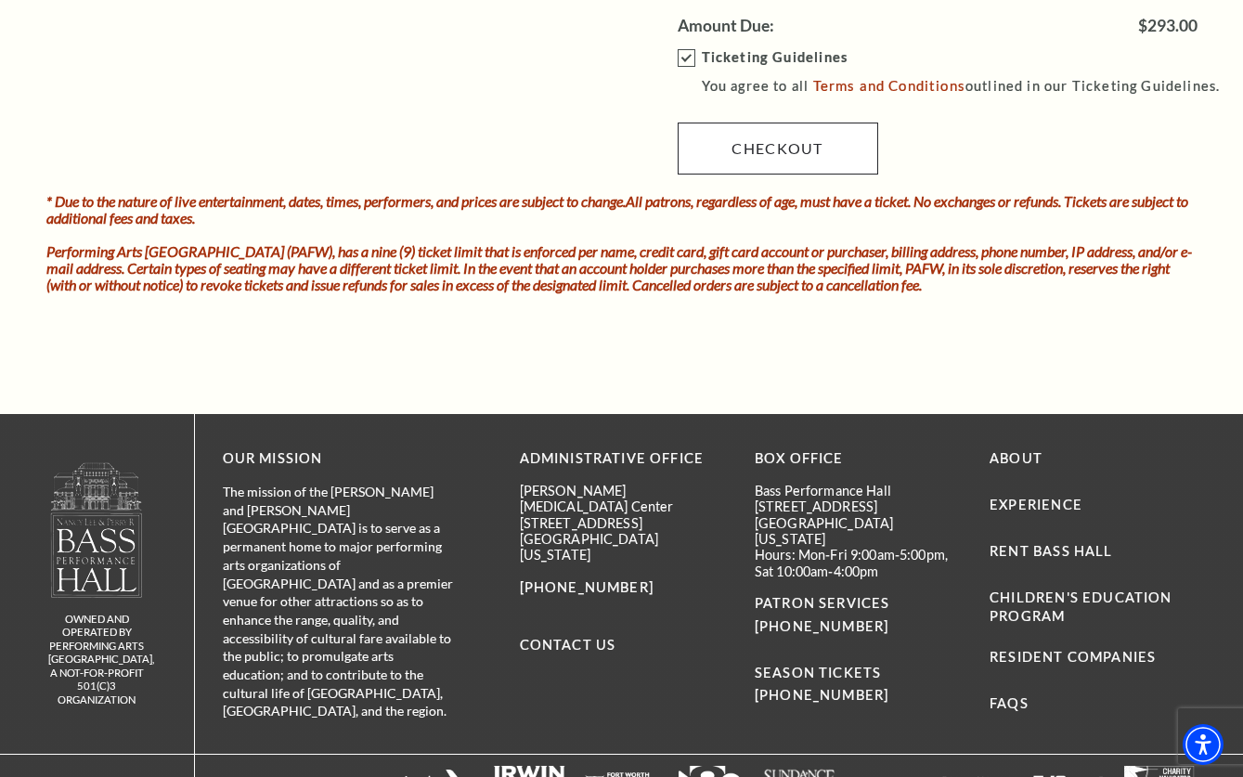
click at [757, 123] on link "Checkout" at bounding box center [778, 149] width 201 height 52
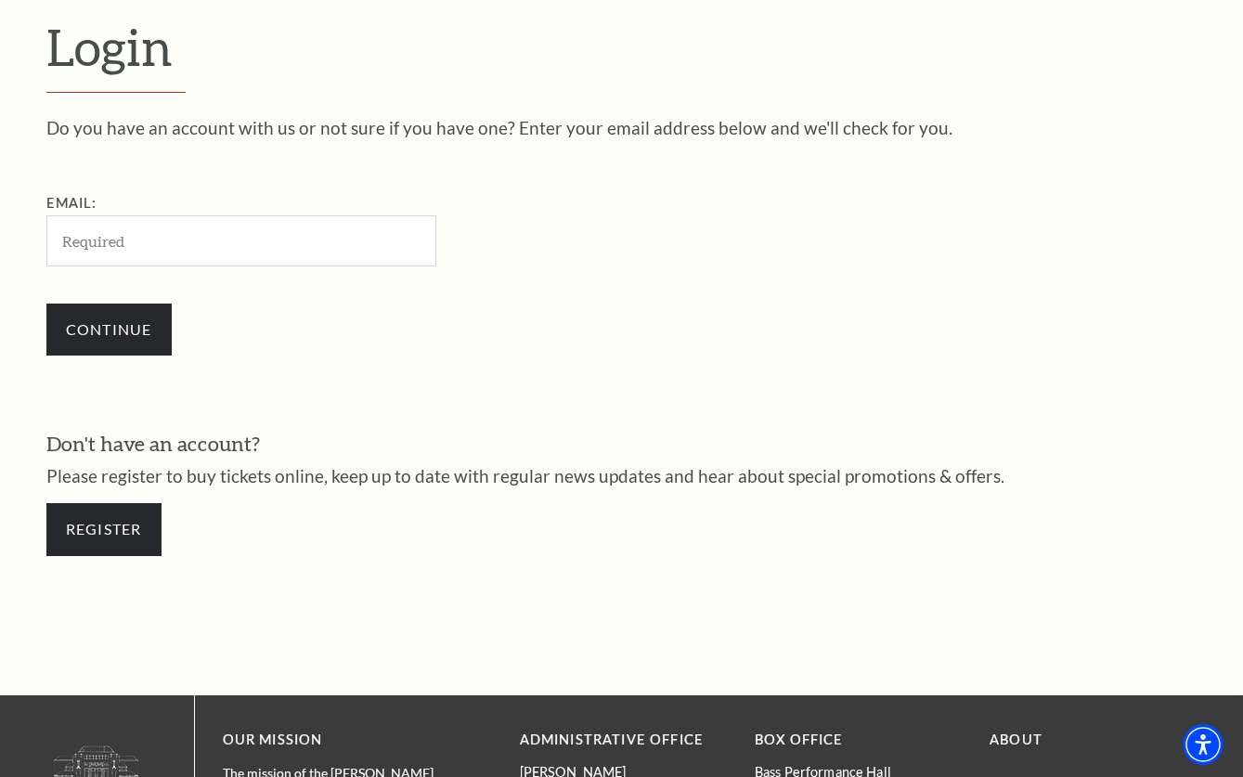
scroll to position [515, 0]
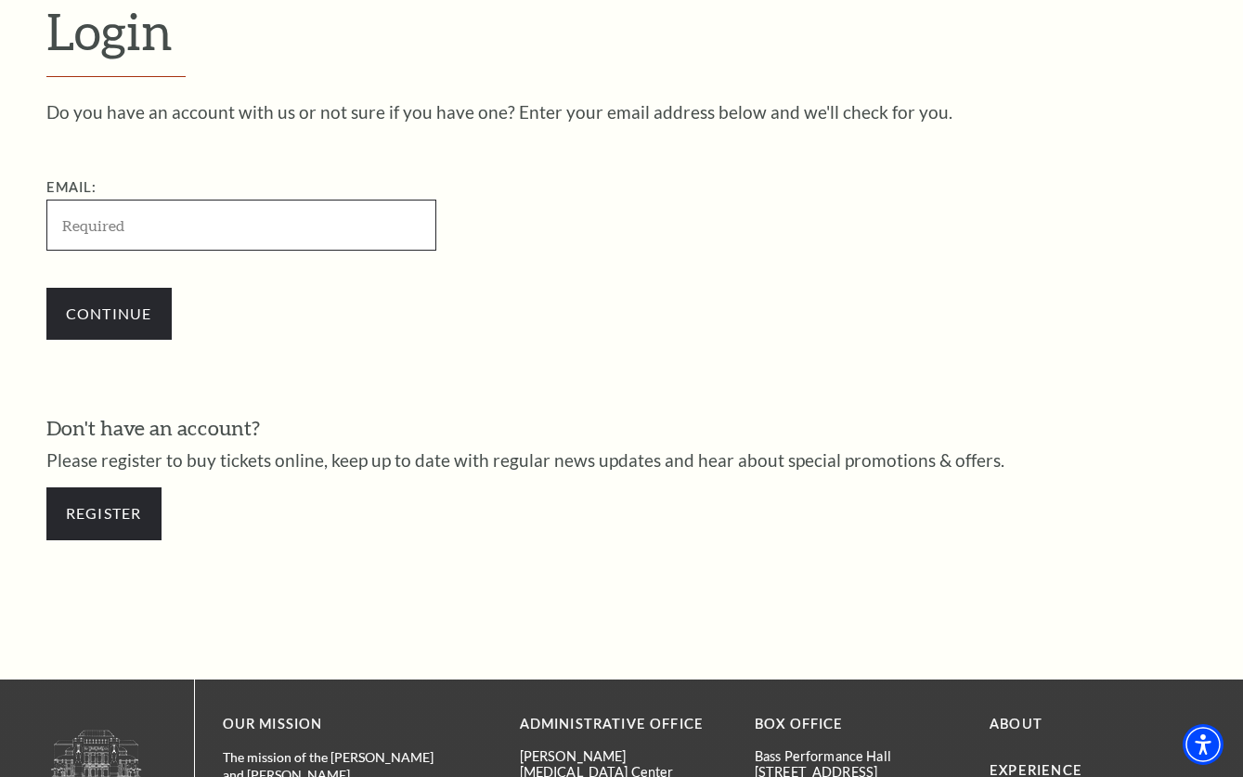
type input "[PERSON_NAME][EMAIL_ADDRESS][PERSON_NAME][DOMAIN_NAME]"
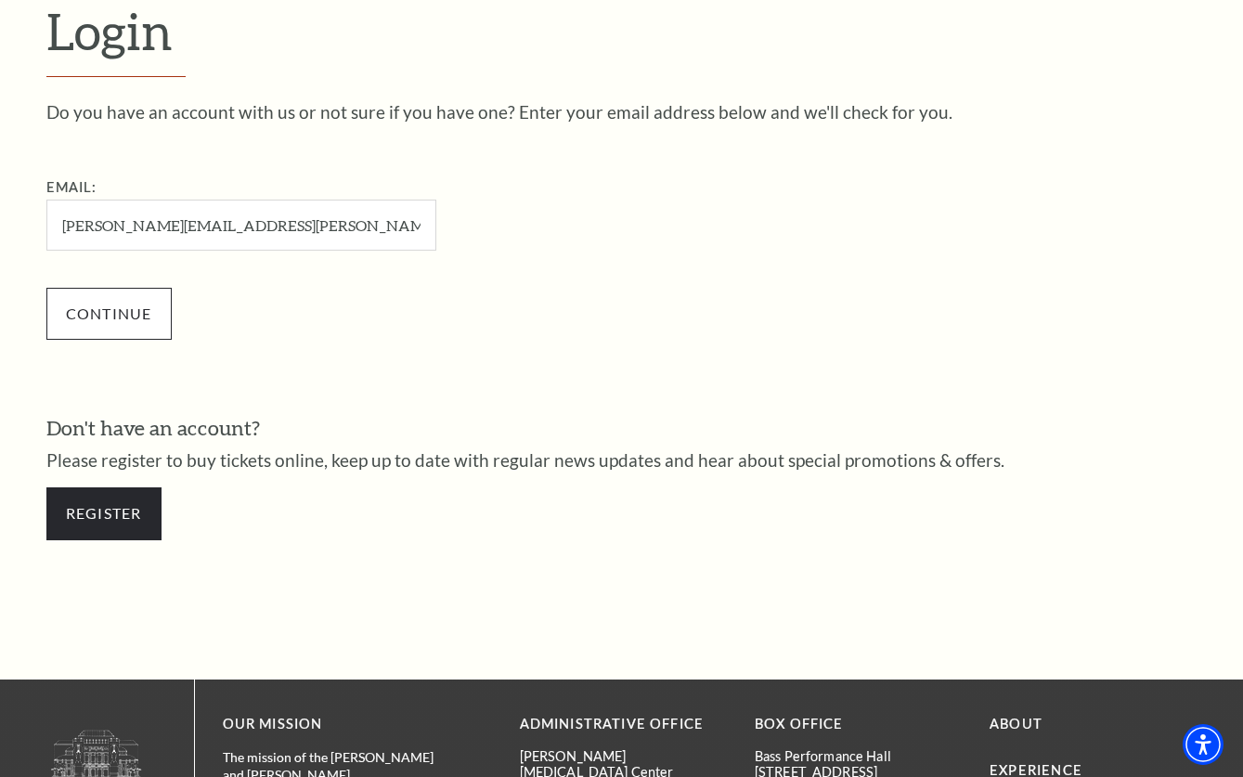
click at [112, 308] on input "Continue" at bounding box center [108, 314] width 125 height 52
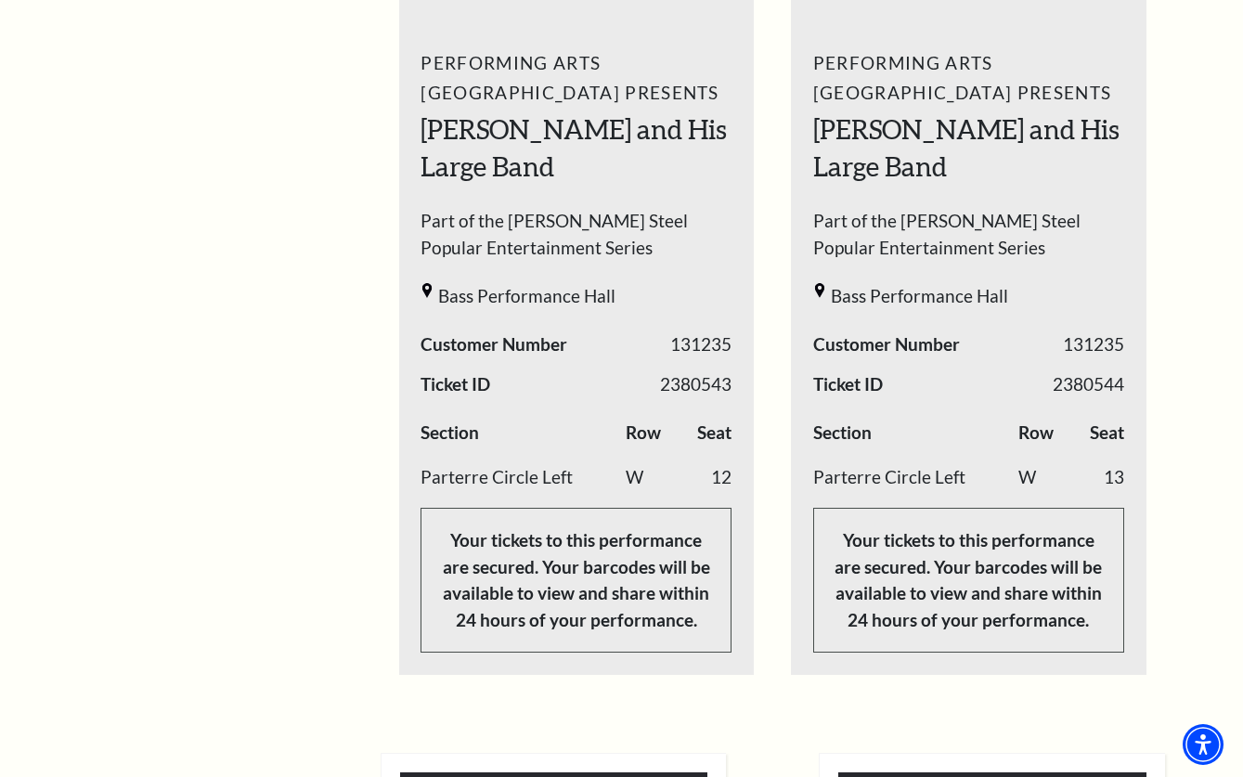
scroll to position [1009, 0]
